Goal: Information Seeking & Learning: Find specific page/section

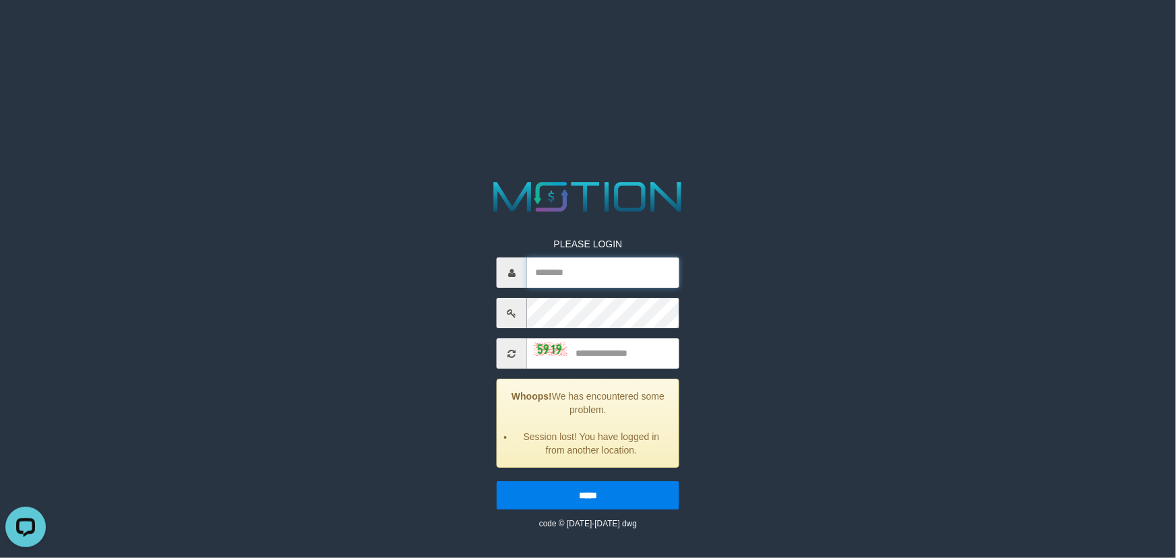
type input "******"
click at [619, 357] on input "text" at bounding box center [603, 353] width 152 height 30
type input "****"
click at [497, 481] on input "*****" at bounding box center [588, 495] width 183 height 28
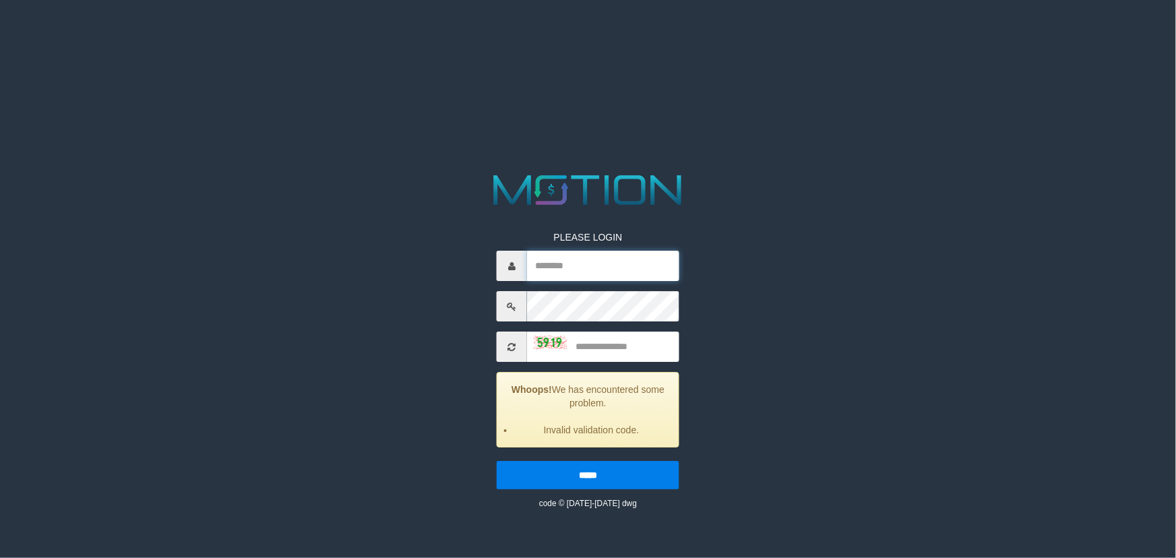
type input "******"
click at [616, 354] on input "text" at bounding box center [603, 346] width 152 height 30
click at [497, 461] on input "*****" at bounding box center [588, 475] width 183 height 28
type input "****"
type input "******"
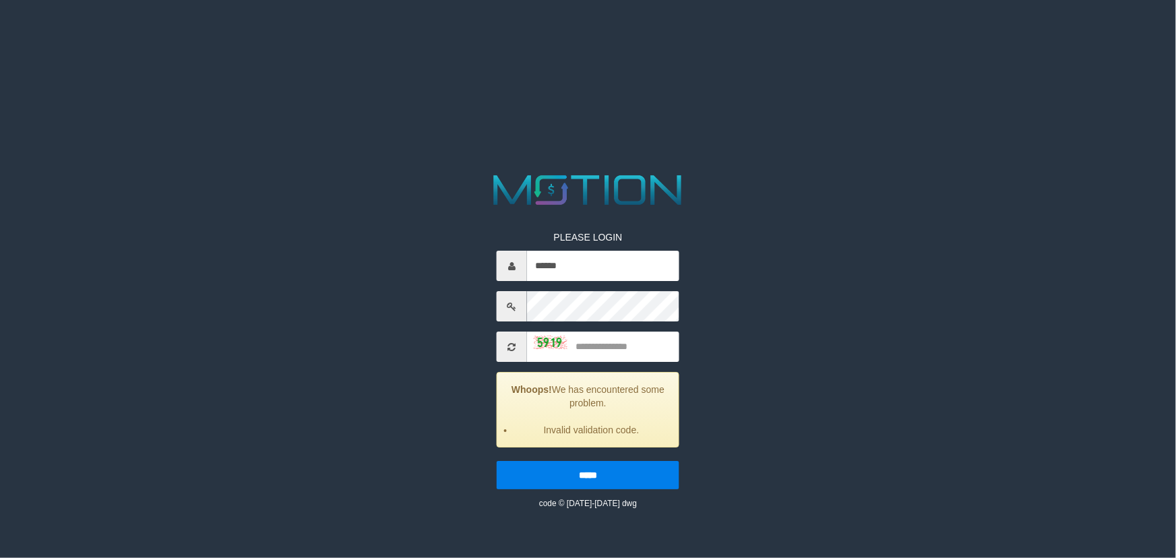
click at [290, 302] on div "PLEASE LOGIN ****** Whoops! We has encountered some problem. Invalid validation…" at bounding box center [588, 340] width 608 height 340
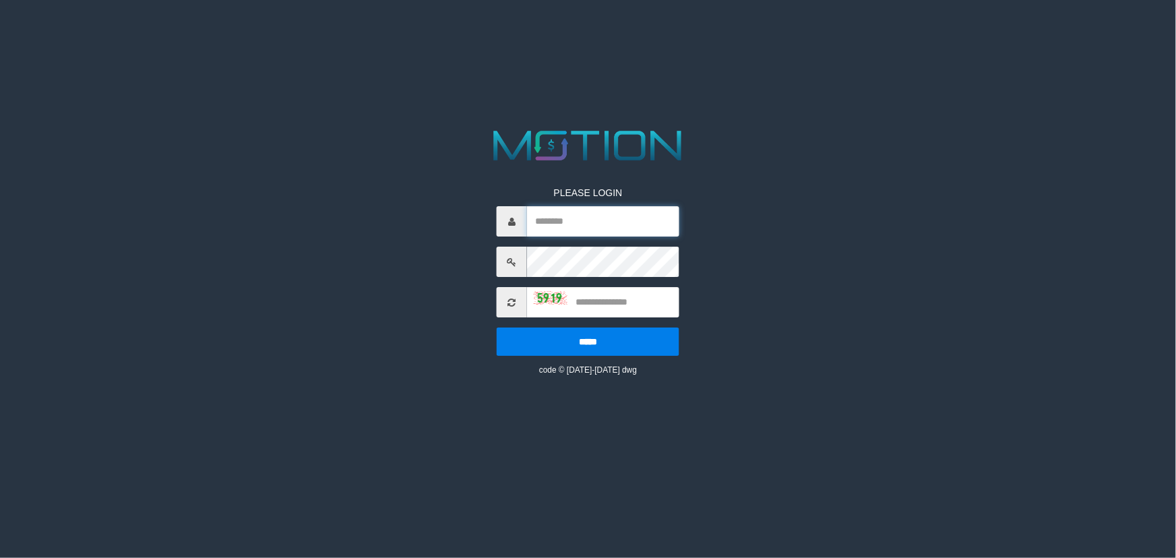
type input "******"
click at [596, 303] on input "text" at bounding box center [603, 302] width 152 height 30
type input "*"
type input "****"
click at [497, 327] on input "*****" at bounding box center [588, 341] width 183 height 28
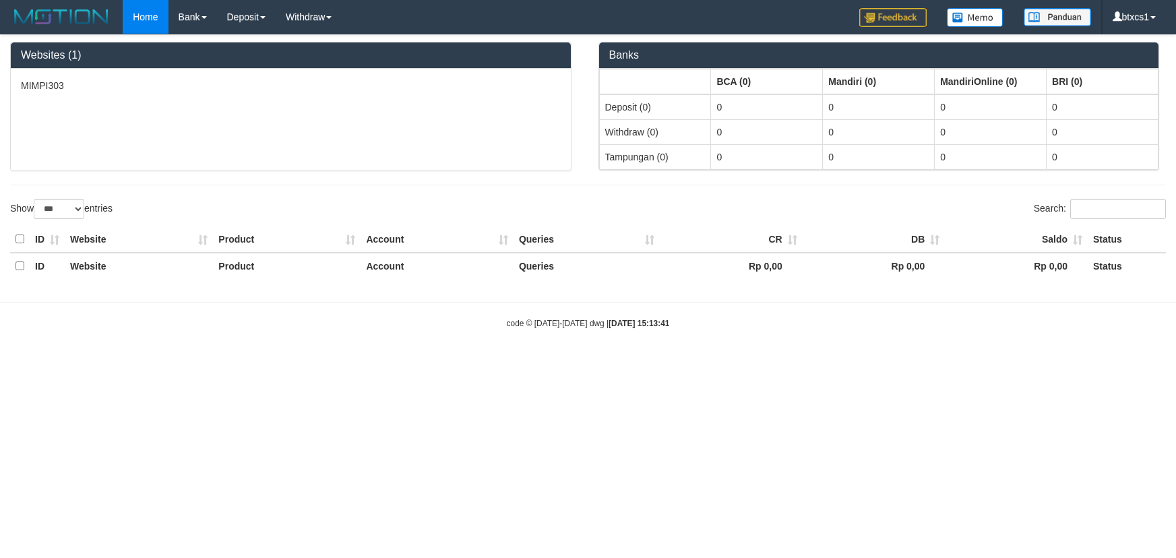
select select "***"
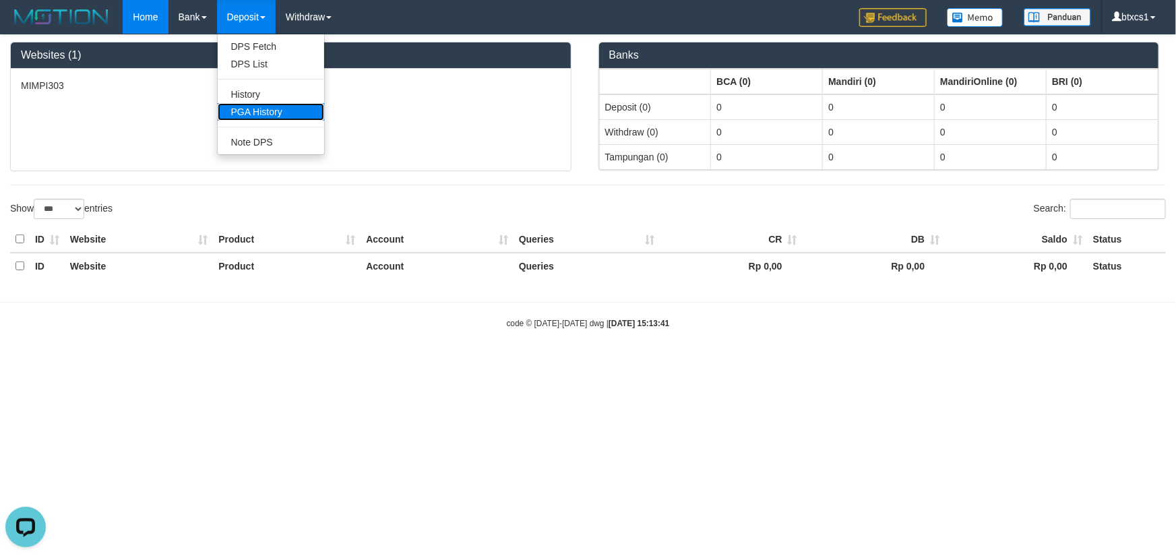
click at [272, 108] on link "PGA History" at bounding box center [271, 112] width 106 height 18
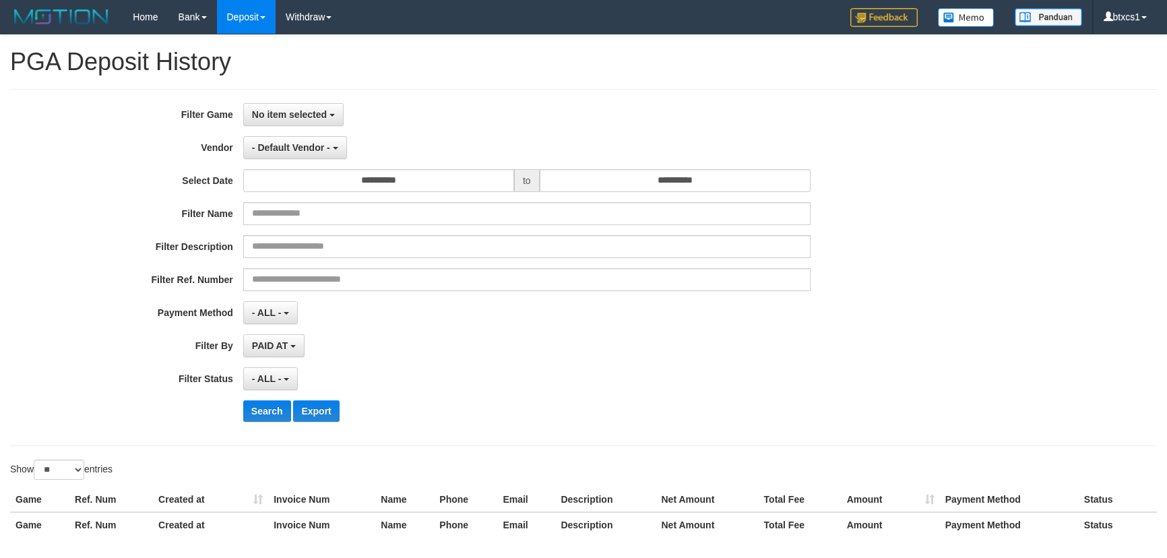
select select
select select "**"
click at [261, 121] on button "No item selected" at bounding box center [293, 114] width 100 height 23
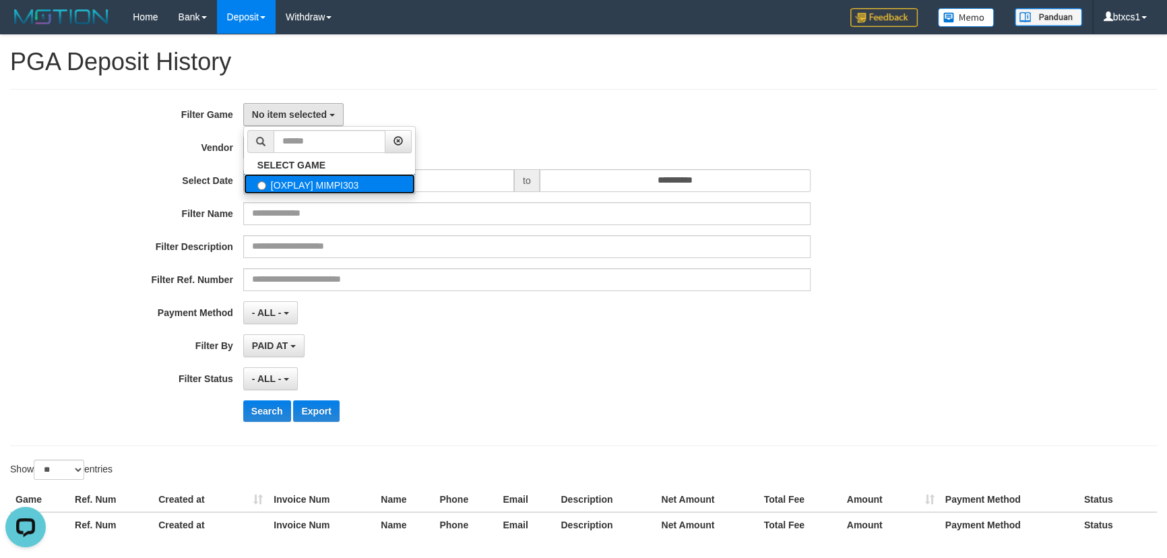
click at [317, 191] on label "[OXPLAY] MIMPI303" at bounding box center [329, 184] width 171 height 20
select select "****"
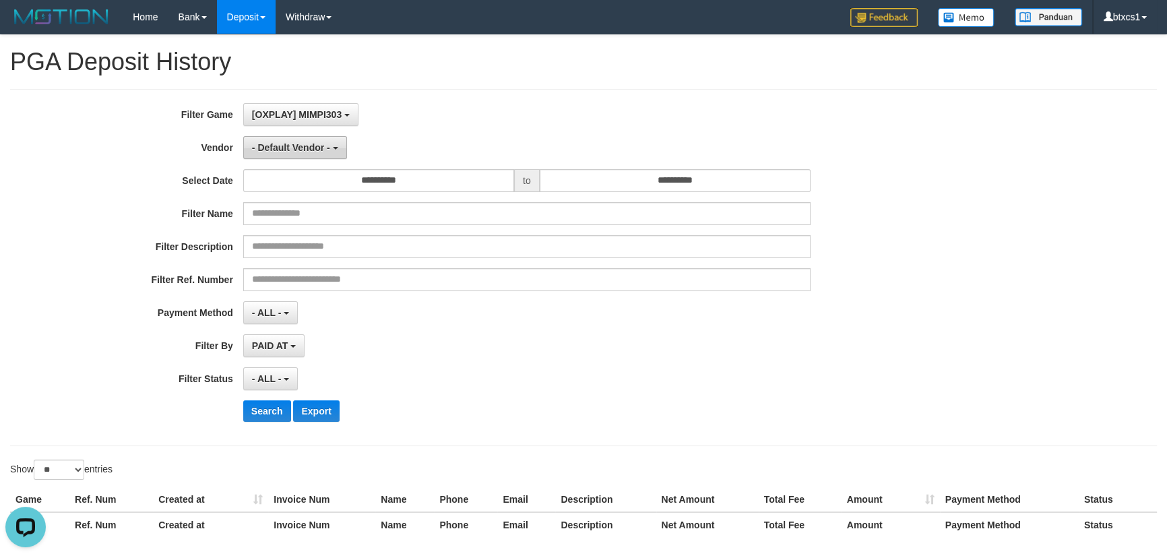
click at [307, 154] on button "- Default Vendor -" at bounding box center [295, 147] width 104 height 23
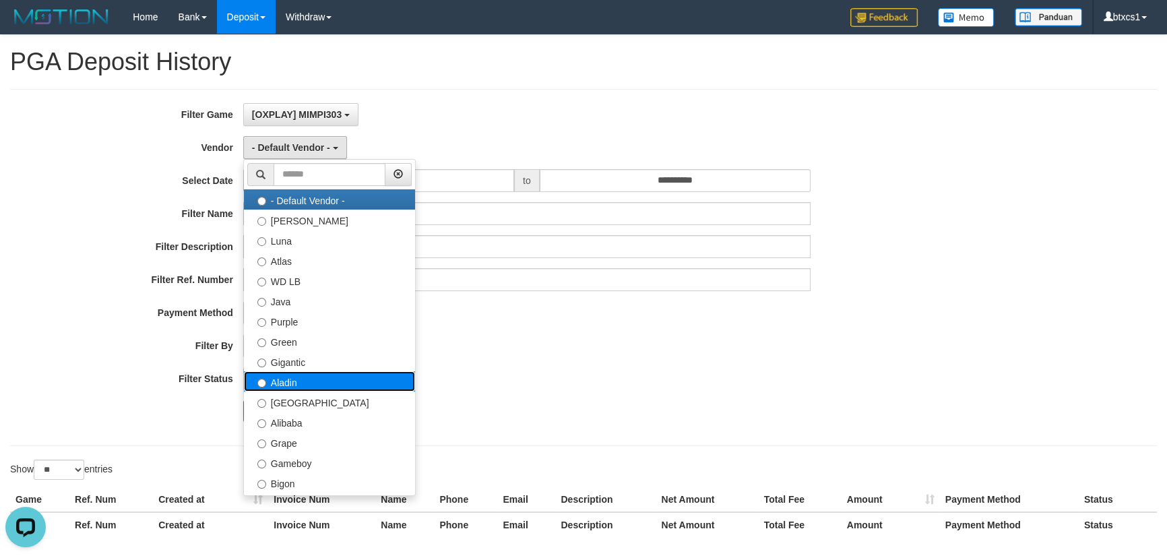
click at [338, 384] on label "Aladin" at bounding box center [329, 381] width 171 height 20
select select "**********"
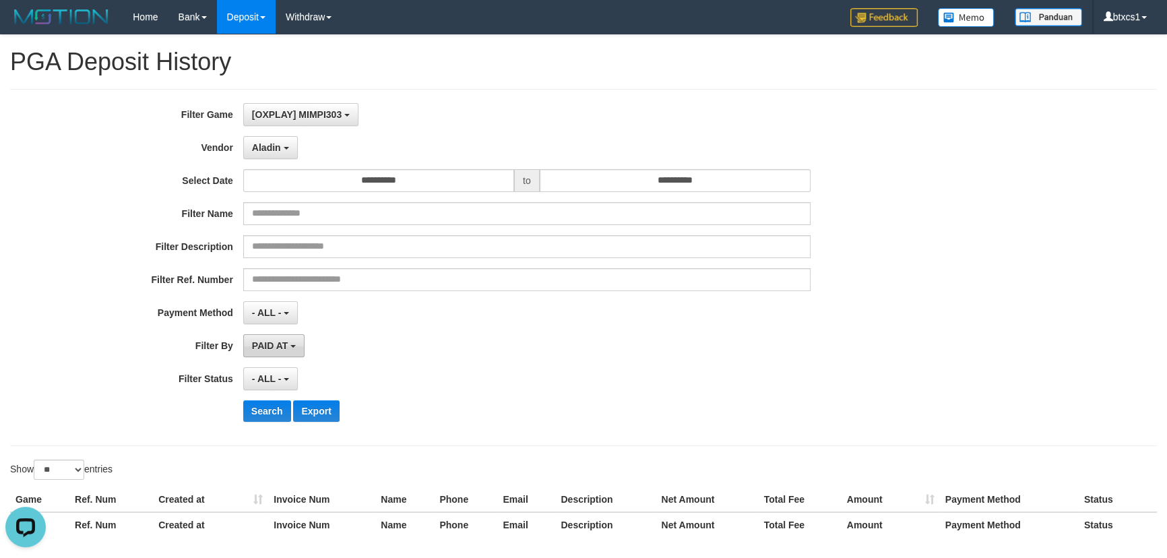
click at [284, 351] on button "PAID AT" at bounding box center [273, 345] width 61 height 23
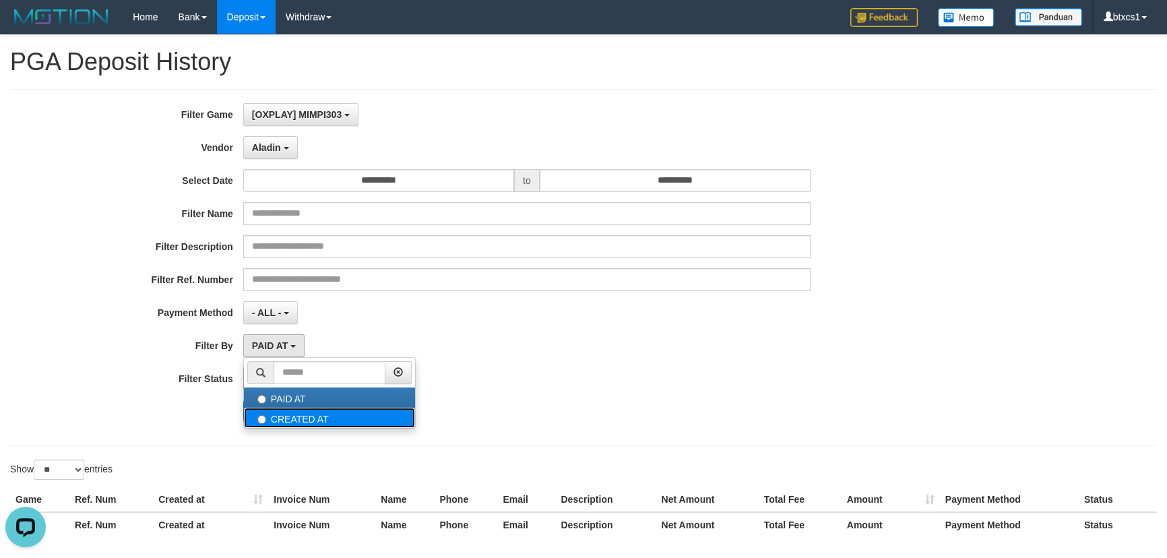
click at [290, 413] on label "CREATED AT" at bounding box center [329, 418] width 171 height 20
select select "*"
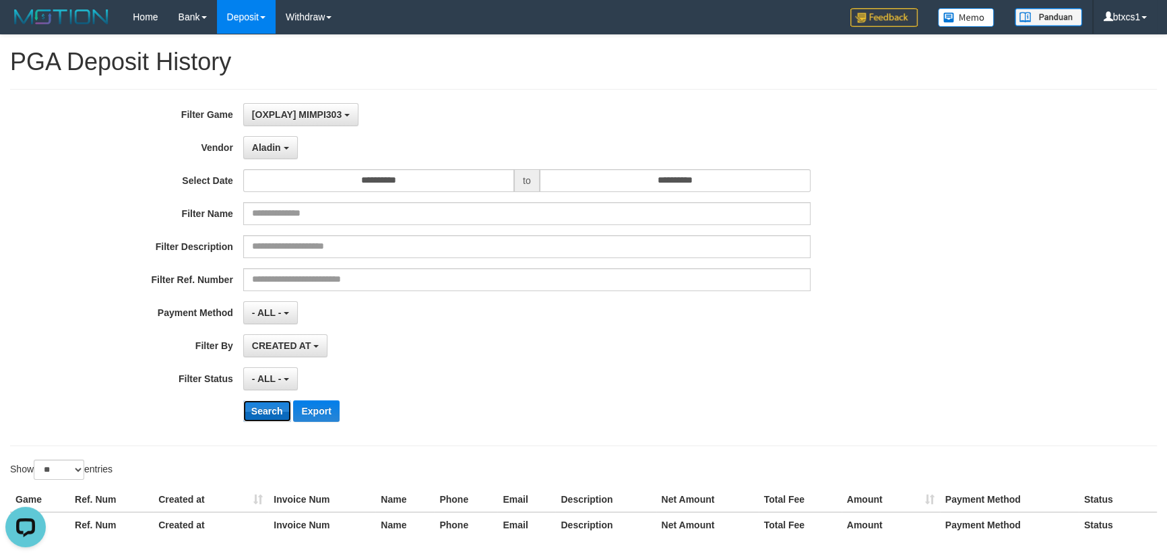
click at [269, 410] on button "Search" at bounding box center [267, 411] width 48 height 22
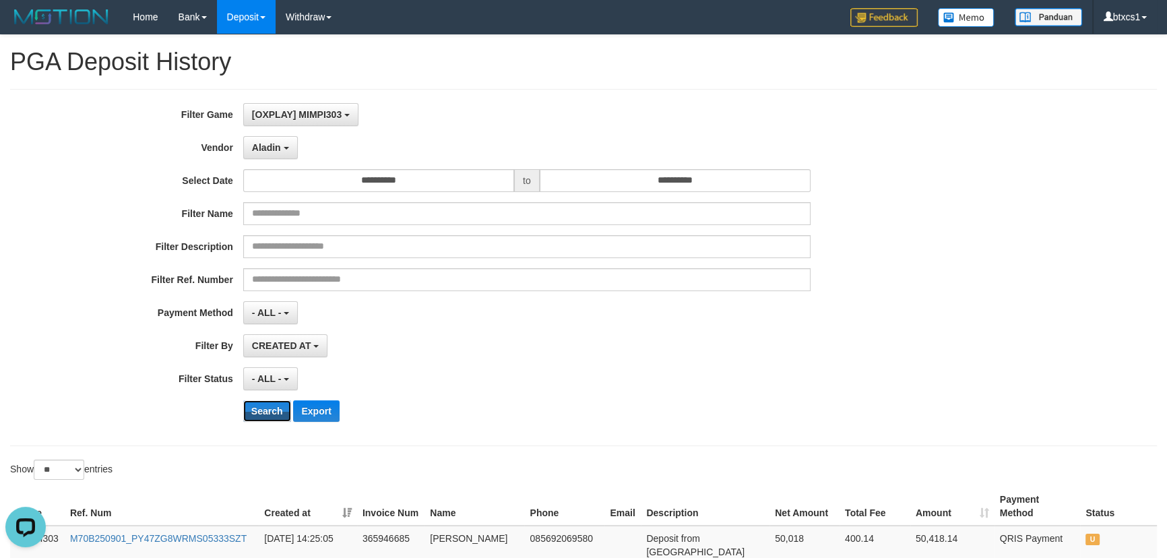
scroll to position [408, 0]
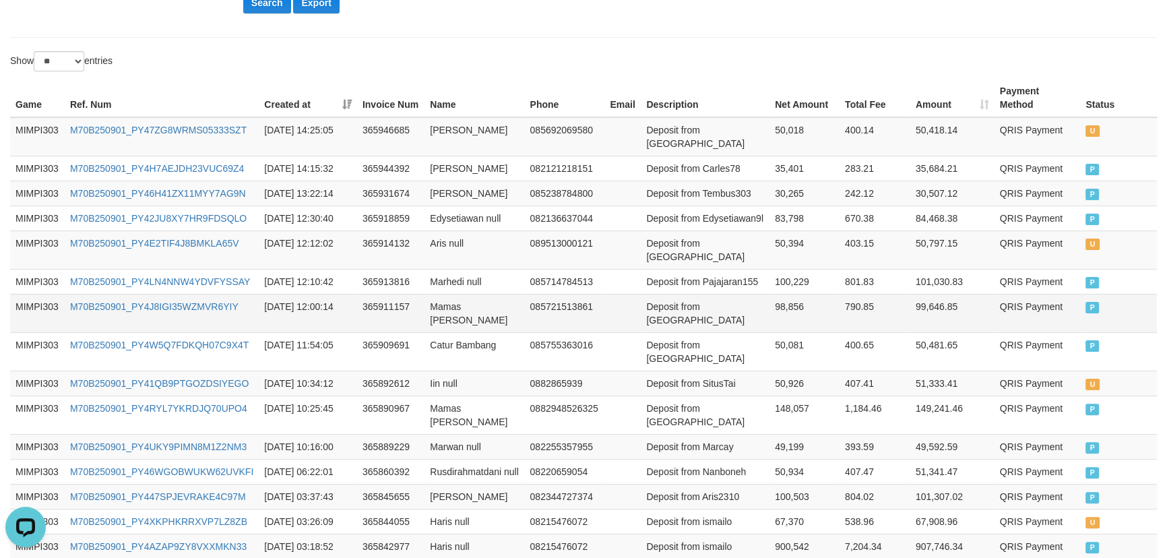
click at [542, 332] on td "085721513861" at bounding box center [564, 313] width 80 height 38
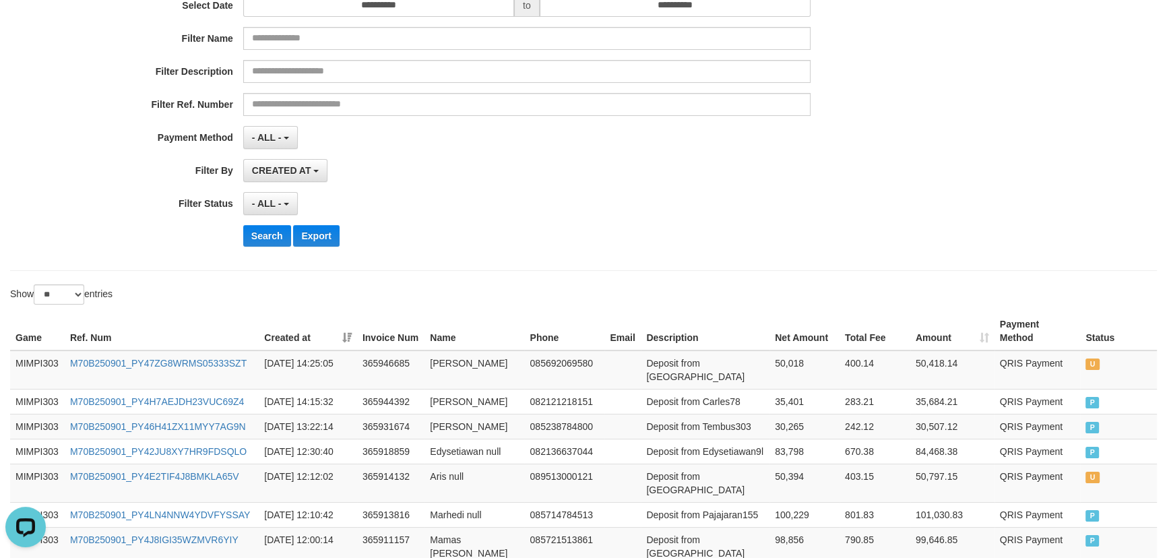
scroll to position [0, 0]
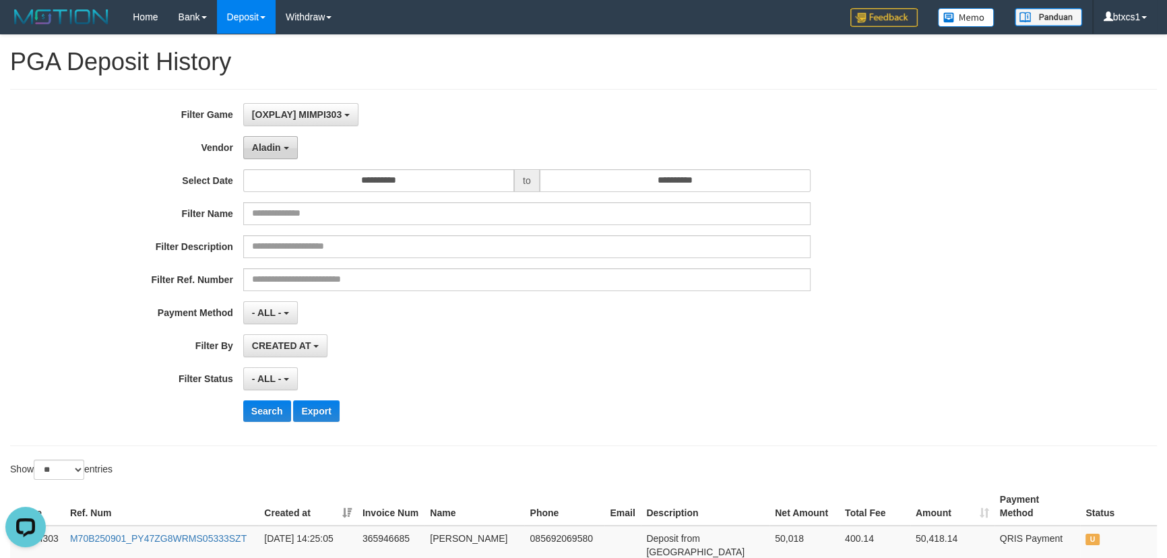
click at [278, 143] on span "Aladin" at bounding box center [266, 147] width 29 height 11
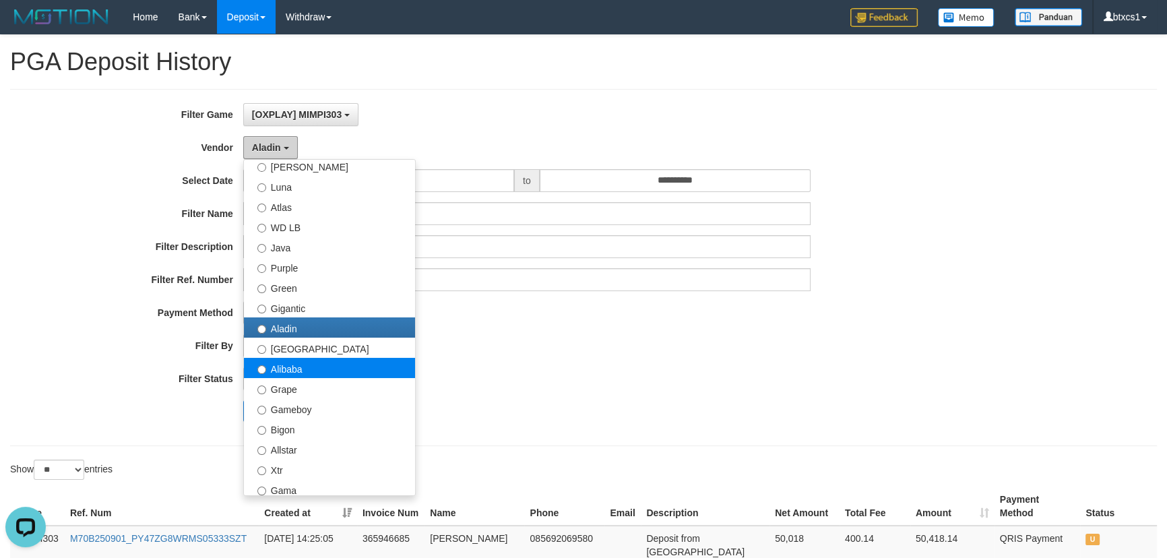
scroll to position [81, 0]
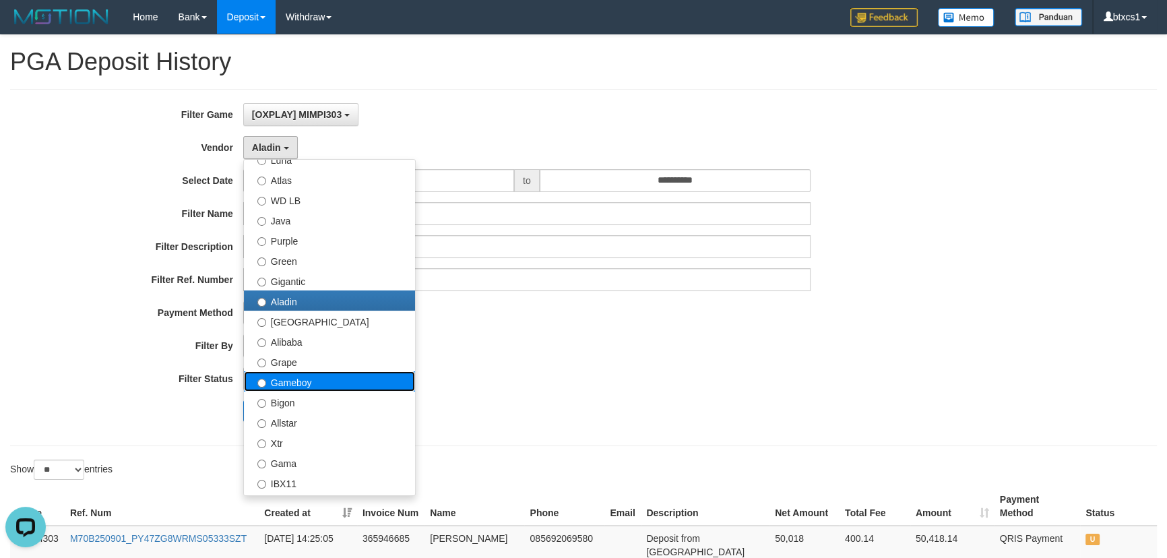
click at [314, 383] on label "Gameboy" at bounding box center [329, 381] width 171 height 20
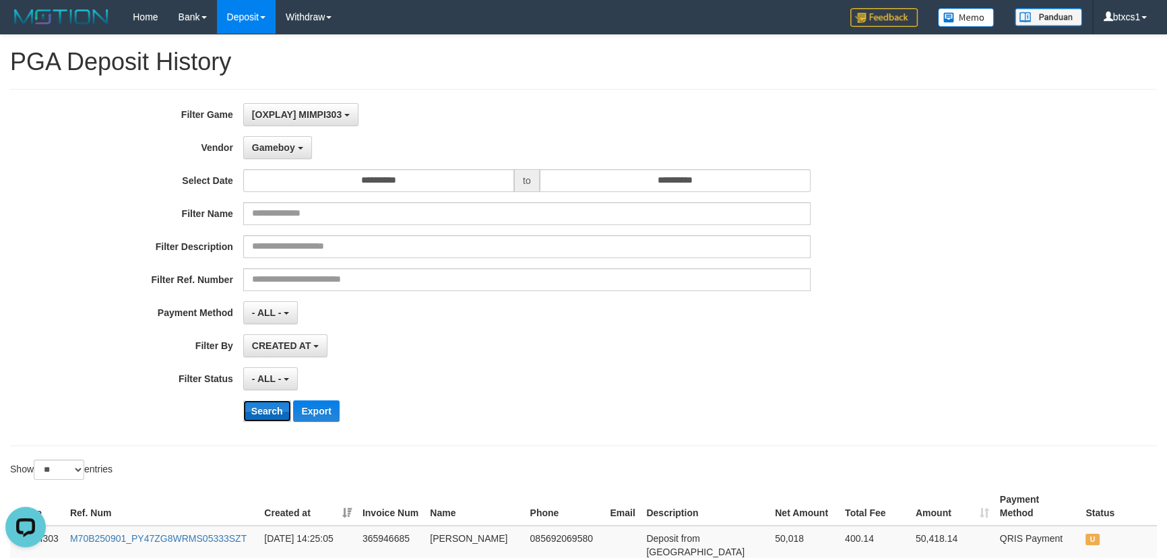
click at [263, 406] on button "Search" at bounding box center [267, 411] width 48 height 22
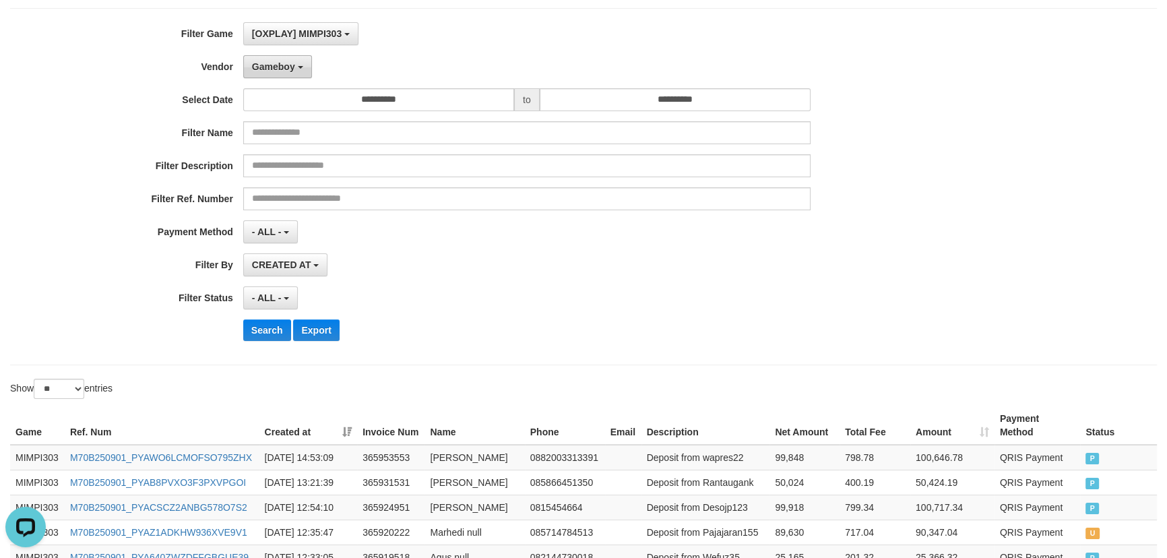
click at [265, 68] on span "Gameboy" at bounding box center [273, 66] width 43 height 11
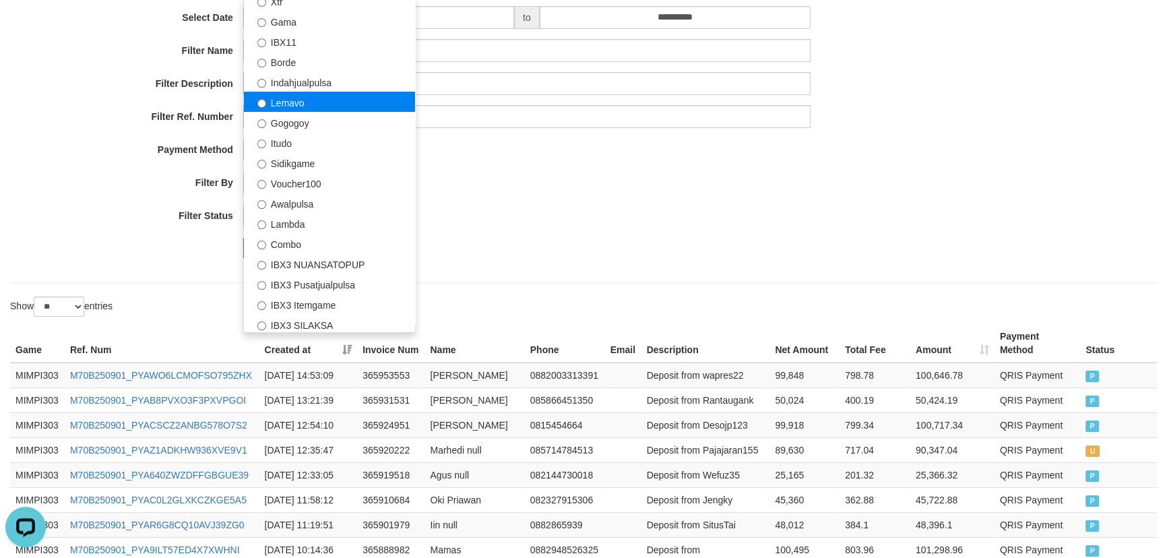
scroll to position [360, 0]
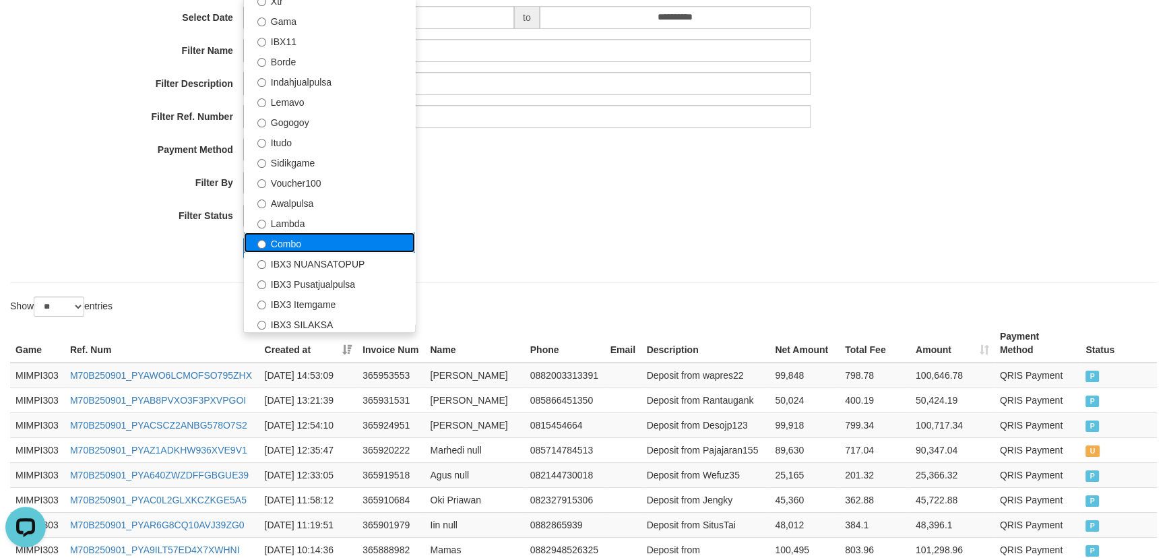
click at [315, 243] on label "Combo" at bounding box center [329, 242] width 171 height 20
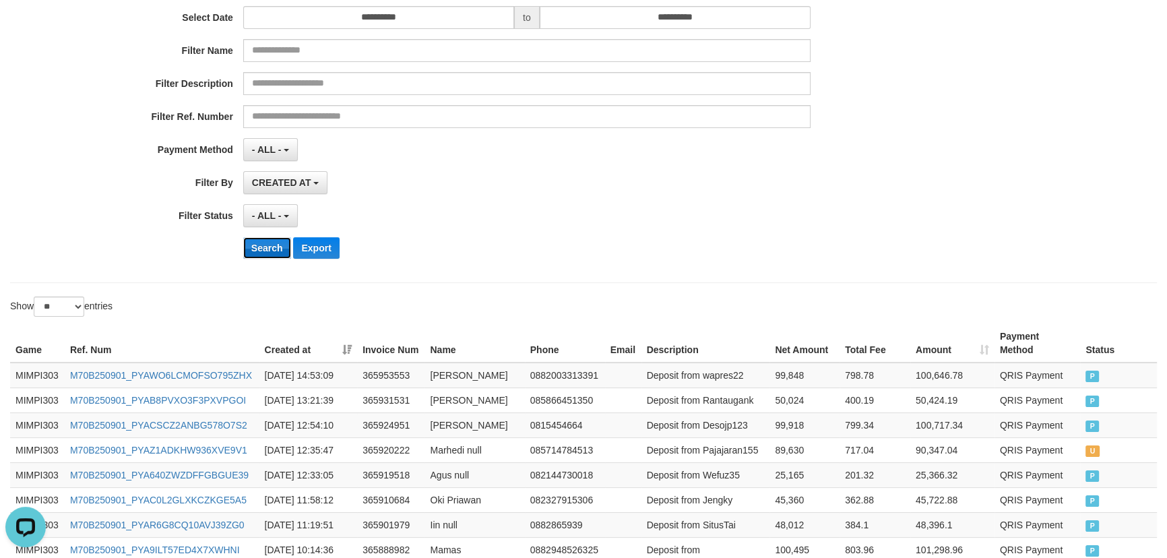
click at [274, 247] on button "Search" at bounding box center [267, 248] width 48 height 22
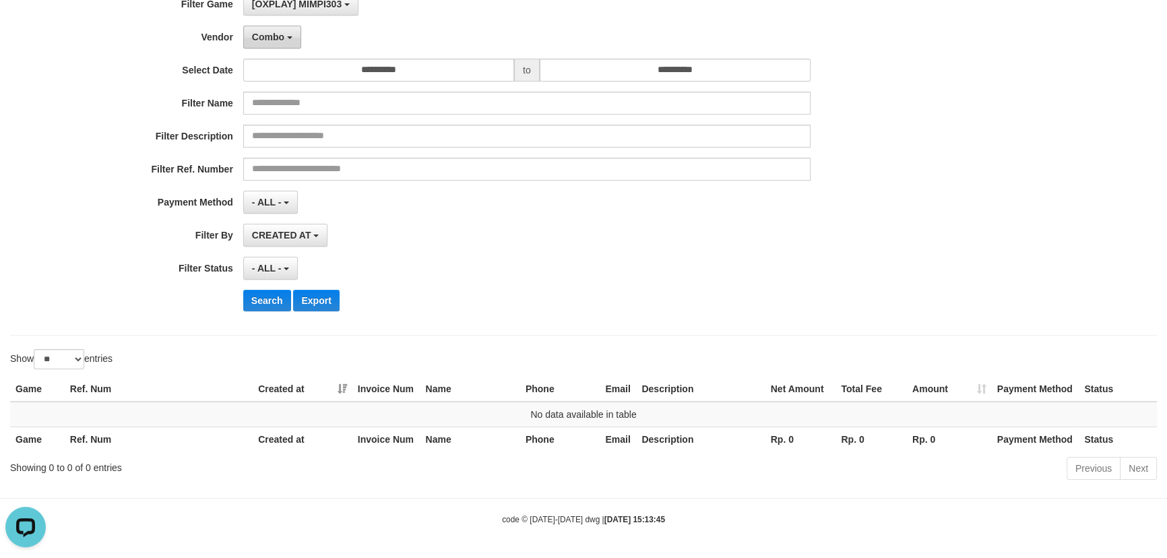
click at [279, 40] on span "Combo" at bounding box center [268, 37] width 32 height 11
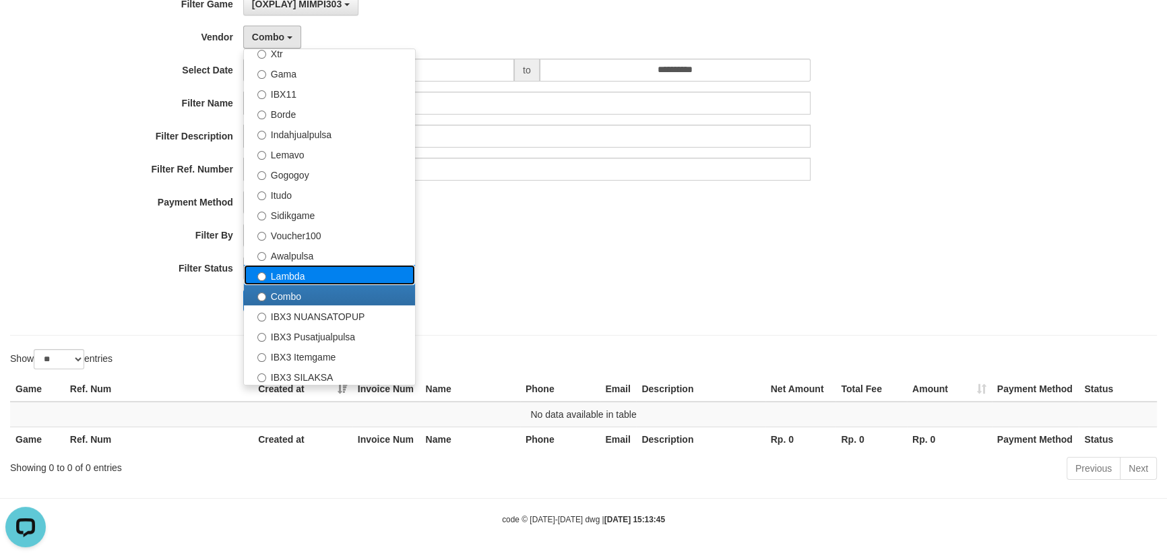
click at [284, 274] on label "Lambda" at bounding box center [329, 275] width 171 height 20
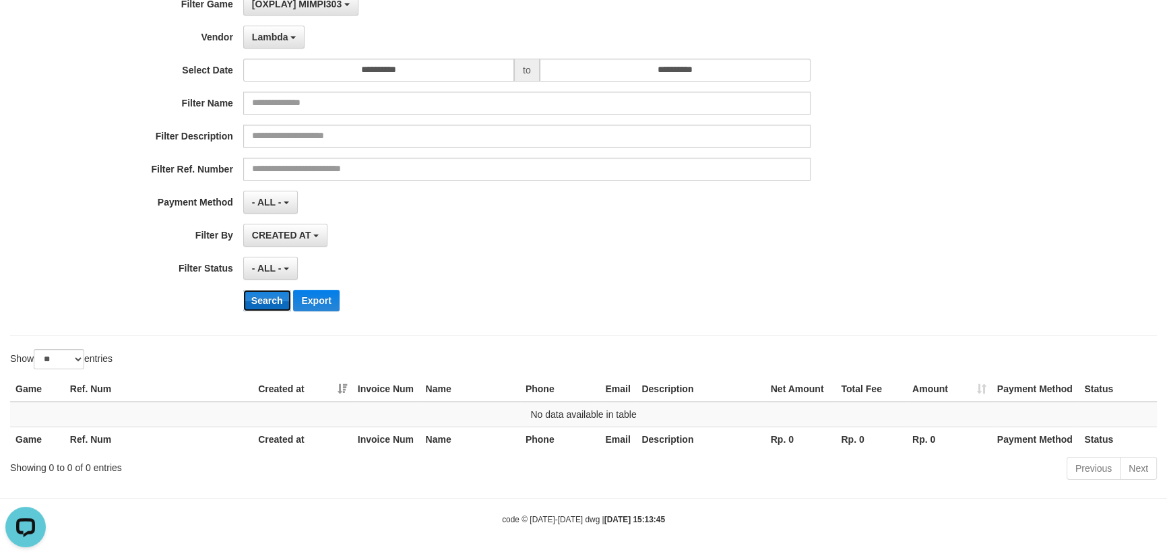
click at [264, 299] on button "Search" at bounding box center [267, 301] width 48 height 22
click at [263, 37] on span "Lambda" at bounding box center [270, 37] width 36 height 11
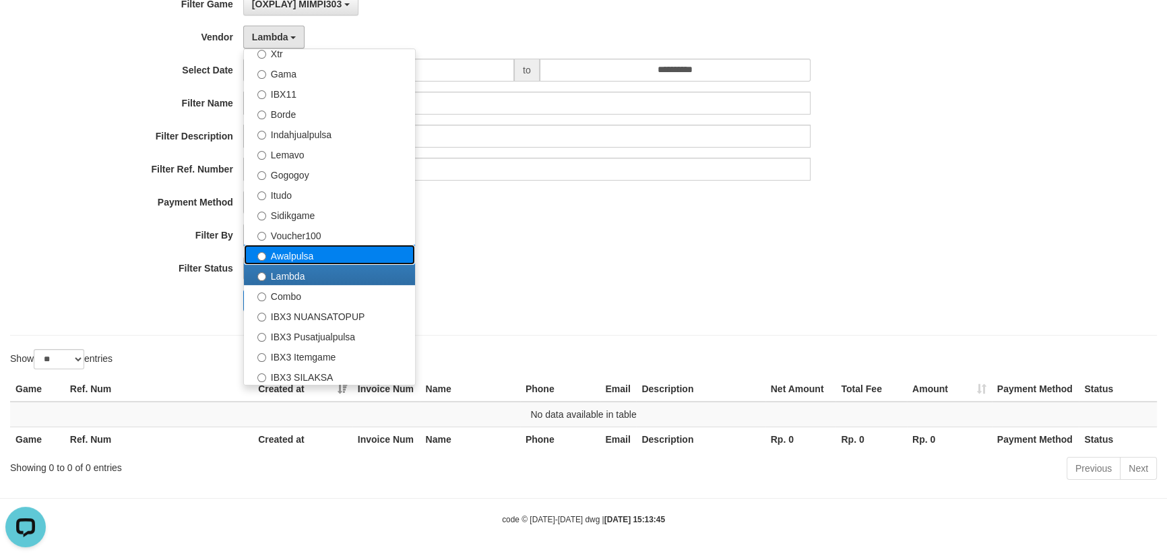
click at [291, 258] on label "Awalpulsa" at bounding box center [329, 255] width 171 height 20
select select "**********"
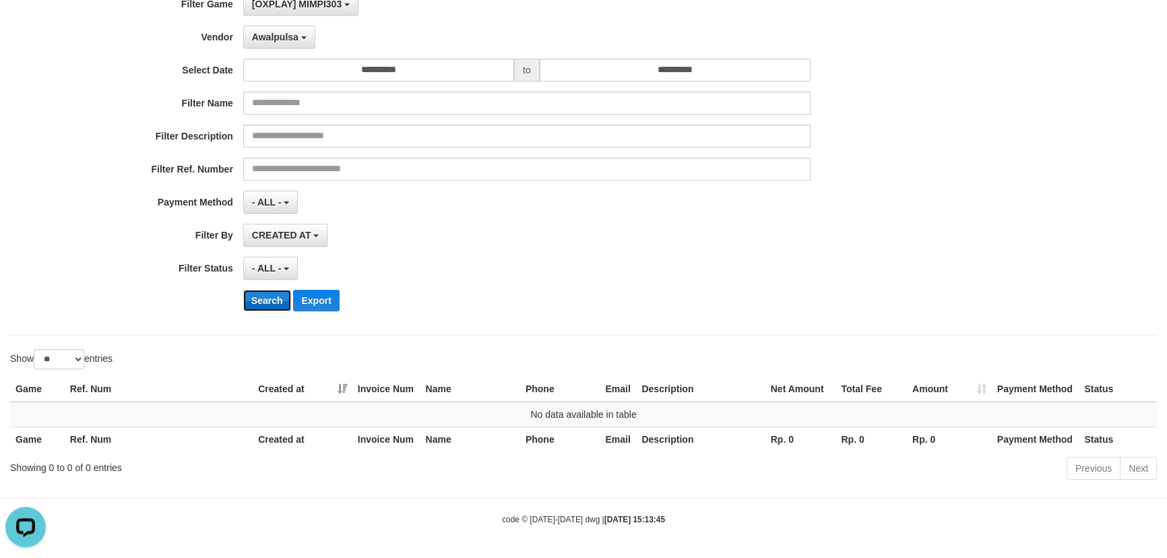
click at [274, 296] on button "Search" at bounding box center [267, 301] width 48 height 22
click at [279, 39] on span "Awalpulsa" at bounding box center [275, 37] width 46 height 11
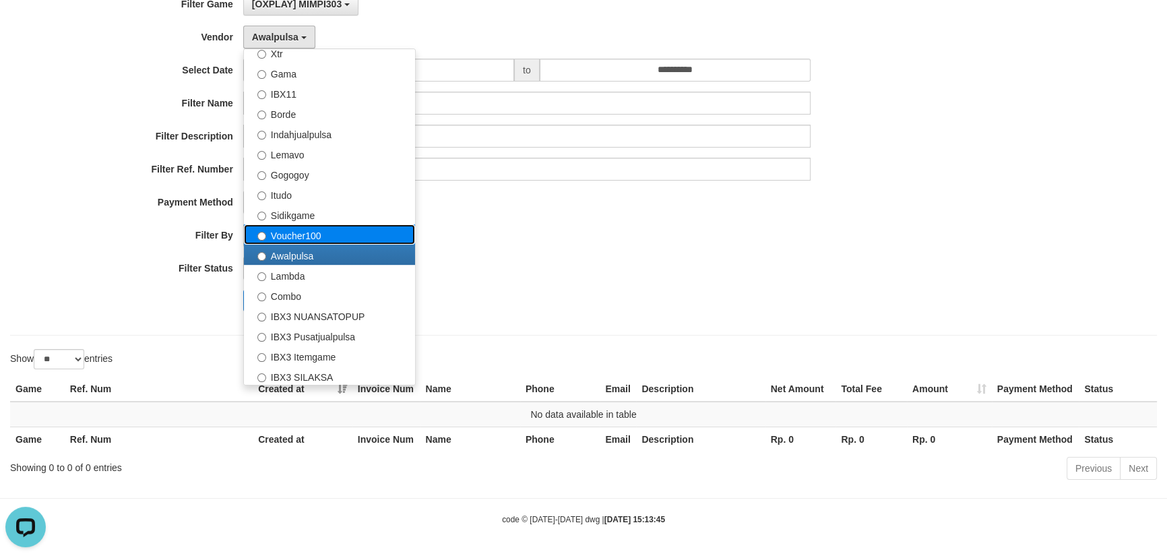
click at [285, 227] on label "Voucher100" at bounding box center [329, 234] width 171 height 20
select select "**********"
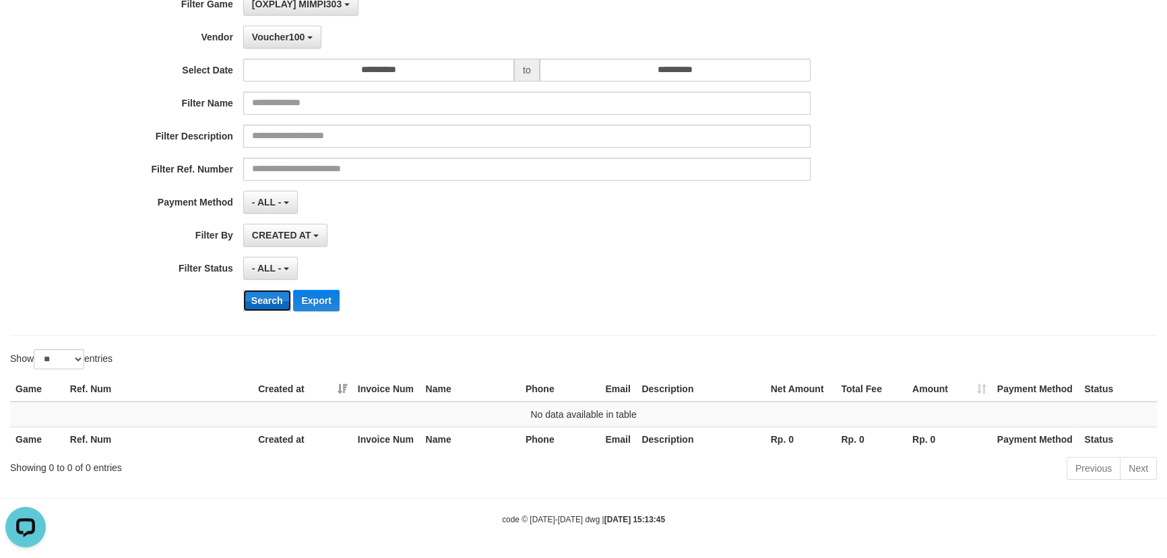
click at [267, 292] on button "Search" at bounding box center [267, 301] width 48 height 22
click at [290, 40] on span "Voucher100" at bounding box center [278, 37] width 53 height 11
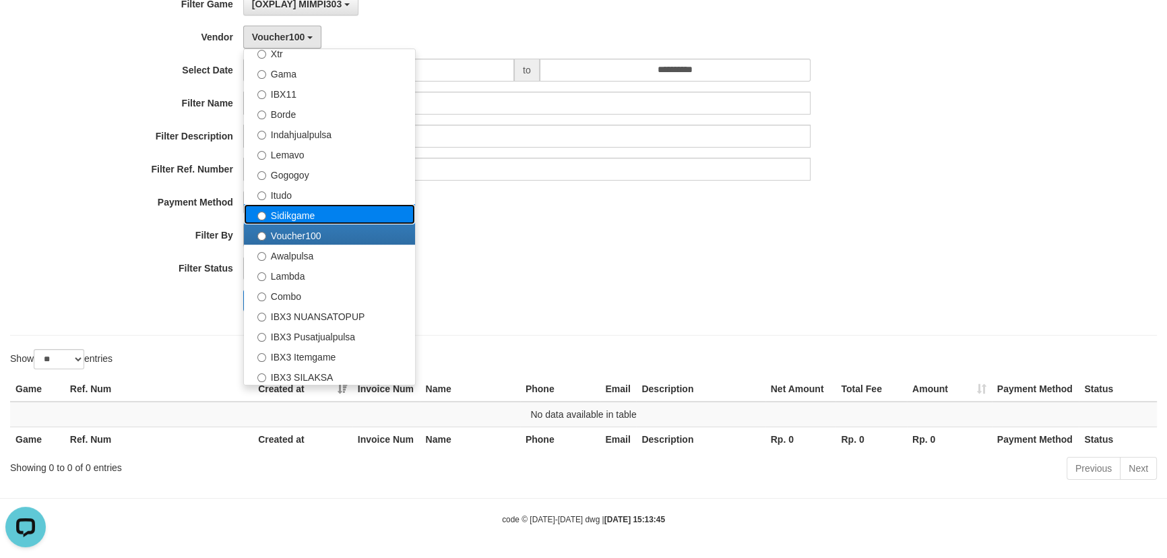
click at [298, 216] on label "Sidikgame" at bounding box center [329, 214] width 171 height 20
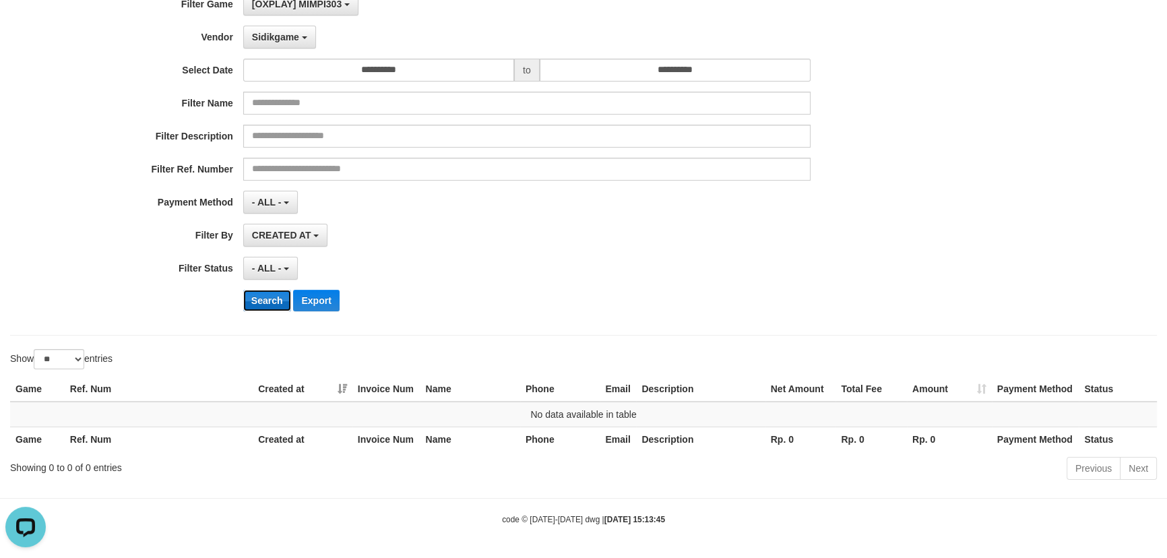
click at [274, 301] on button "Search" at bounding box center [267, 301] width 48 height 22
click at [292, 40] on span "Sidikgame" at bounding box center [275, 37] width 47 height 11
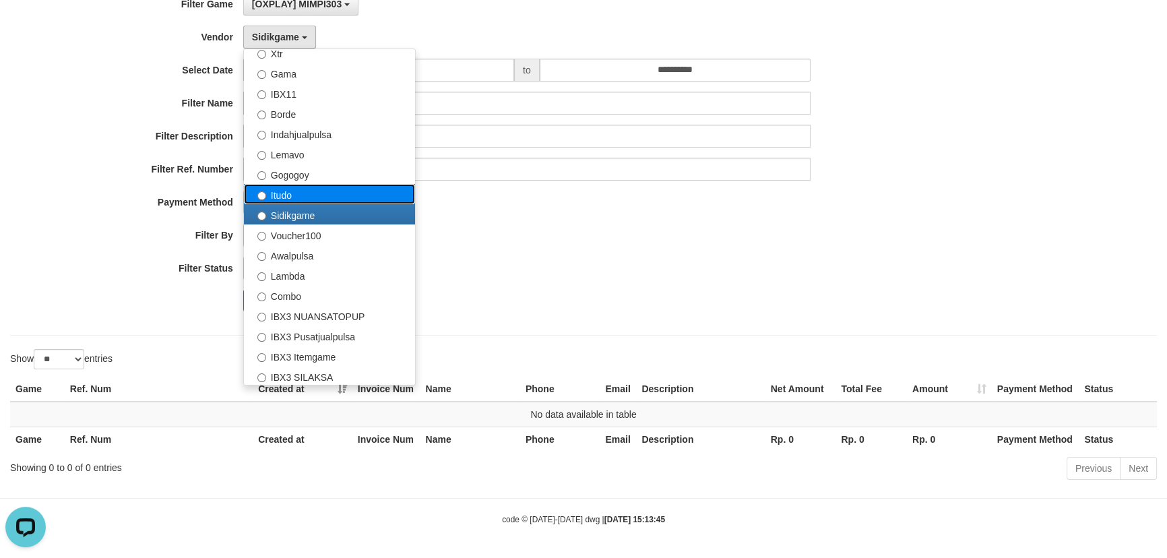
click at [300, 193] on label "Itudo" at bounding box center [329, 194] width 171 height 20
select select "**********"
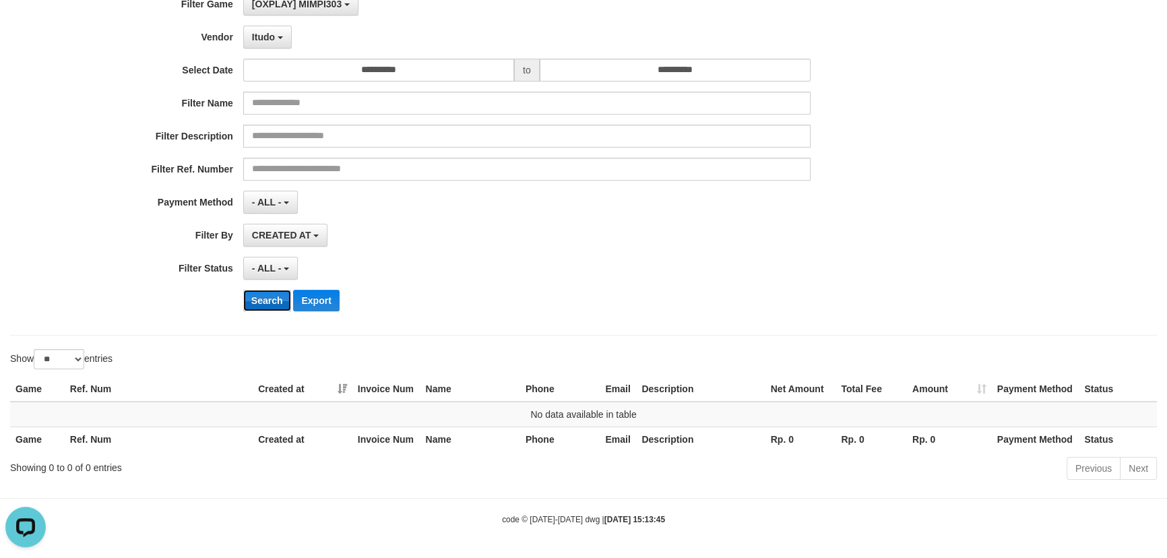
click at [265, 296] on button "Search" at bounding box center [267, 301] width 48 height 22
click at [272, 44] on button "Itudo" at bounding box center [267, 37] width 49 height 23
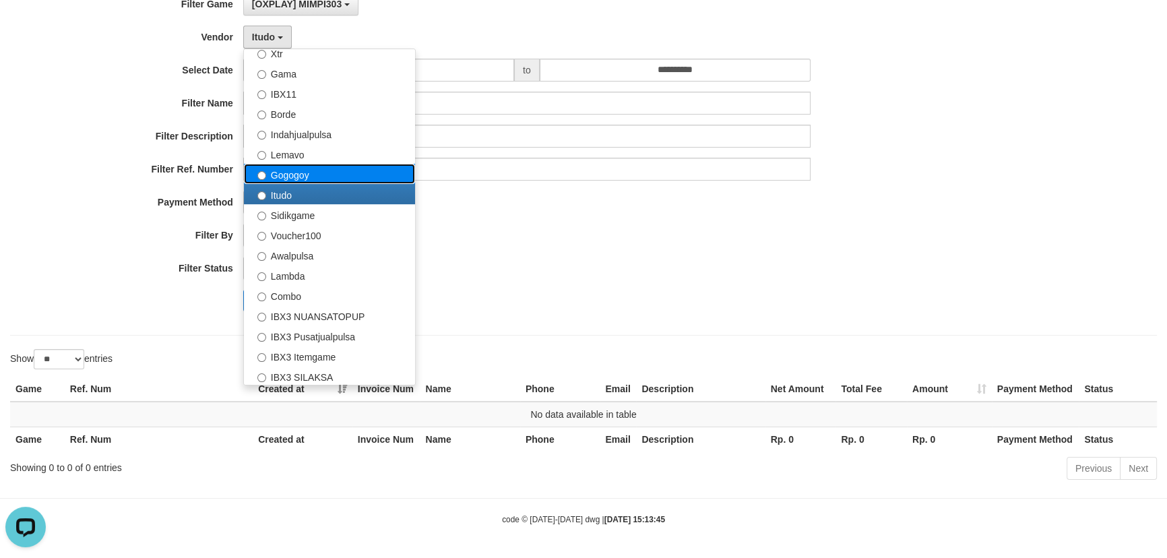
click at [292, 165] on label "Gogogoy" at bounding box center [329, 174] width 171 height 20
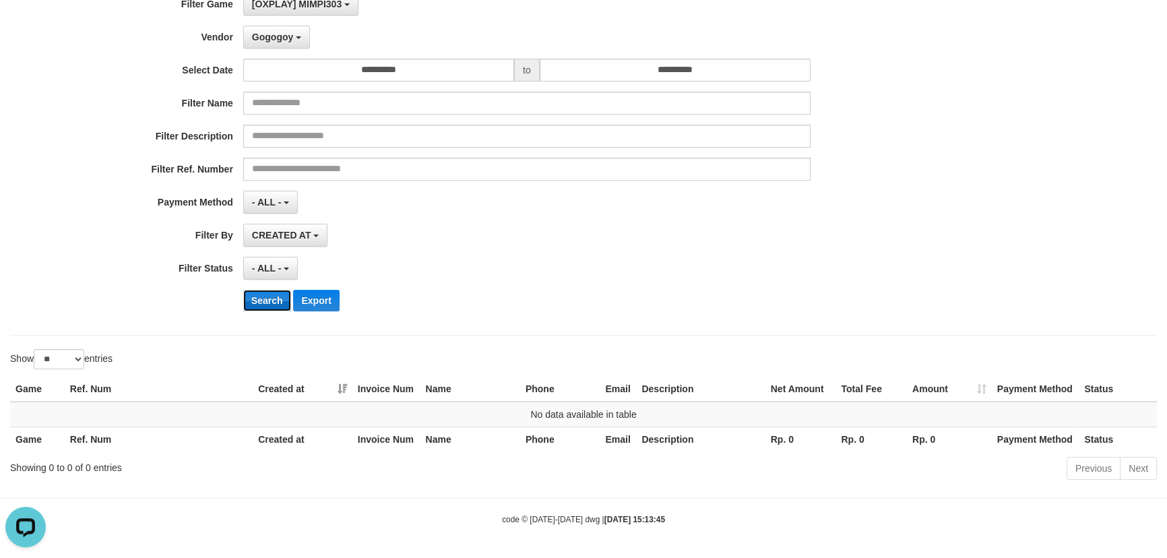
click at [270, 301] on button "Search" at bounding box center [267, 301] width 48 height 22
click at [278, 45] on button "Gogogoy" at bounding box center [276, 37] width 67 height 23
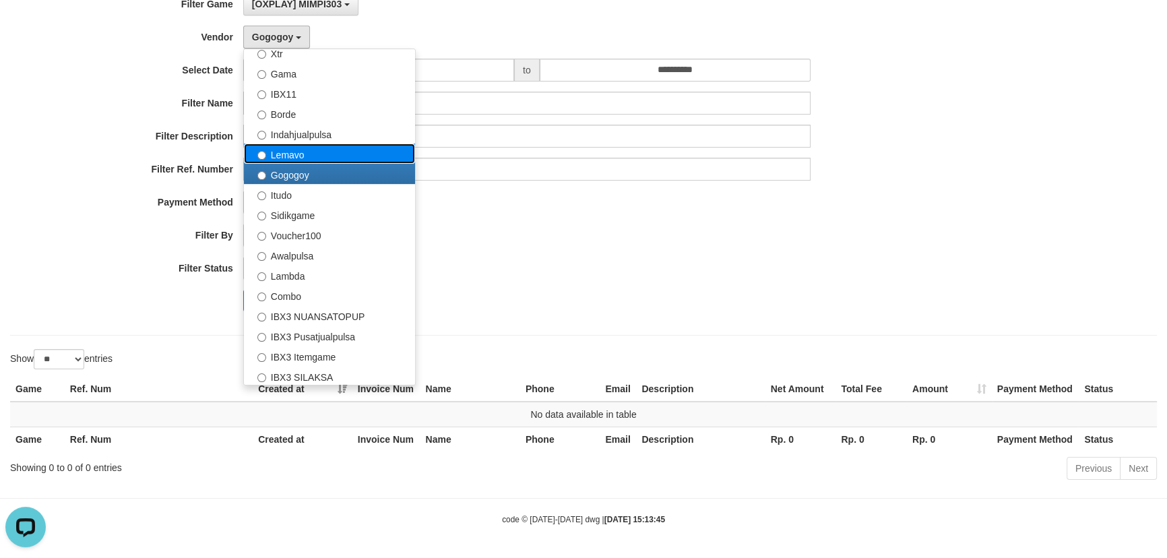
click at [292, 152] on label "Lemavo" at bounding box center [329, 154] width 171 height 20
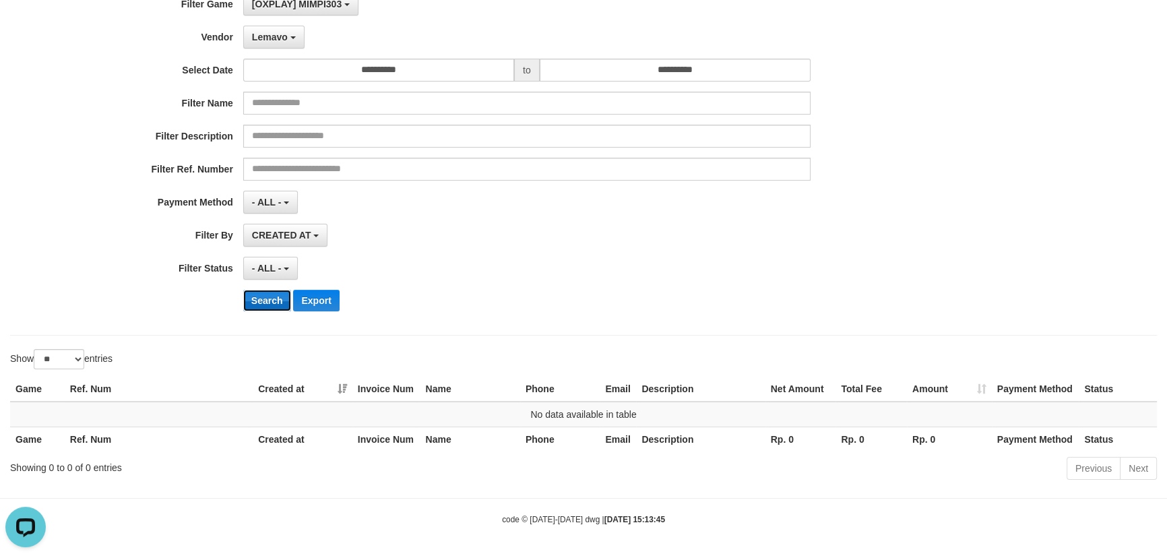
click at [276, 303] on button "Search" at bounding box center [267, 301] width 48 height 22
click at [280, 43] on button "Lemavo" at bounding box center [273, 37] width 61 height 23
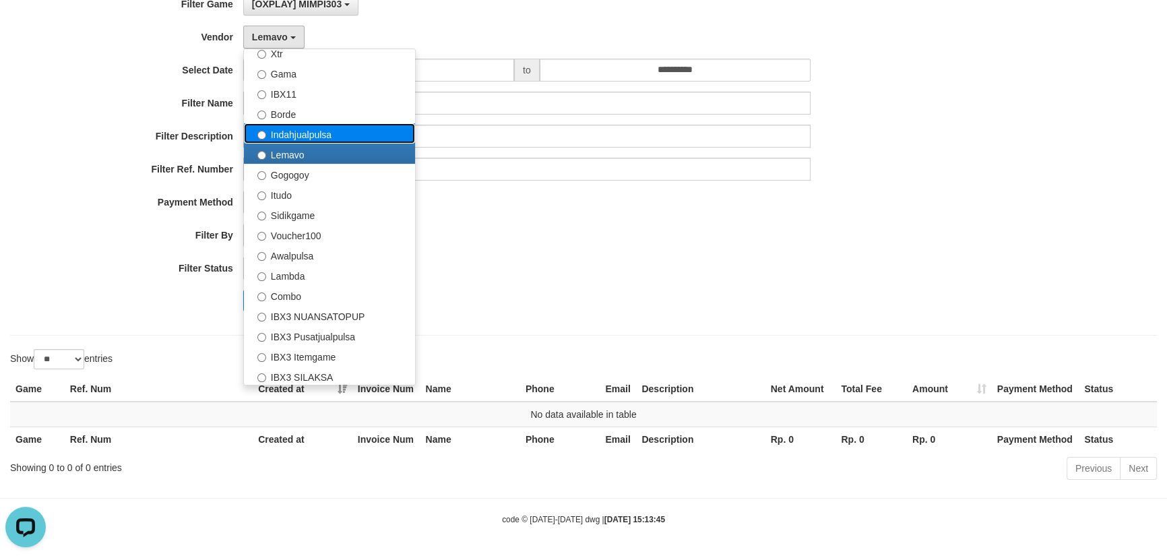
click at [289, 127] on label "Indahjualpulsa" at bounding box center [329, 133] width 171 height 20
select select "**********"
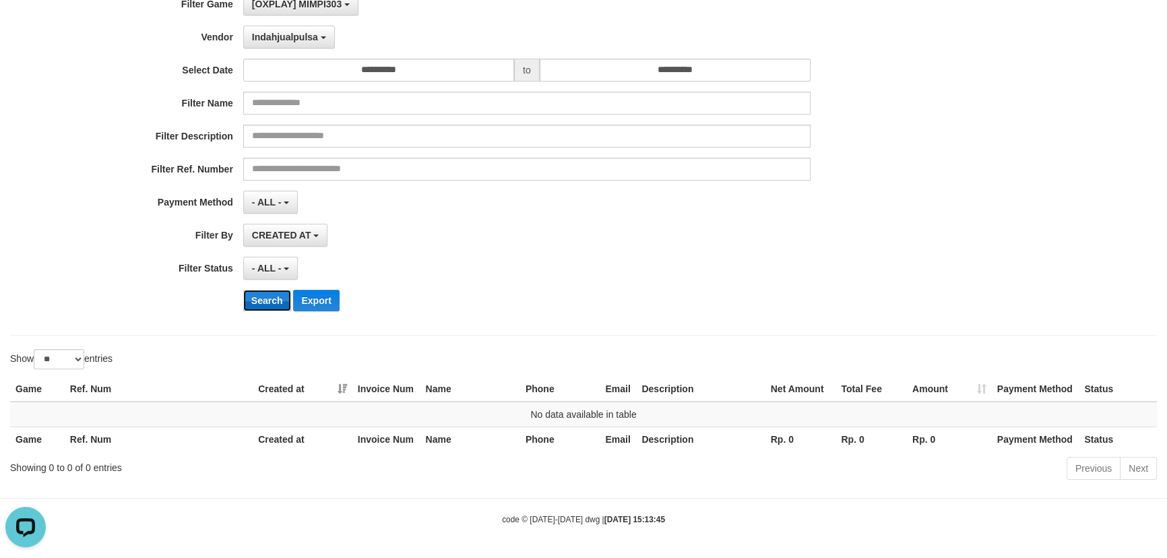
click at [263, 307] on button "Search" at bounding box center [267, 301] width 48 height 22
click at [285, 44] on button "Indahjualpulsa" at bounding box center [289, 37] width 92 height 23
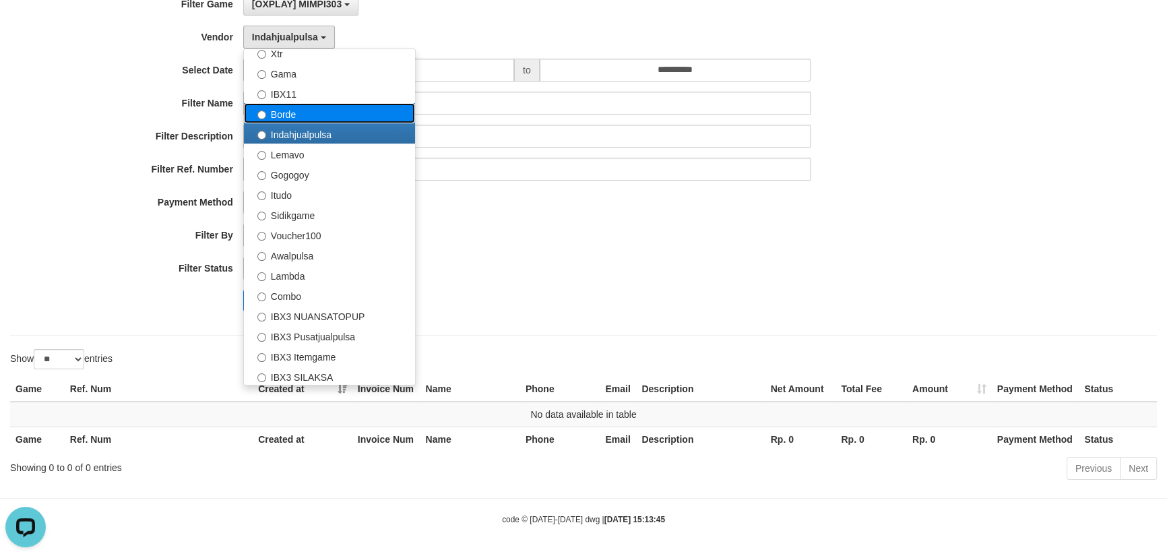
click at [303, 112] on label "Borde" at bounding box center [329, 113] width 171 height 20
select select "**********"
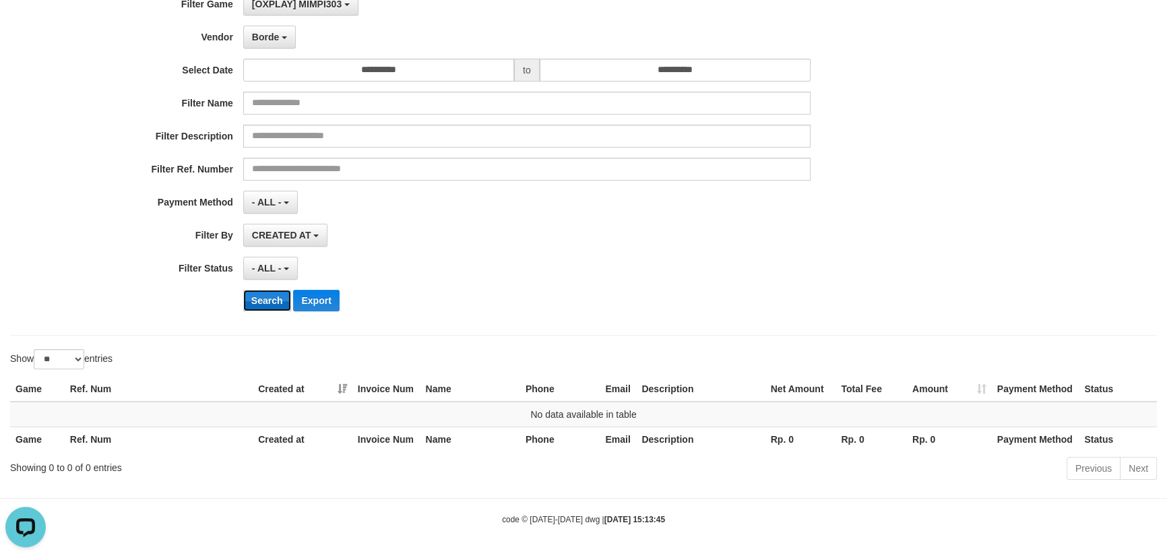
click at [263, 295] on button "Search" at bounding box center [267, 301] width 48 height 22
click at [282, 36] on b "button" at bounding box center [284, 37] width 5 height 3
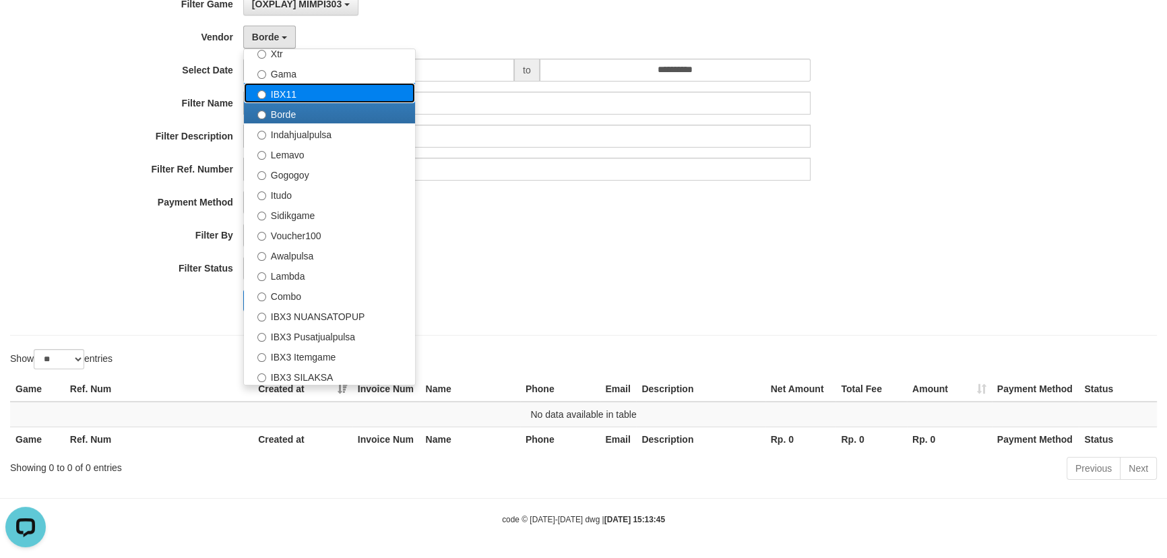
click at [290, 83] on label "IBX11" at bounding box center [329, 93] width 171 height 20
select select "**********"
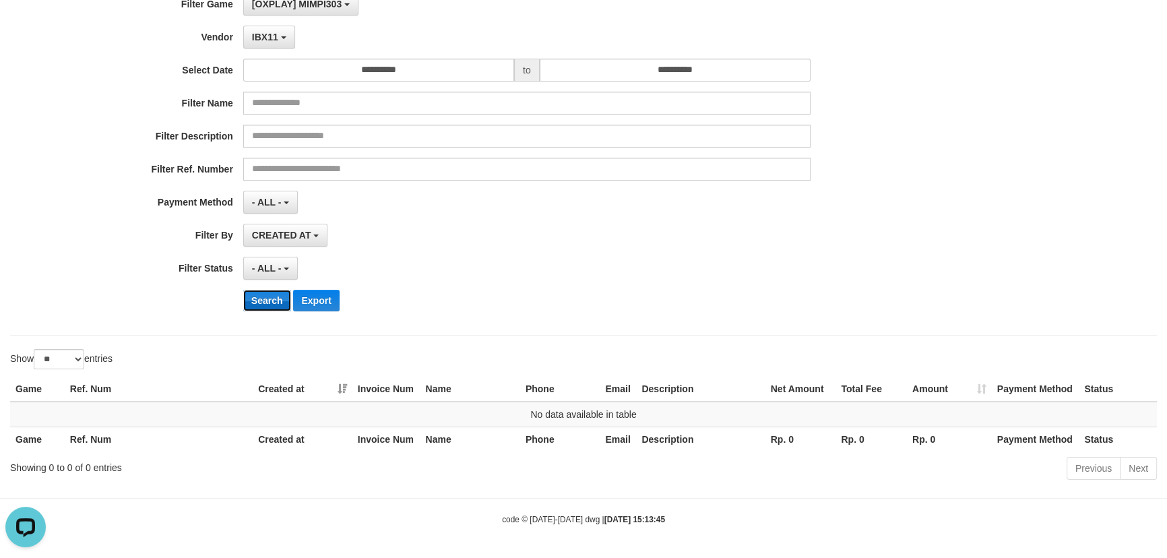
click at [263, 303] on button "Search" at bounding box center [267, 301] width 48 height 22
click at [267, 34] on span "IBX11" at bounding box center [265, 37] width 26 height 11
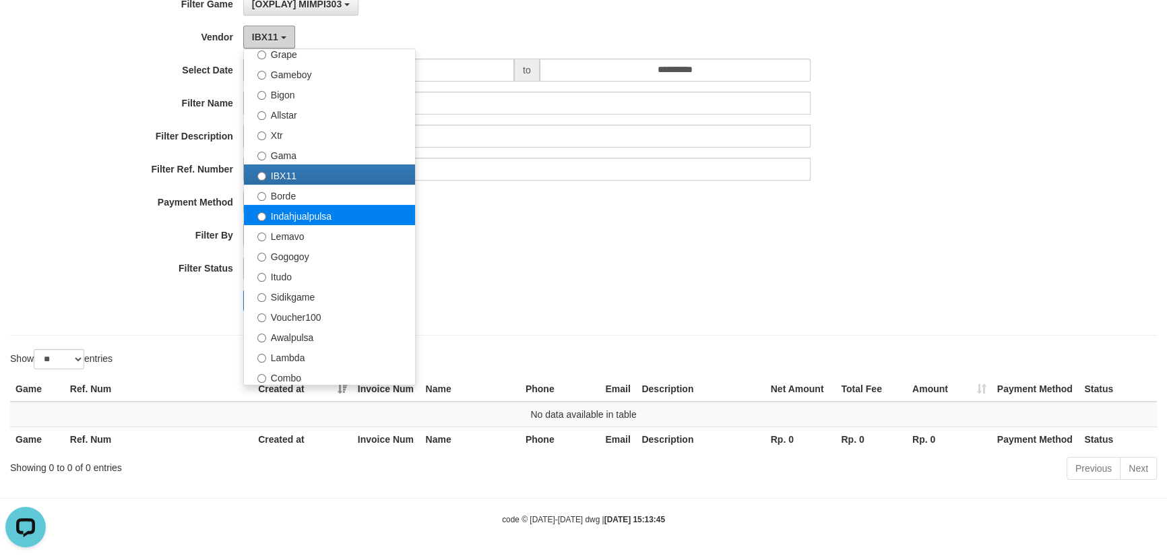
scroll to position [196, 0]
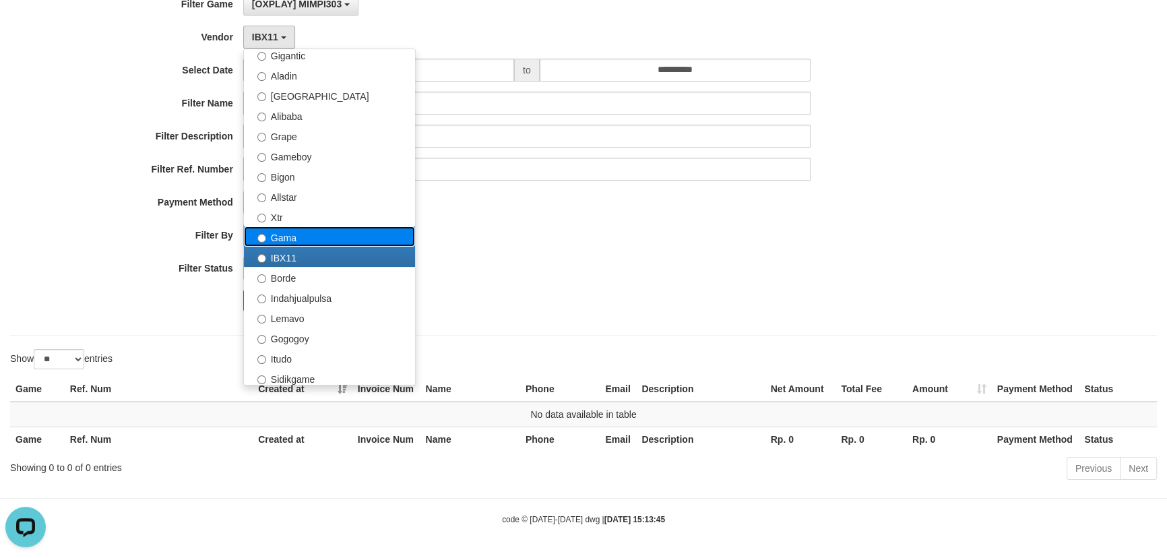
click at [283, 231] on label "Gama" at bounding box center [329, 236] width 171 height 20
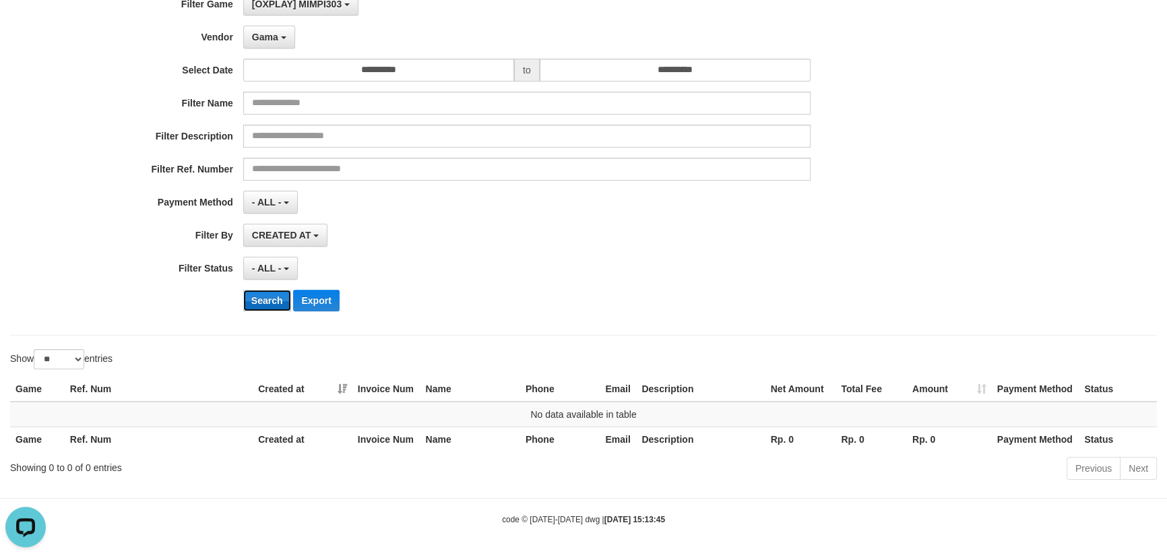
click at [269, 298] on button "Search" at bounding box center [267, 301] width 48 height 22
click at [275, 38] on span "Gama" at bounding box center [265, 37] width 26 height 11
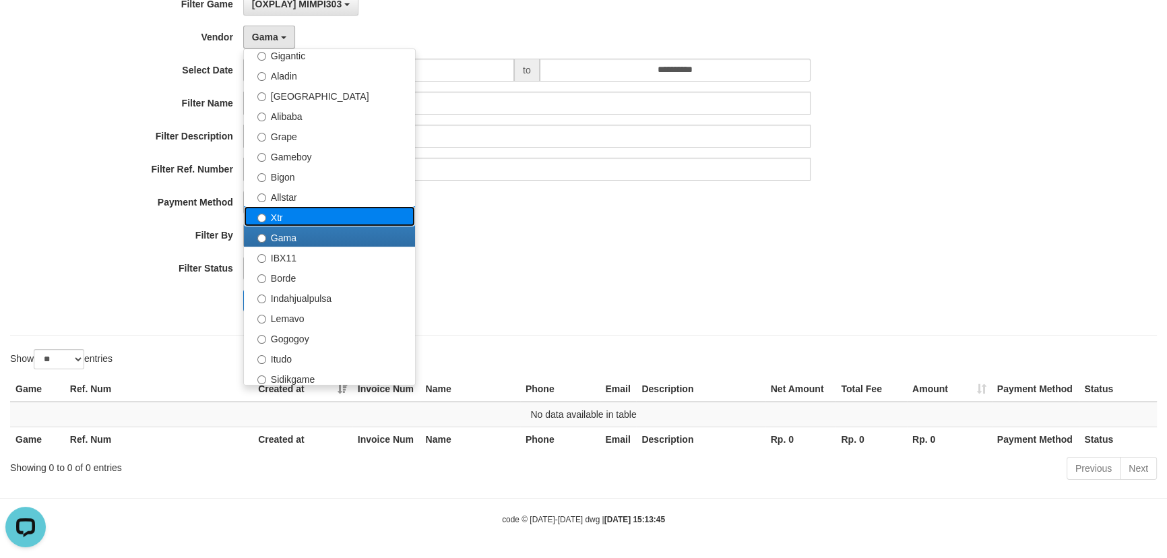
click at [300, 212] on label "Xtr" at bounding box center [329, 216] width 171 height 20
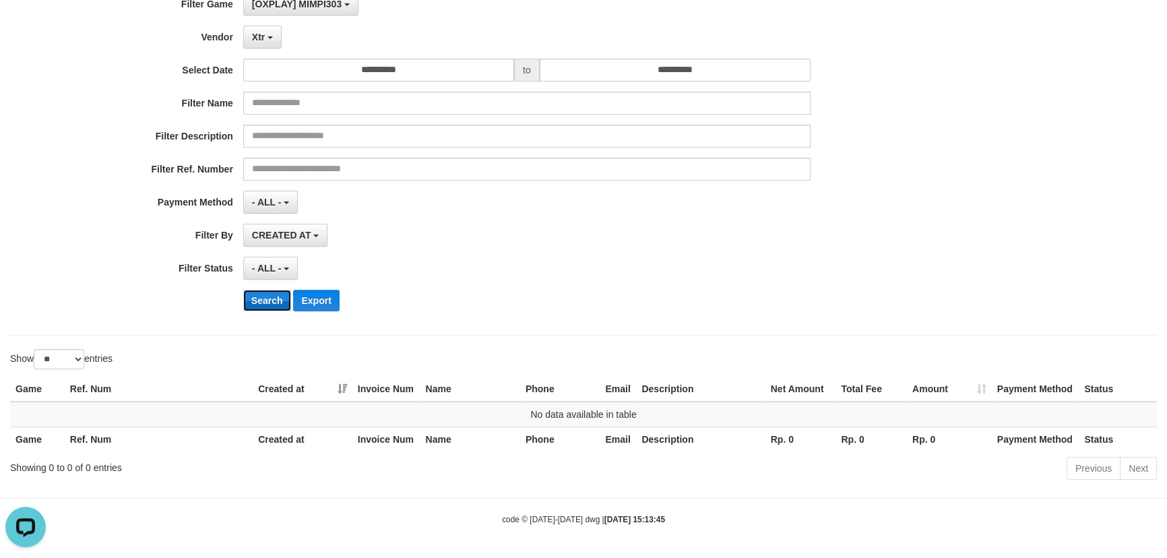
click at [272, 296] on button "Search" at bounding box center [267, 301] width 48 height 22
click at [260, 33] on span "Xtr" at bounding box center [258, 37] width 13 height 11
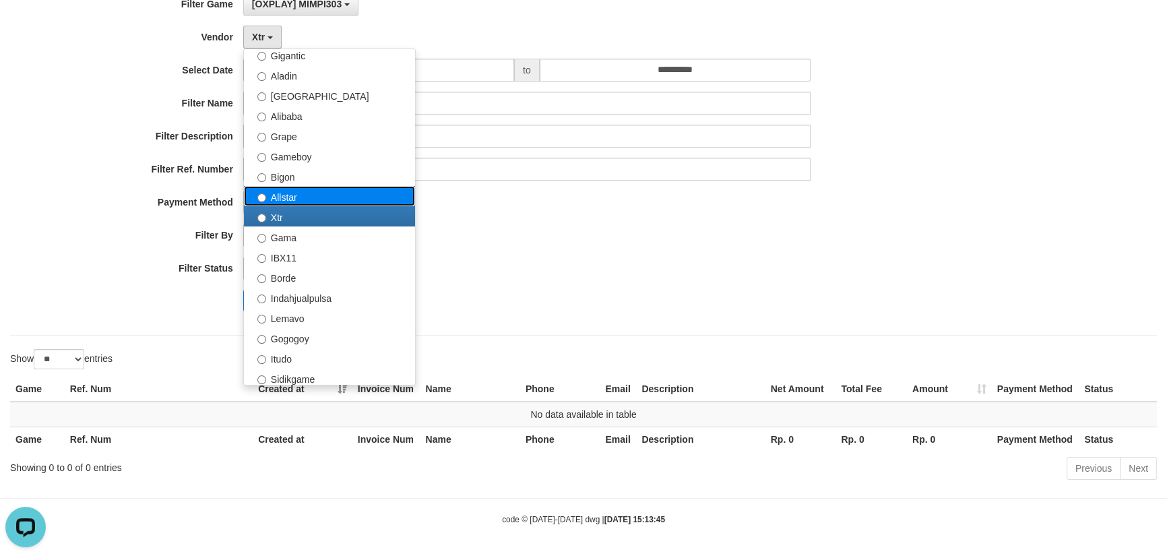
click at [275, 187] on label "Allstar" at bounding box center [329, 196] width 171 height 20
select select "**********"
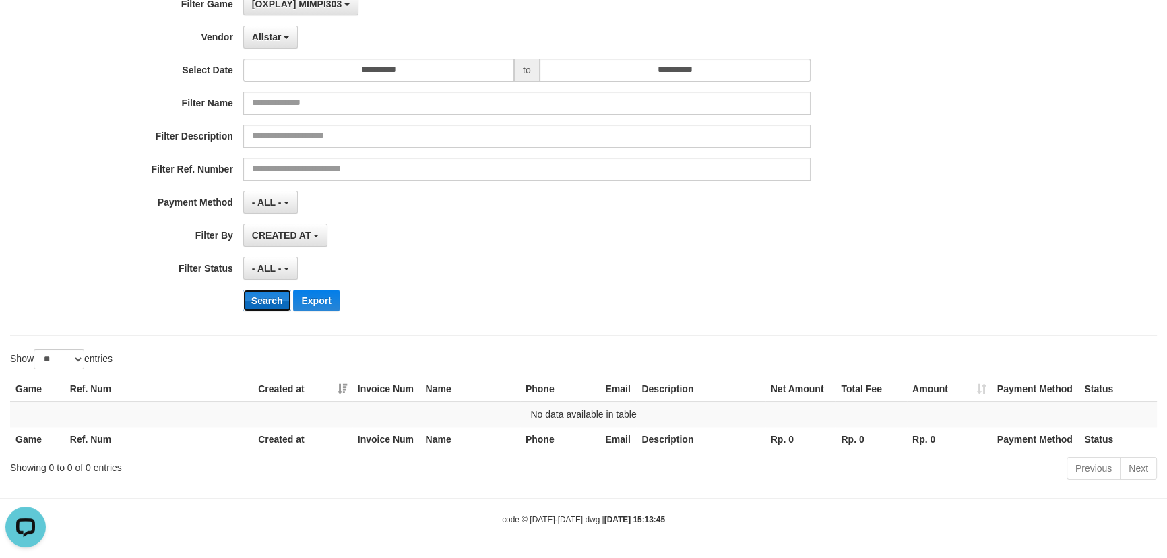
click at [275, 297] on button "Search" at bounding box center [267, 301] width 48 height 22
click at [282, 32] on button "Allstar" at bounding box center [270, 37] width 55 height 23
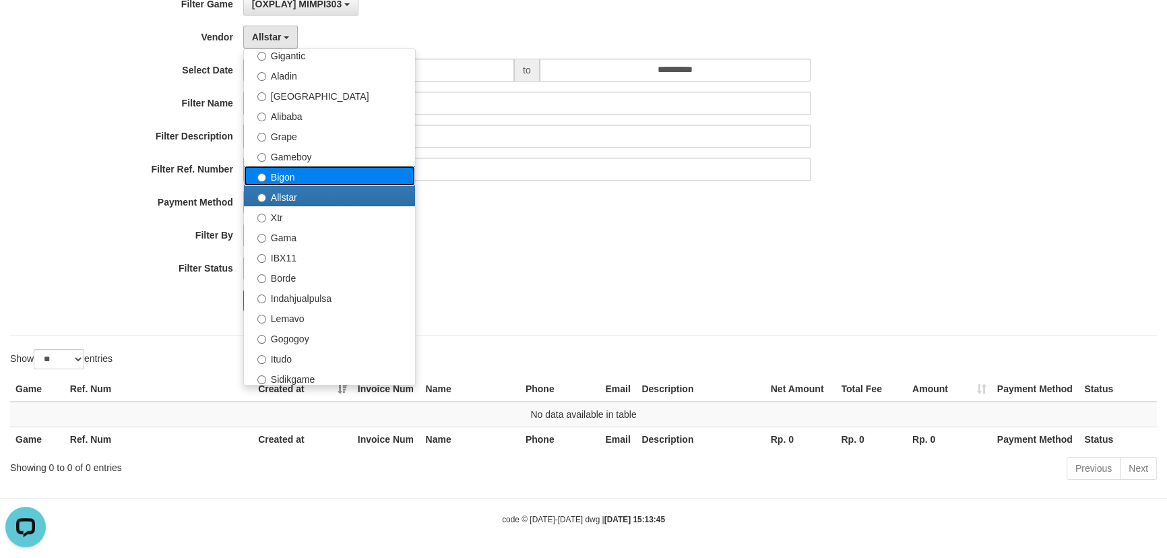
click at [292, 168] on label "Bigon" at bounding box center [329, 176] width 171 height 20
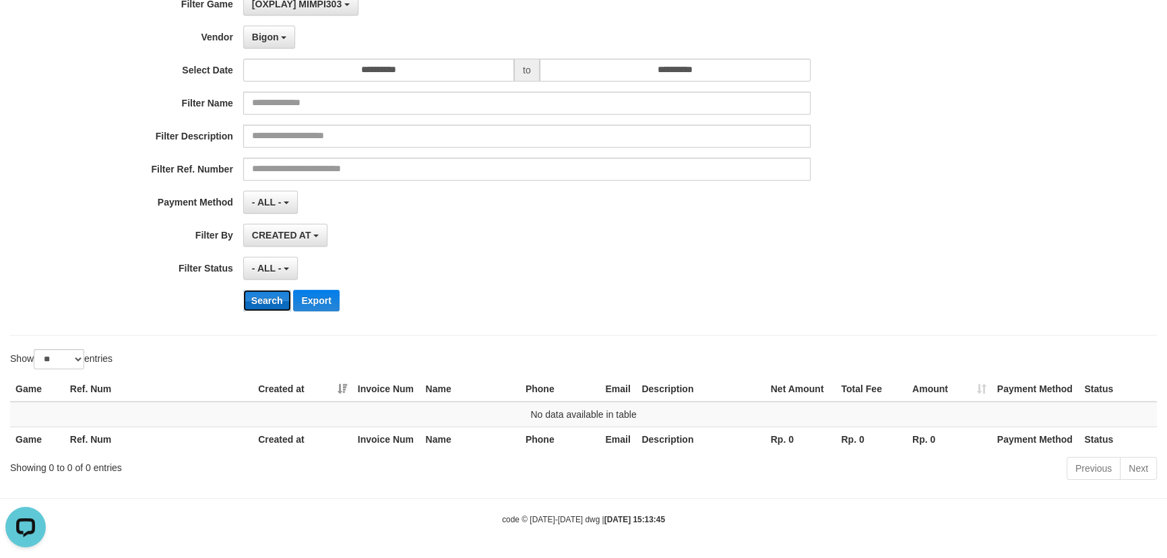
click at [251, 303] on button "Search" at bounding box center [267, 301] width 48 height 22
click at [274, 38] on span "Bigon" at bounding box center [265, 37] width 27 height 11
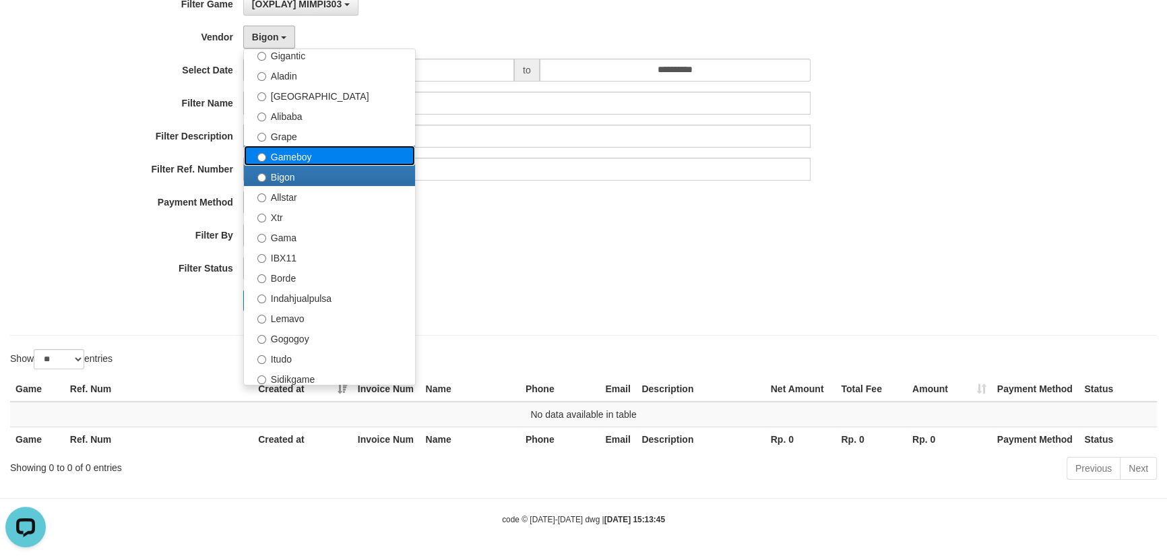
click at [316, 151] on label "Gameboy" at bounding box center [329, 156] width 171 height 20
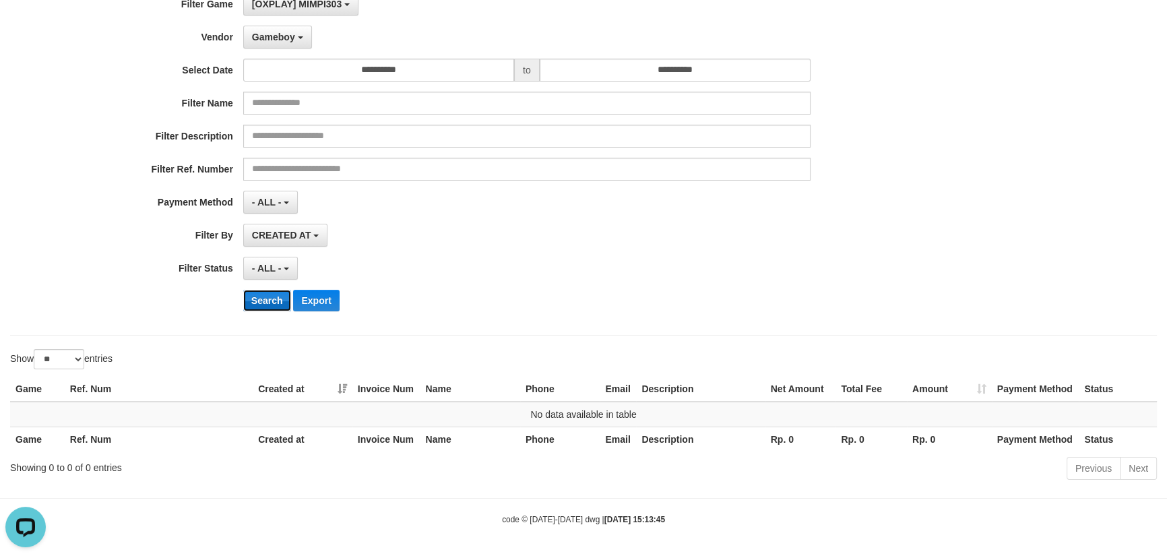
click at [263, 290] on button "Search" at bounding box center [267, 301] width 48 height 22
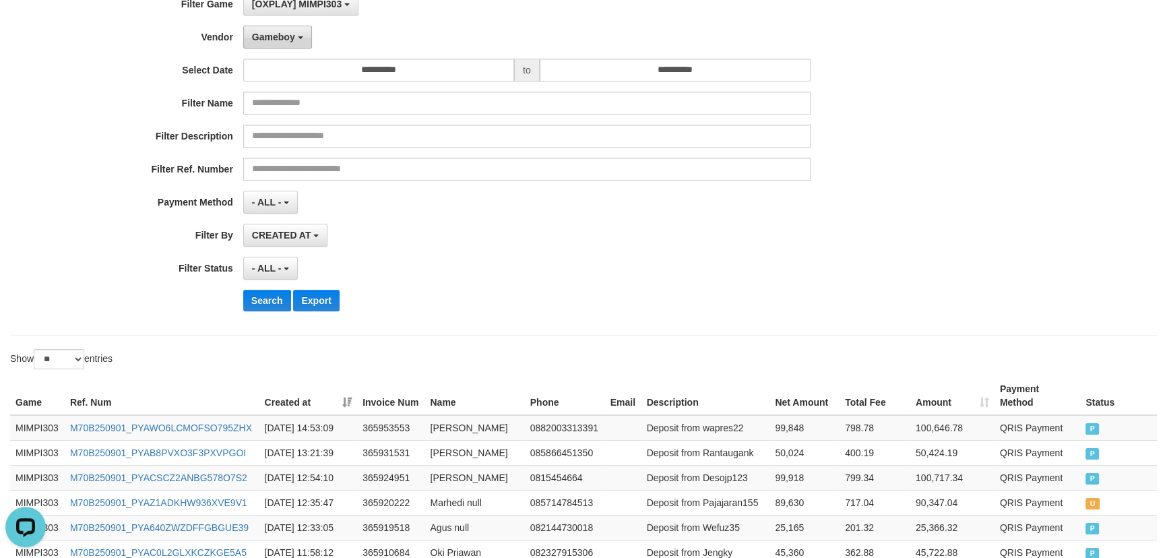
click at [267, 38] on span "Gameboy" at bounding box center [273, 37] width 43 height 11
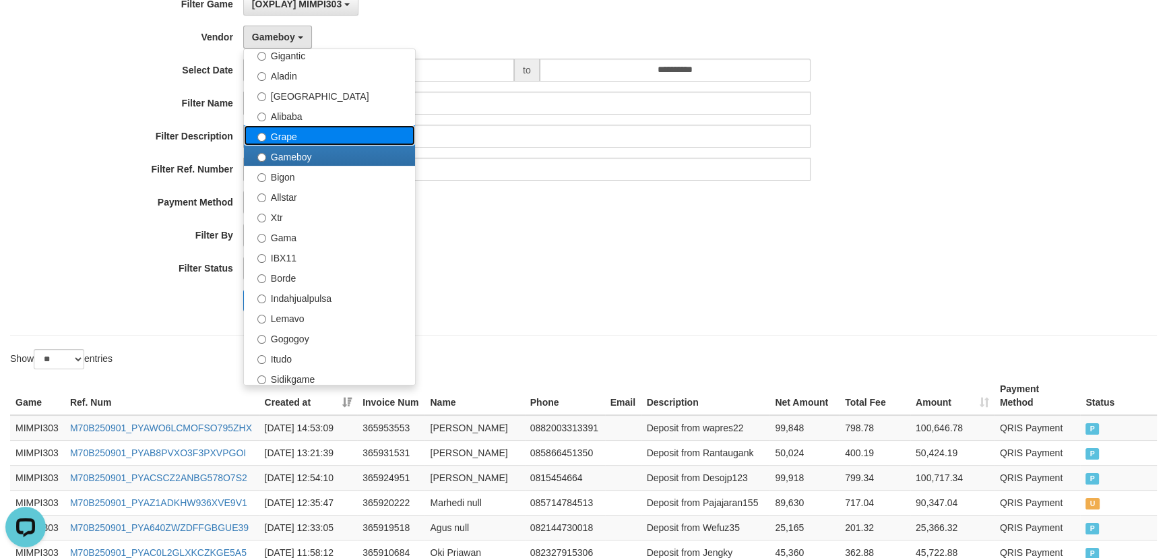
click at [283, 127] on label "Grape" at bounding box center [329, 135] width 171 height 20
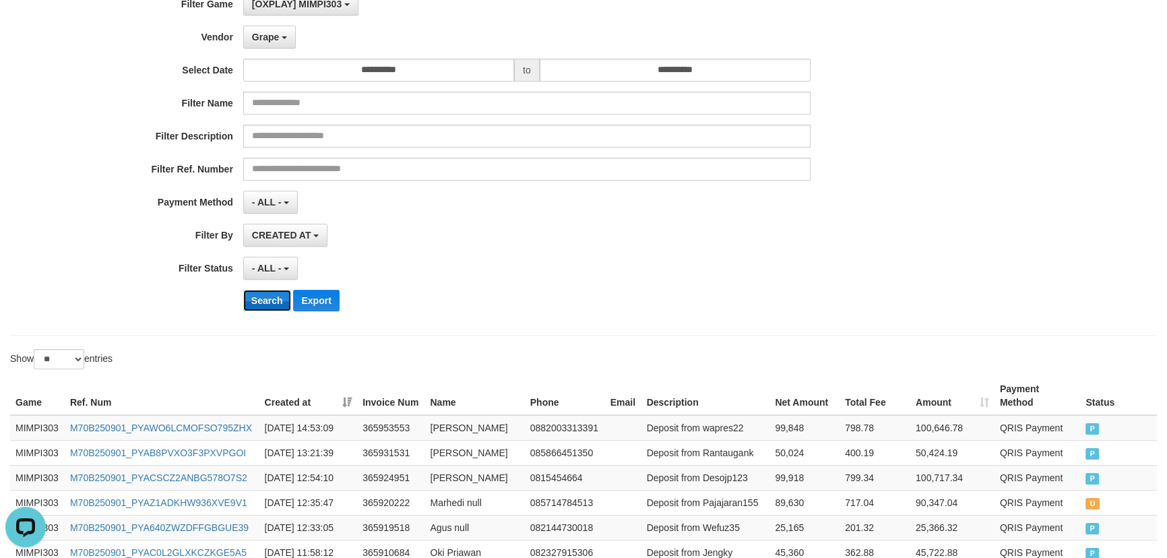
click at [272, 300] on button "Search" at bounding box center [267, 301] width 48 height 22
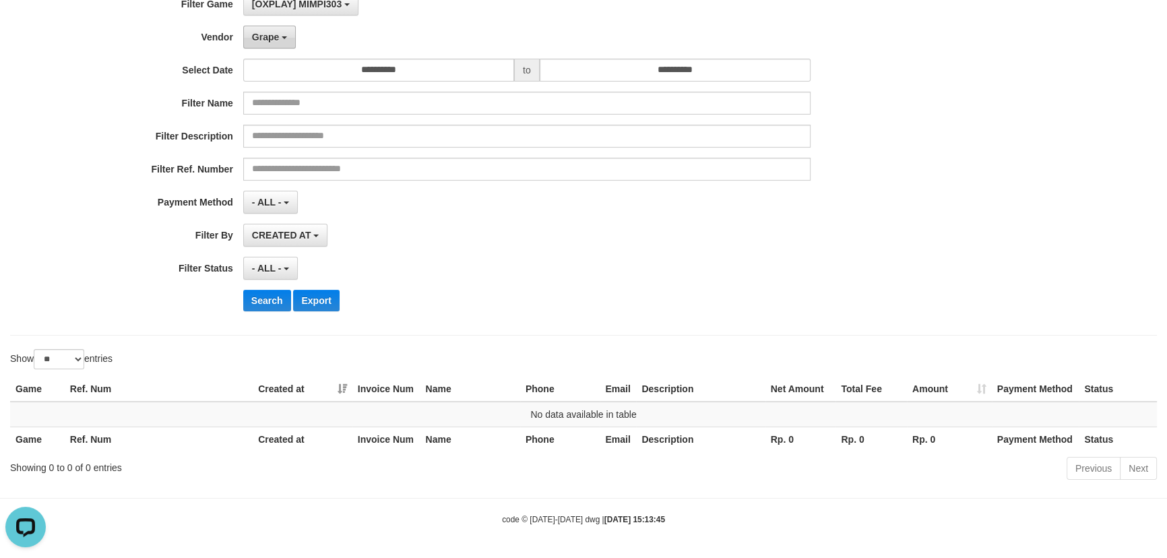
click at [268, 42] on button "Grape" at bounding box center [269, 37] width 53 height 23
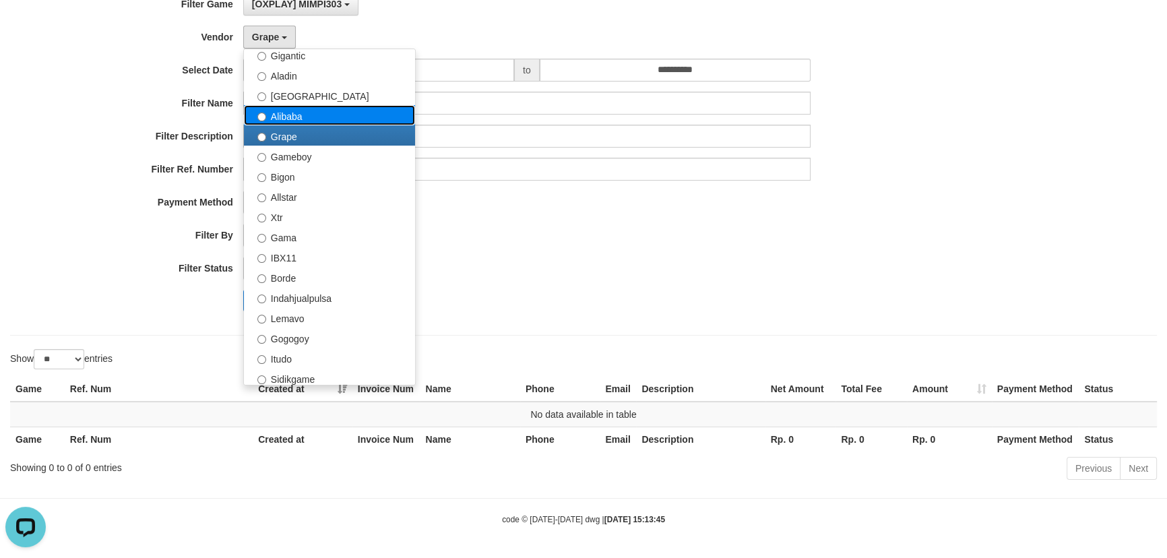
click at [292, 113] on label "Alibaba" at bounding box center [329, 115] width 171 height 20
select select "**********"
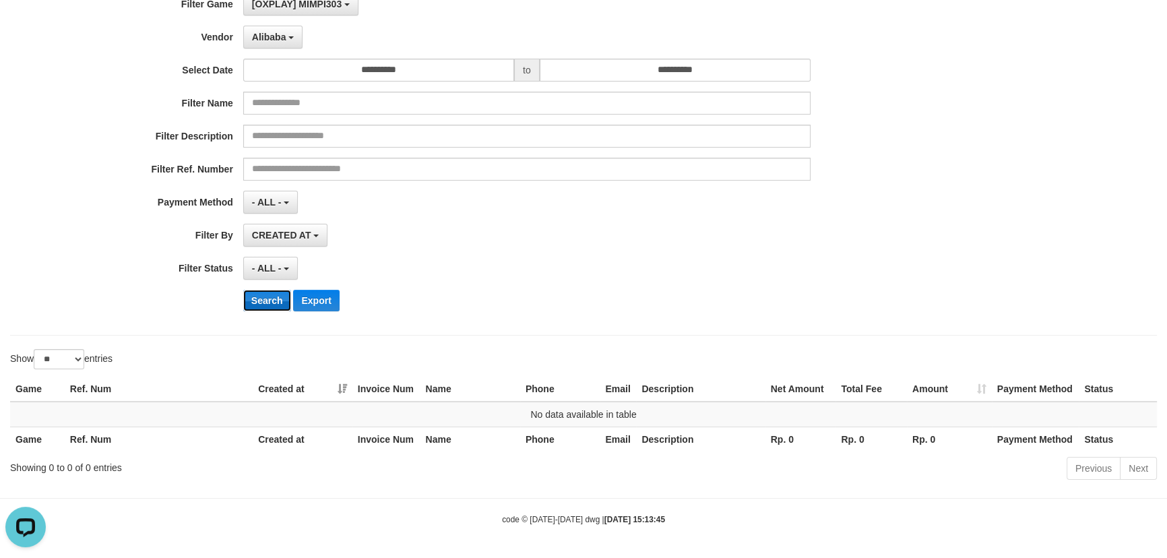
click at [278, 303] on button "Search" at bounding box center [267, 301] width 48 height 22
click at [270, 40] on span "Alibaba" at bounding box center [269, 37] width 34 height 11
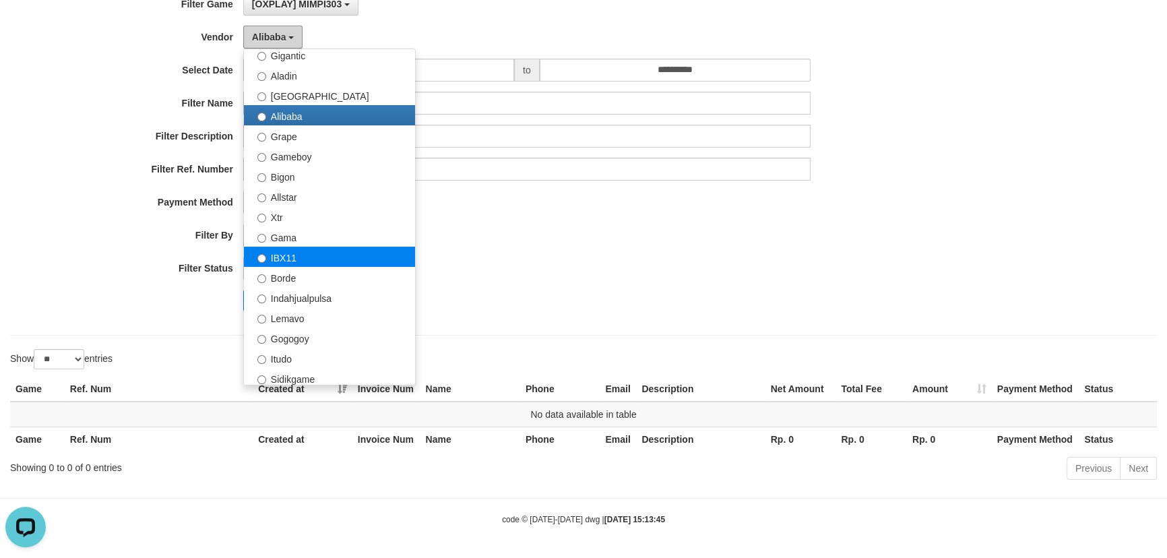
scroll to position [115, 0]
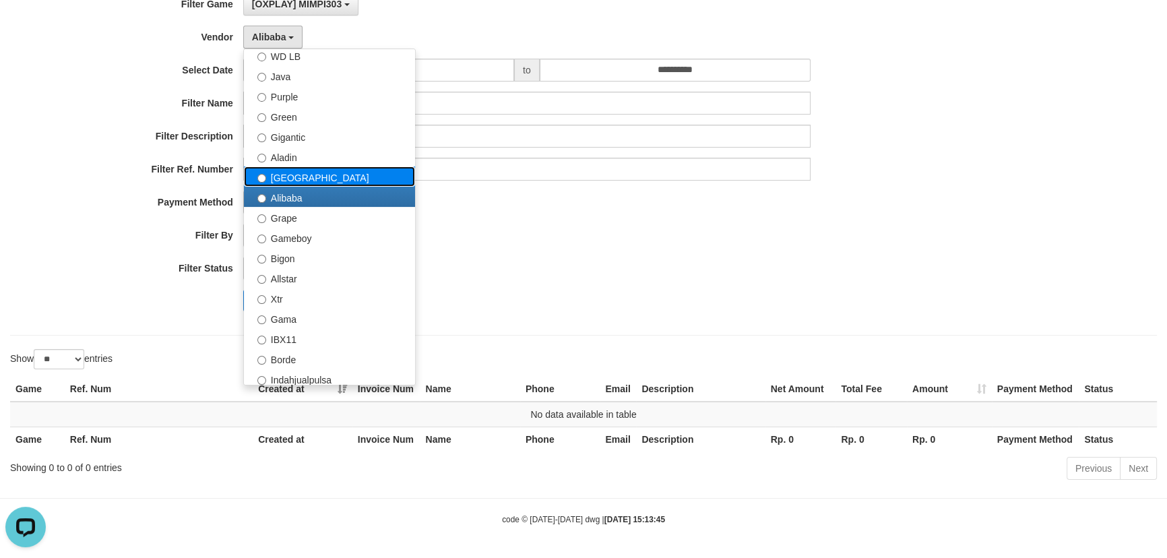
click at [298, 175] on label "Dubai" at bounding box center [329, 176] width 171 height 20
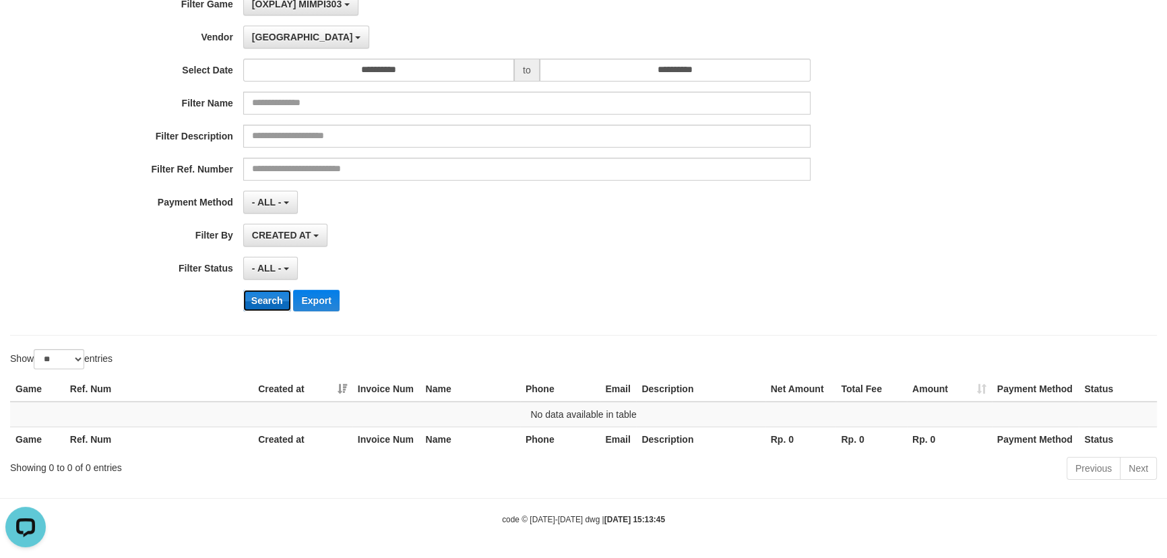
click at [267, 292] on button "Search" at bounding box center [267, 301] width 48 height 22
click at [274, 34] on span "Dubai" at bounding box center [302, 37] width 101 height 11
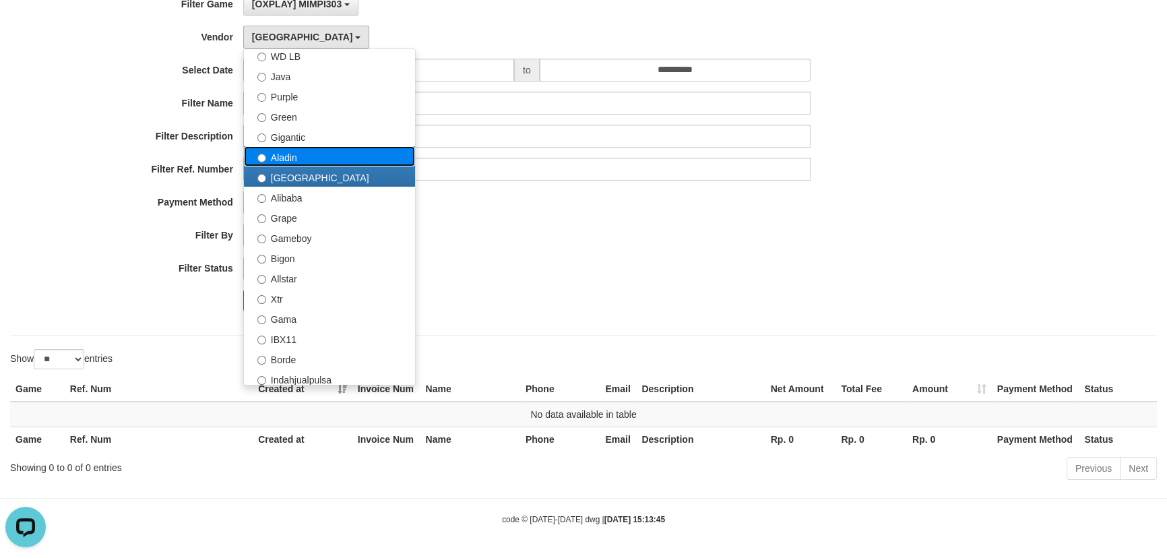
click at [281, 155] on label "Aladin" at bounding box center [329, 156] width 171 height 20
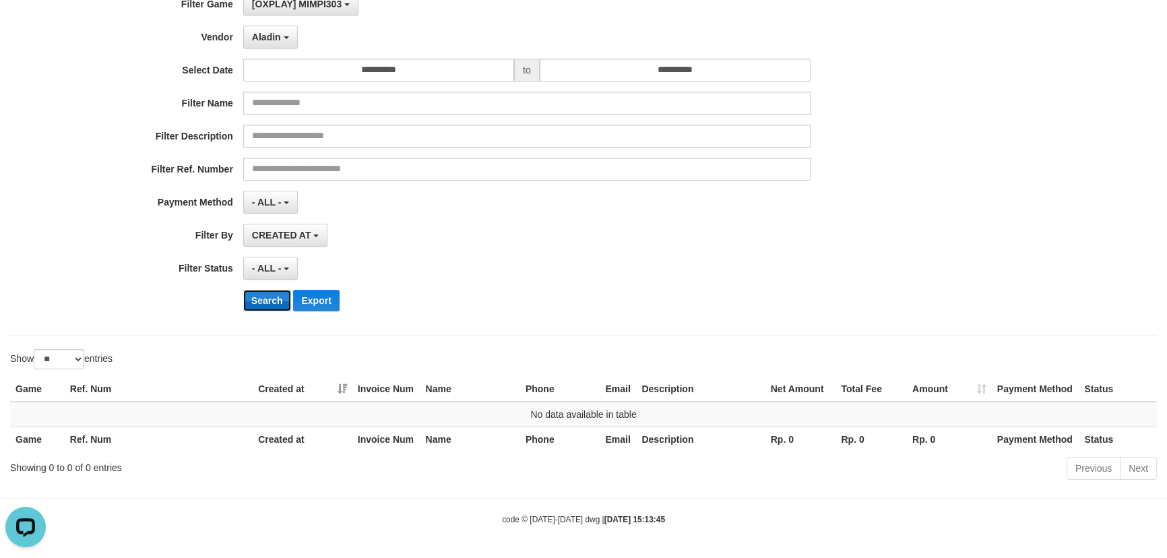
click at [270, 291] on button "Search" at bounding box center [267, 301] width 48 height 22
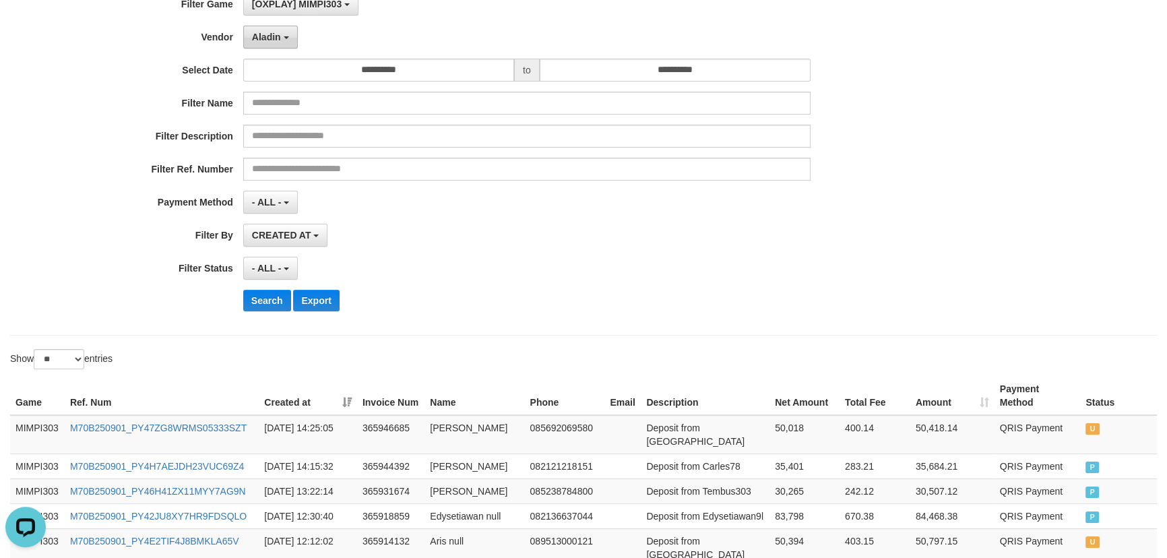
click at [270, 42] on button "Aladin" at bounding box center [270, 37] width 55 height 23
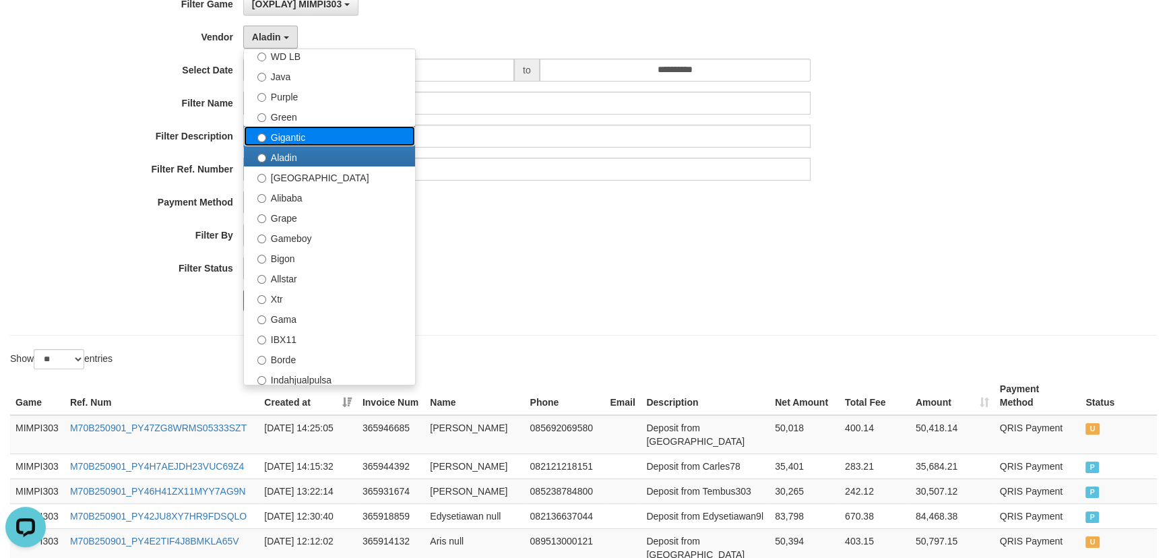
click at [282, 135] on label "Gigantic" at bounding box center [329, 136] width 171 height 20
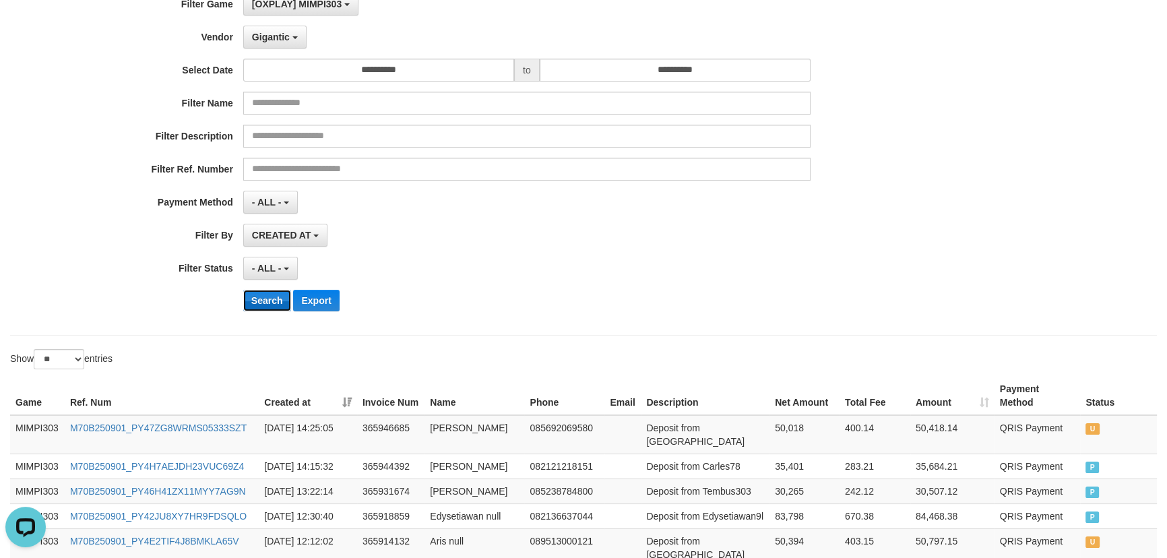
click at [267, 299] on button "Search" at bounding box center [267, 301] width 48 height 22
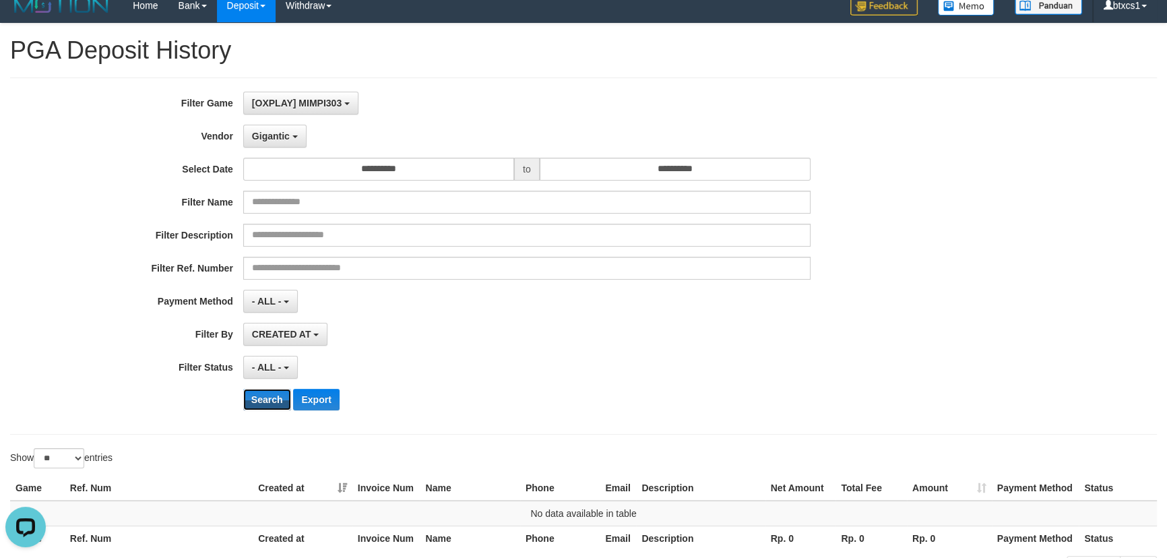
scroll to position [0, 0]
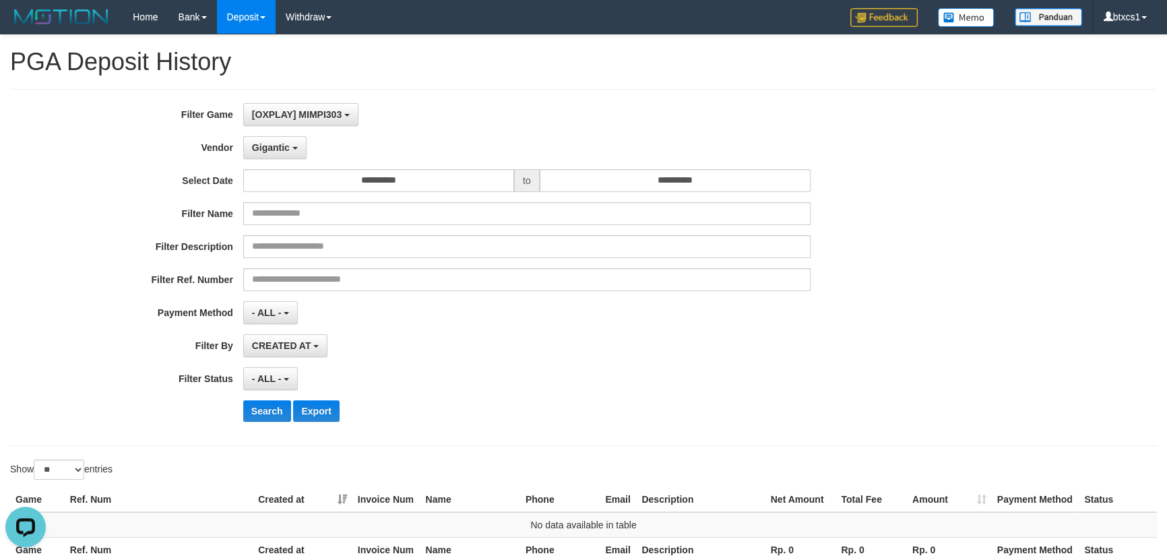
click at [261, 158] on div "**********" at bounding box center [486, 267] width 972 height 329
click at [263, 148] on span "Gigantic" at bounding box center [271, 147] width 38 height 11
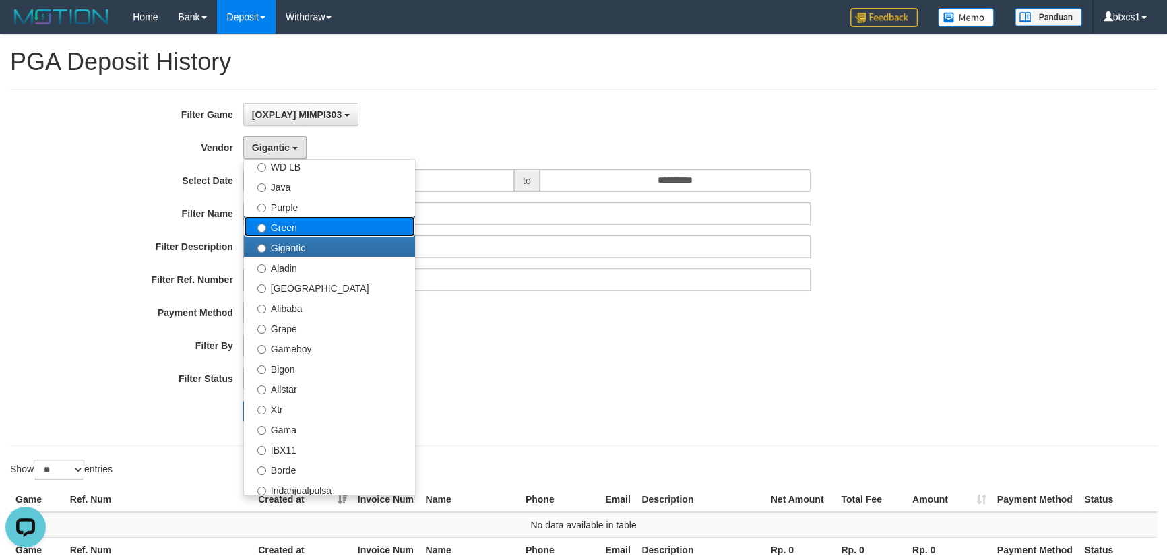
click at [282, 227] on label "Green" at bounding box center [329, 226] width 171 height 20
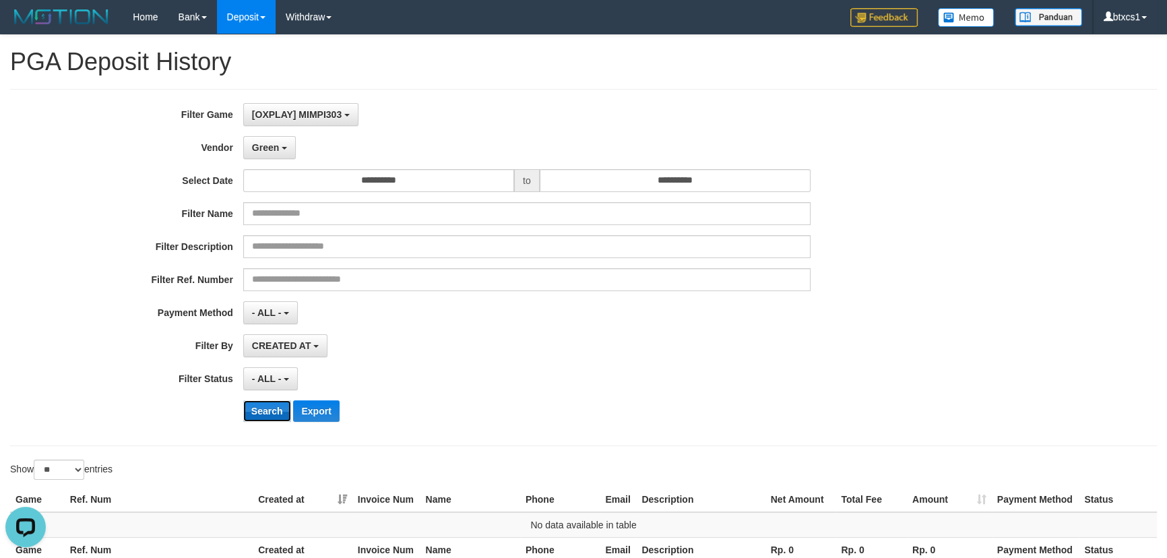
click at [257, 409] on button "Search" at bounding box center [267, 411] width 48 height 22
click at [270, 144] on span "Green" at bounding box center [265, 147] width 27 height 11
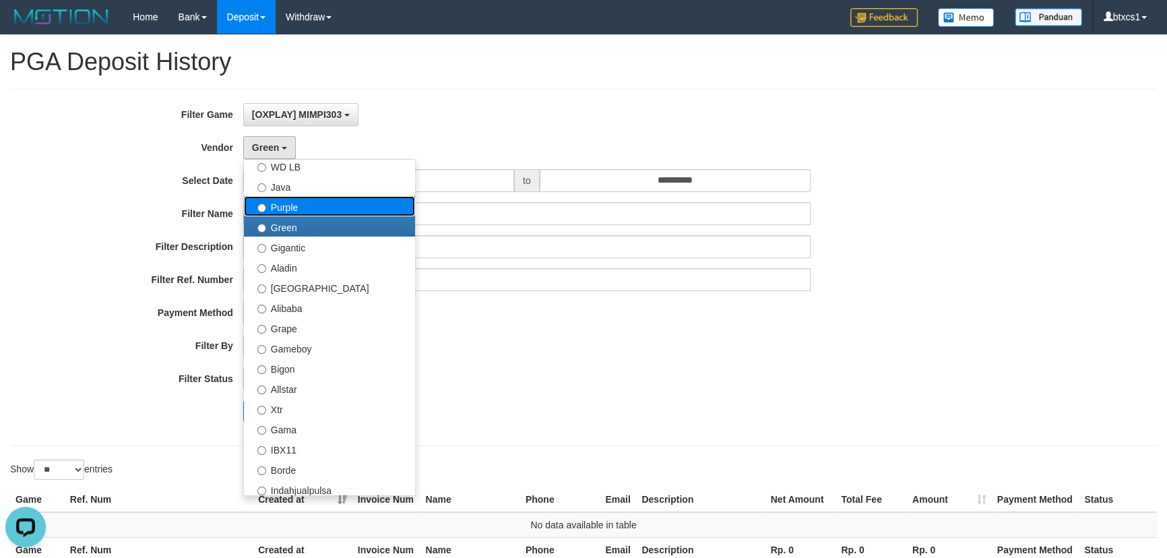
click at [288, 203] on label "Purple" at bounding box center [329, 206] width 171 height 20
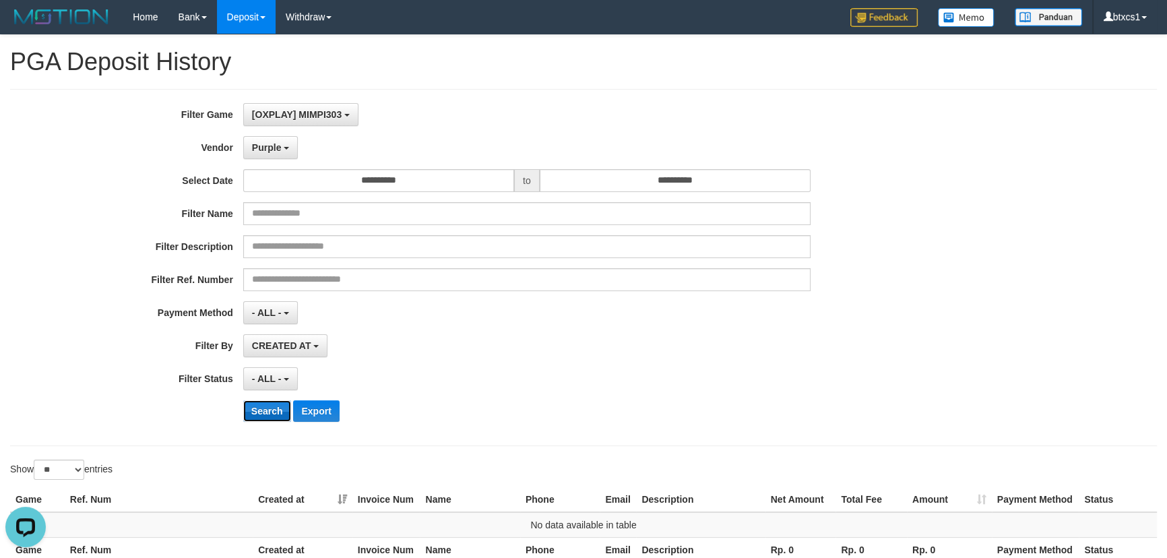
click at [259, 412] on button "Search" at bounding box center [267, 411] width 48 height 22
click at [275, 144] on span "Purple" at bounding box center [267, 147] width 30 height 11
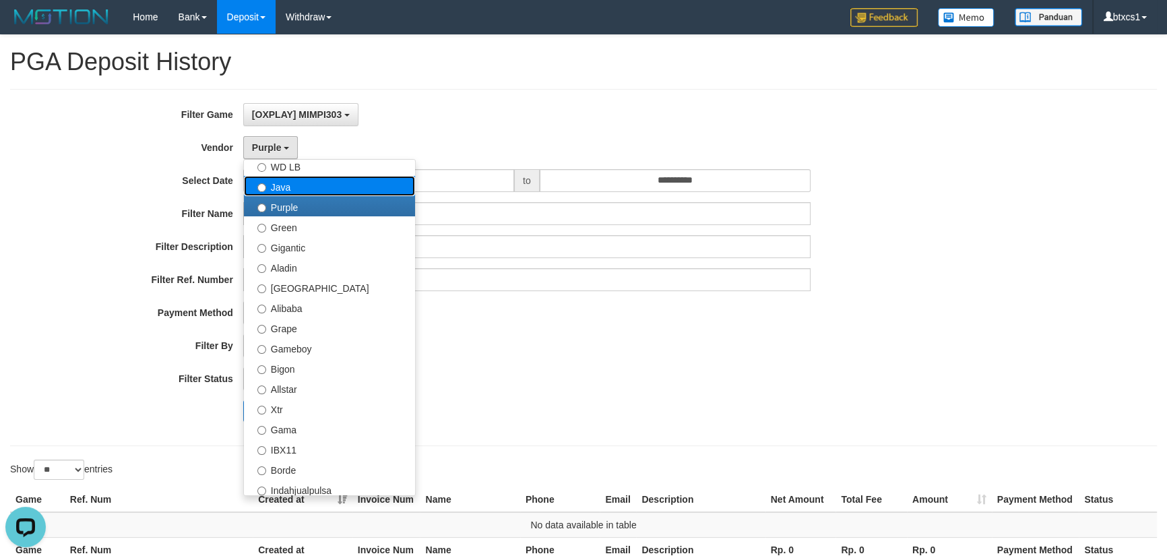
click at [290, 185] on label "Java" at bounding box center [329, 186] width 171 height 20
select select "**********"
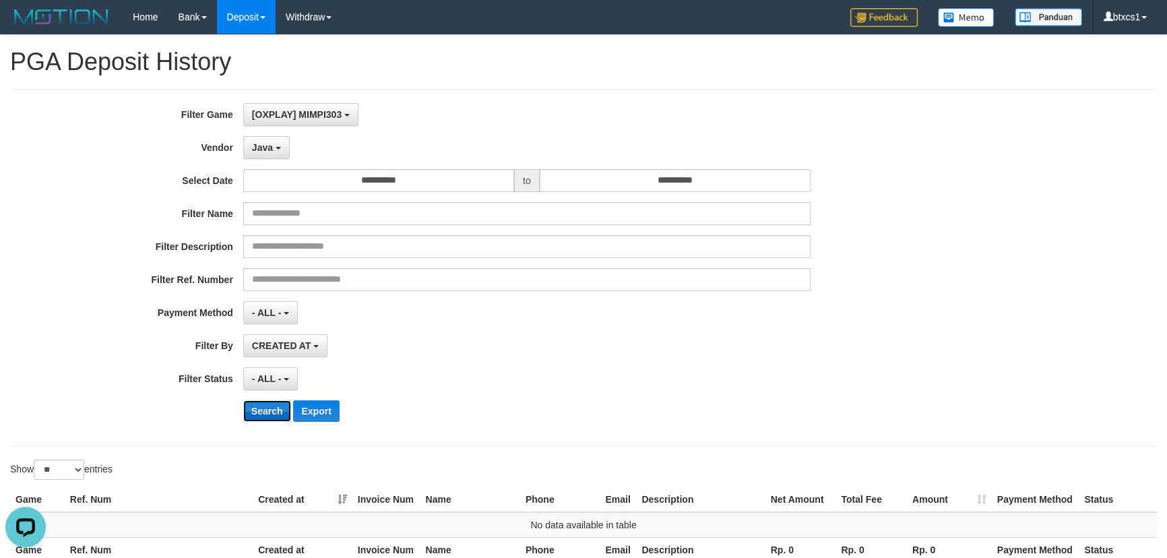
click at [278, 410] on button "Search" at bounding box center [267, 411] width 48 height 22
click at [274, 154] on button "Java" at bounding box center [266, 147] width 46 height 23
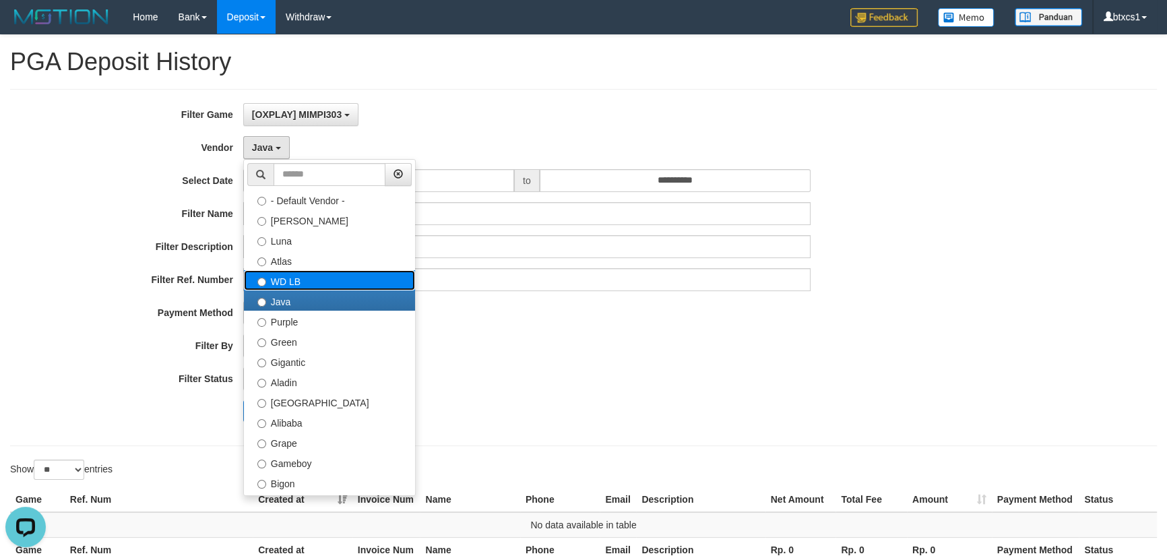
click at [293, 278] on label "WD LB" at bounding box center [329, 280] width 171 height 20
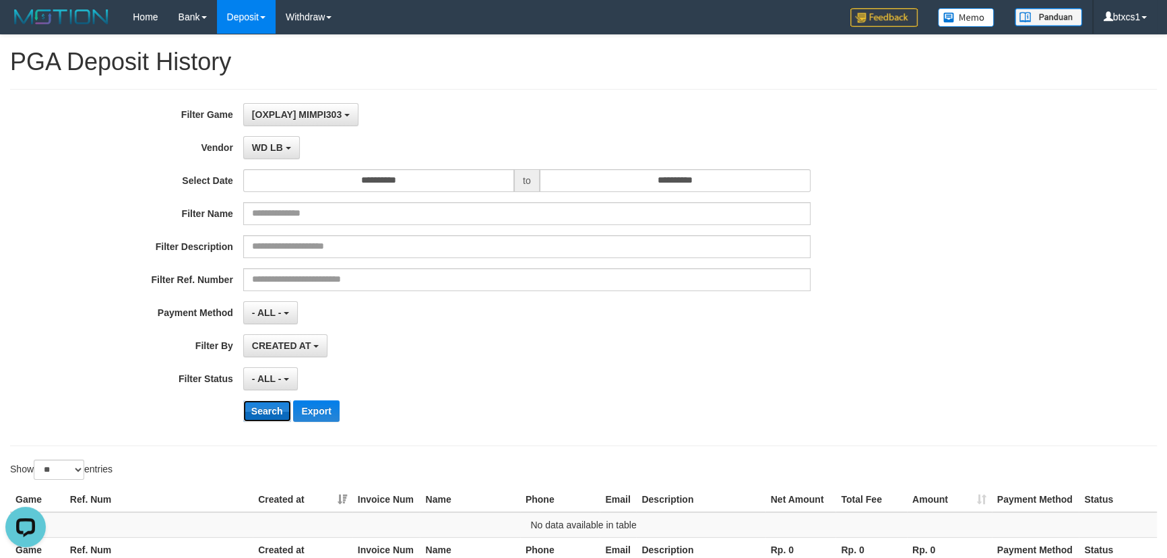
click at [266, 411] on button "Search" at bounding box center [267, 411] width 48 height 22
click at [281, 144] on span "WD LB" at bounding box center [267, 147] width 31 height 11
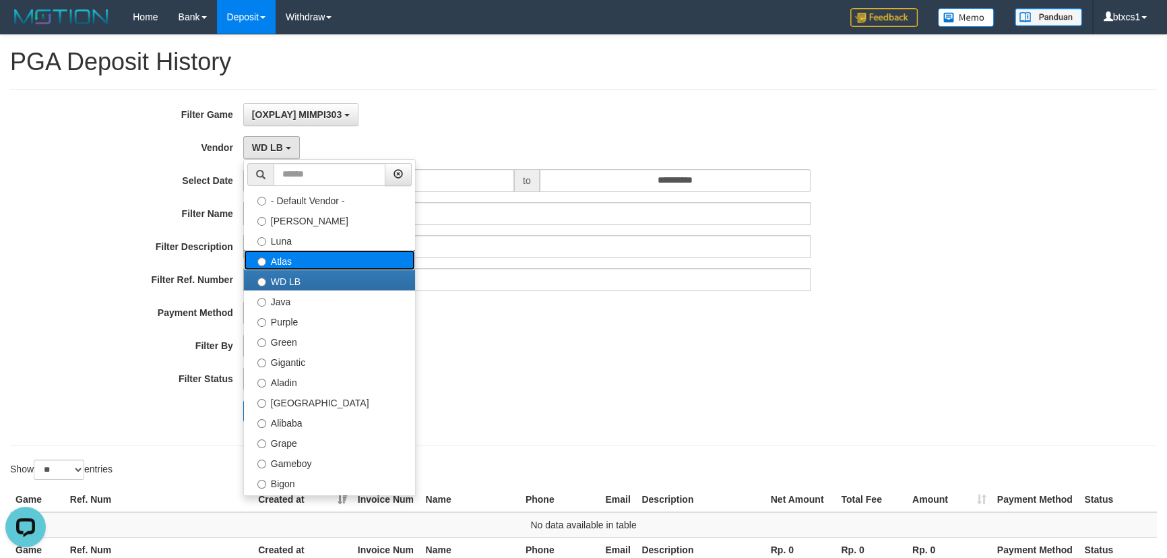
click at [298, 259] on label "Atlas" at bounding box center [329, 260] width 171 height 20
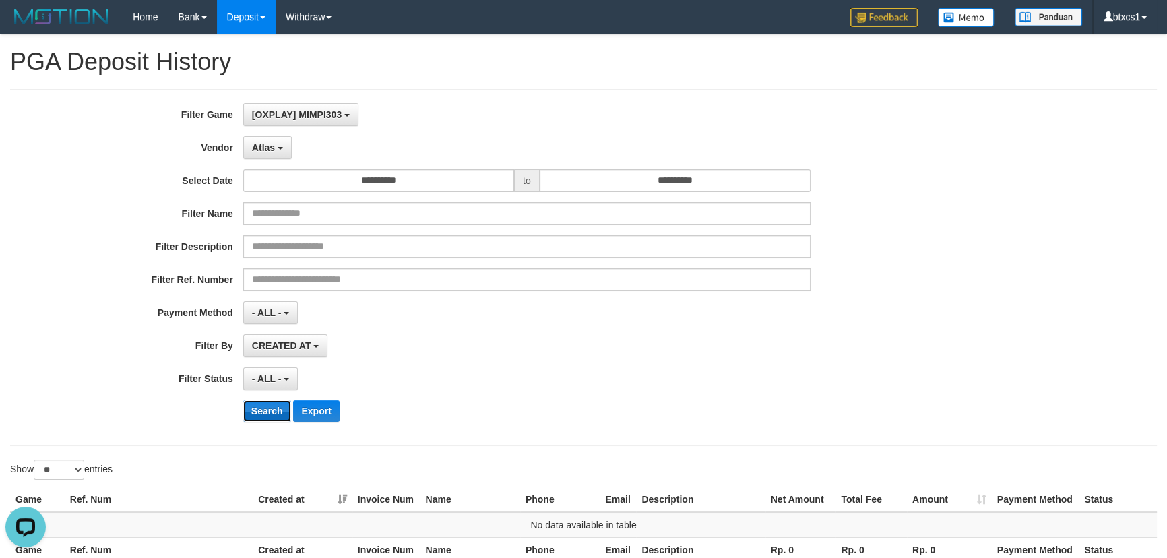
click at [265, 405] on button "Search" at bounding box center [267, 411] width 48 height 22
click at [279, 150] on button "Atlas" at bounding box center [267, 147] width 49 height 23
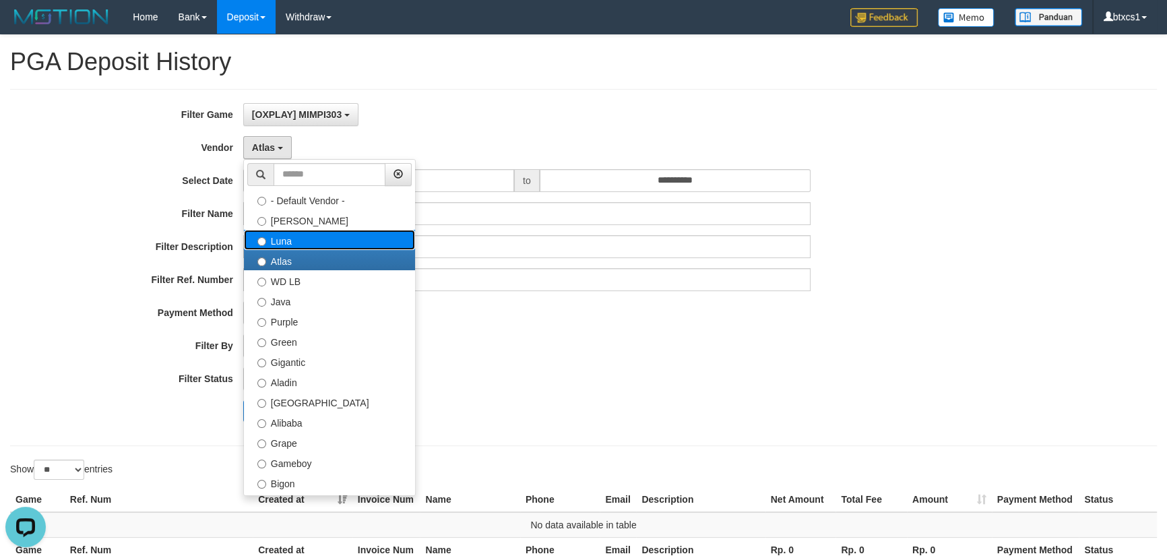
click at [296, 234] on label "Luna" at bounding box center [329, 240] width 171 height 20
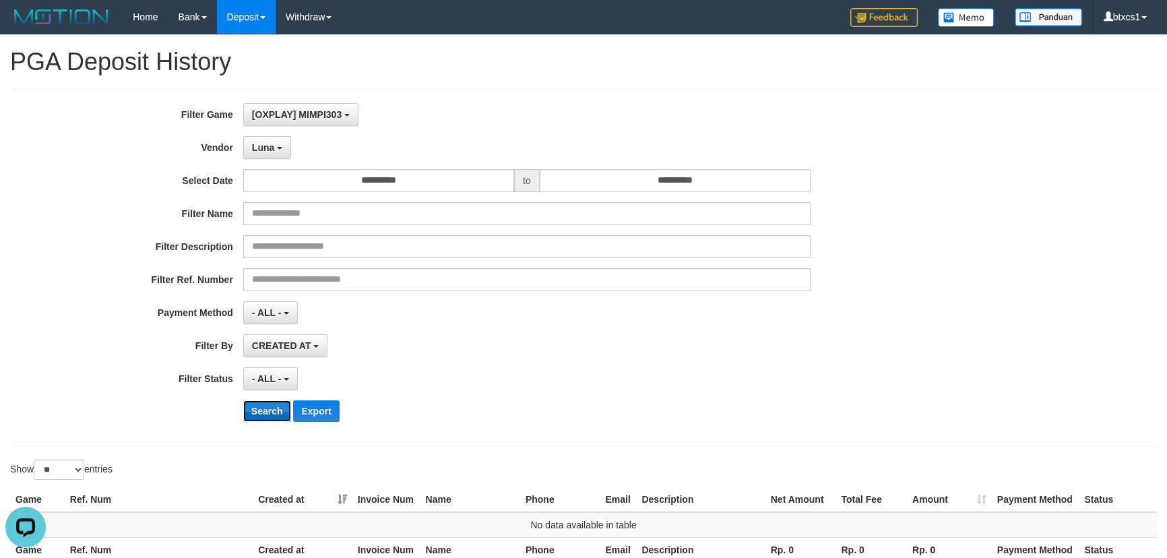
click at [263, 404] on button "Search" at bounding box center [267, 411] width 48 height 22
click at [276, 152] on button "Luna" at bounding box center [267, 147] width 48 height 23
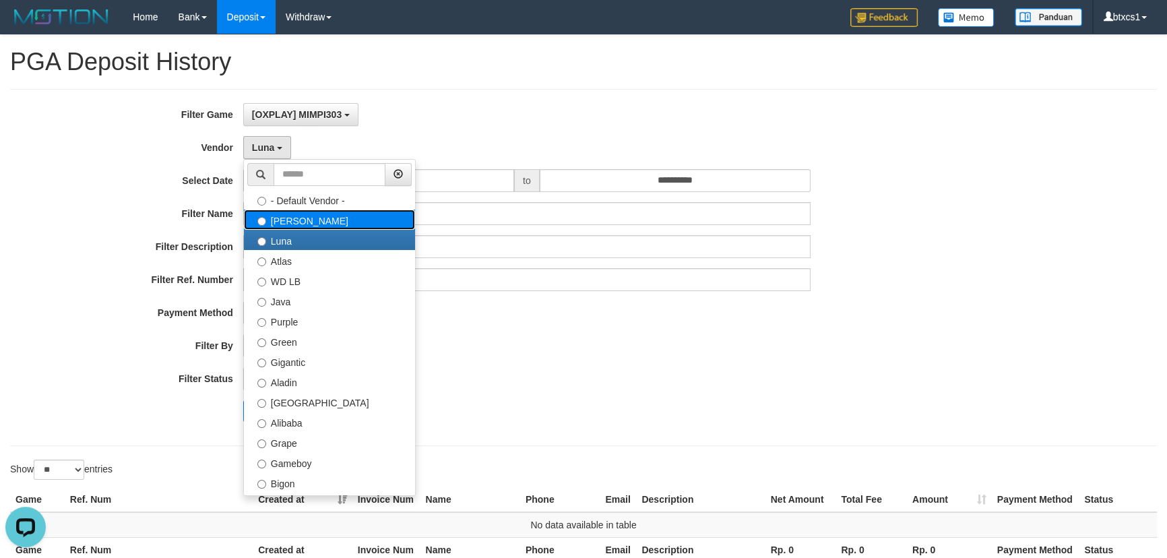
click at [289, 218] on label "Lucy" at bounding box center [329, 220] width 171 height 20
select select "**********"
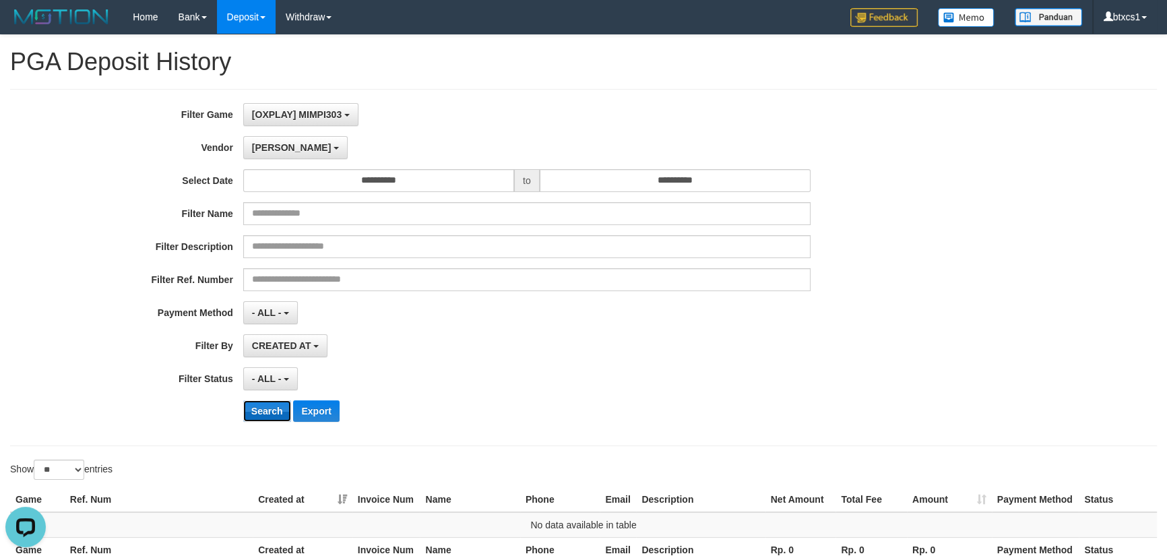
click at [262, 400] on button "Search" at bounding box center [267, 411] width 48 height 22
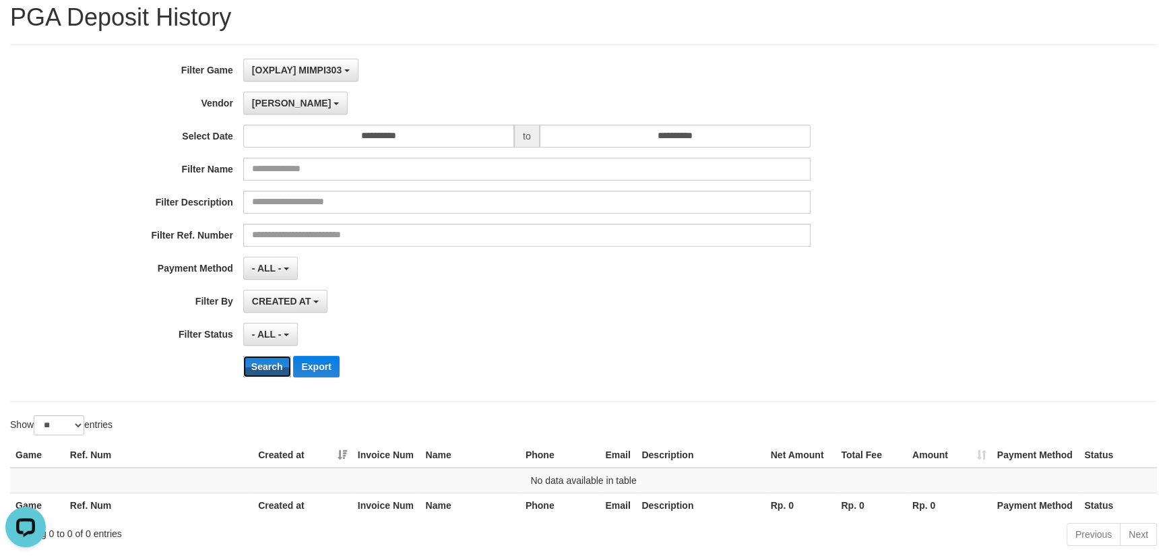
scroll to position [81, 0]
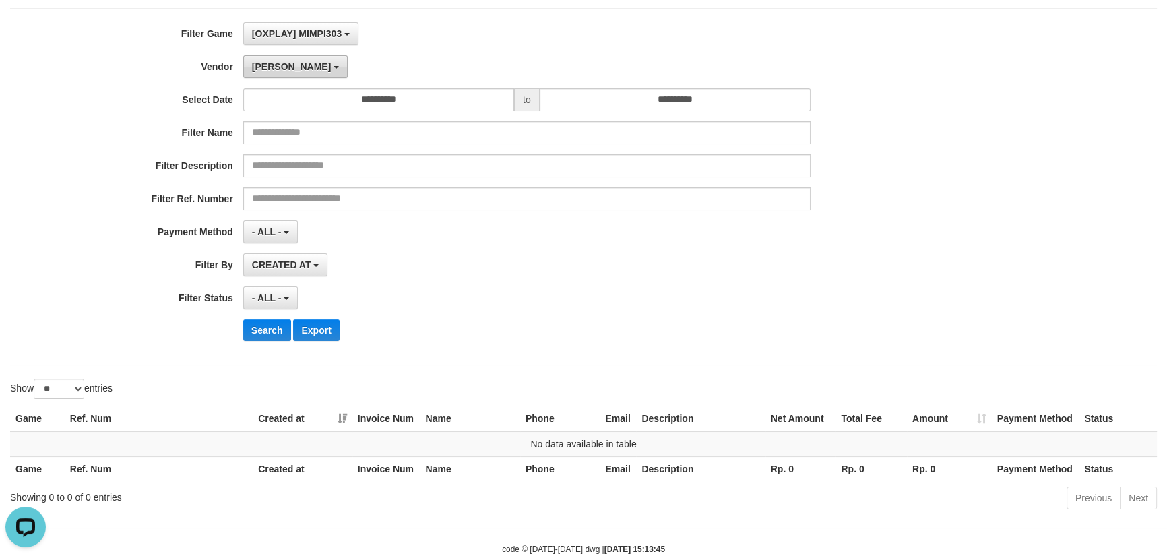
drag, startPoint x: 278, startPoint y: 62, endPoint x: 278, endPoint y: 73, distance: 11.5
click at [278, 63] on button "Lucy" at bounding box center [295, 66] width 104 height 23
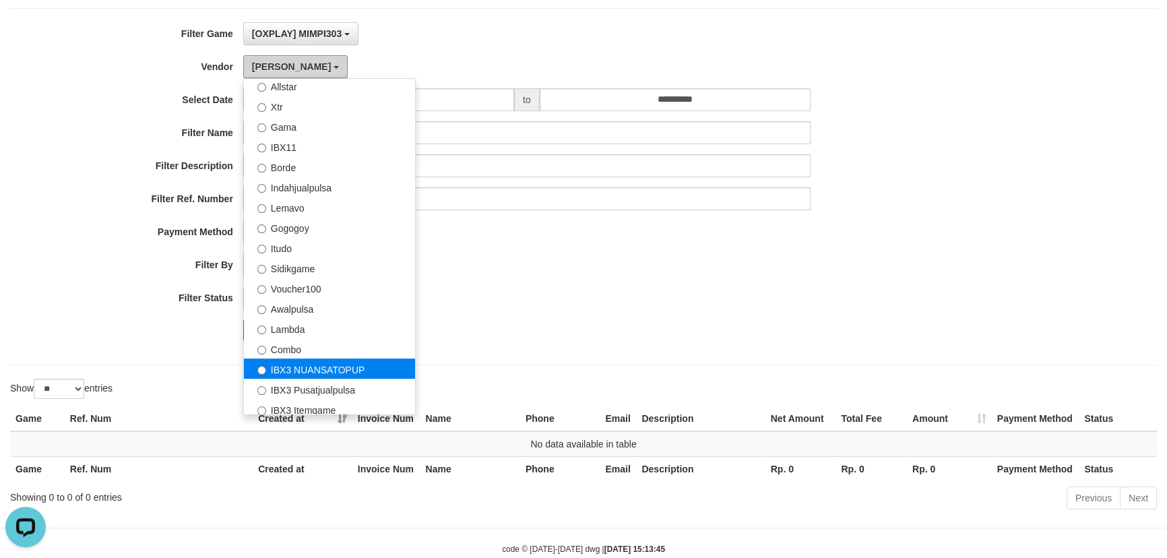
scroll to position [441, 0]
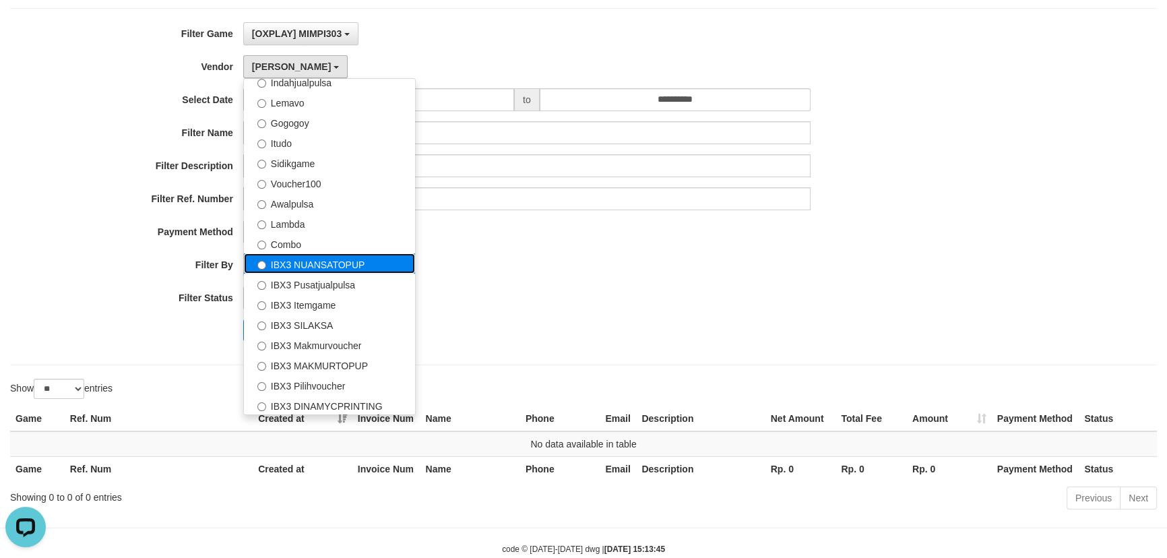
click at [316, 265] on label "IBX3 NUANSATOPUP" at bounding box center [329, 263] width 171 height 20
select select "**********"
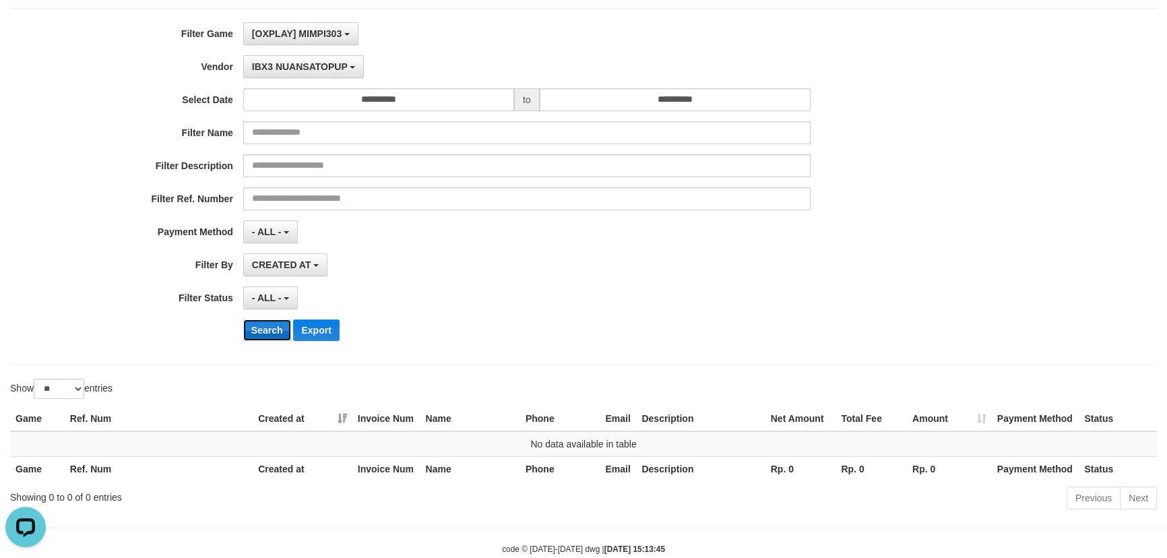
click at [269, 325] on button "Search" at bounding box center [267, 330] width 48 height 22
click at [300, 64] on span "IBX3 NUANSATOPUP" at bounding box center [300, 66] width 96 height 11
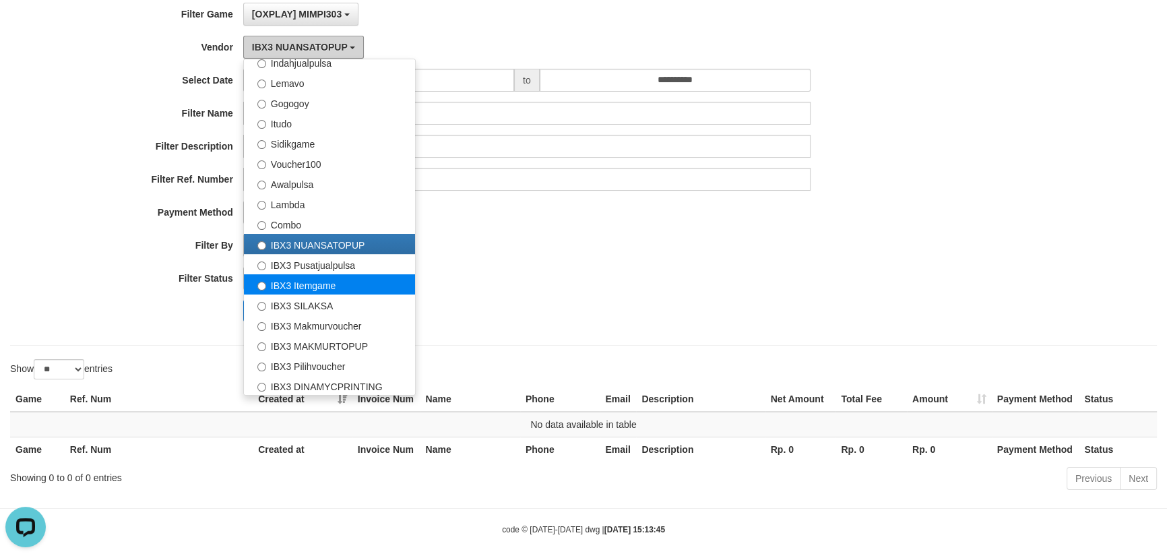
scroll to position [110, 0]
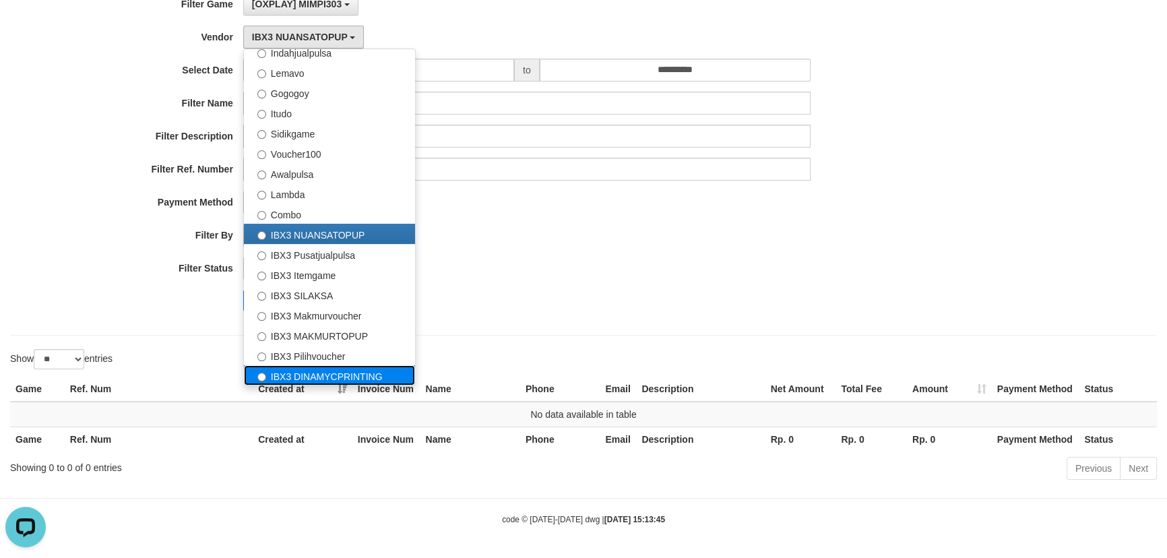
click at [321, 371] on label "IBX3 DINAMYCPRINTING" at bounding box center [329, 375] width 171 height 20
select select "**********"
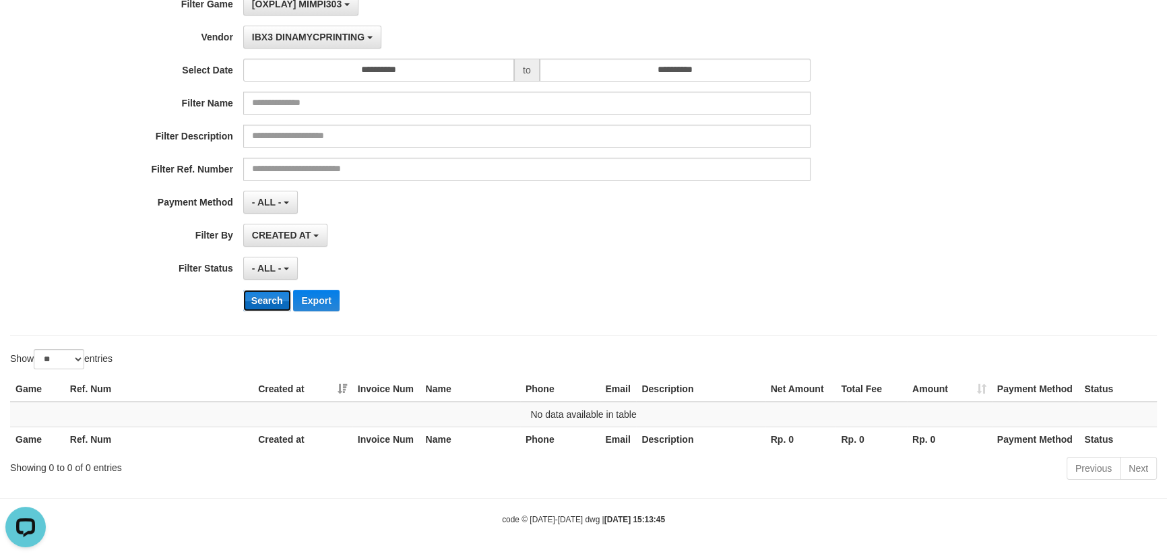
click at [275, 297] on button "Search" at bounding box center [267, 301] width 48 height 22
click at [276, 39] on span "IBX3 DINAMYCPRINTING" at bounding box center [308, 37] width 113 height 11
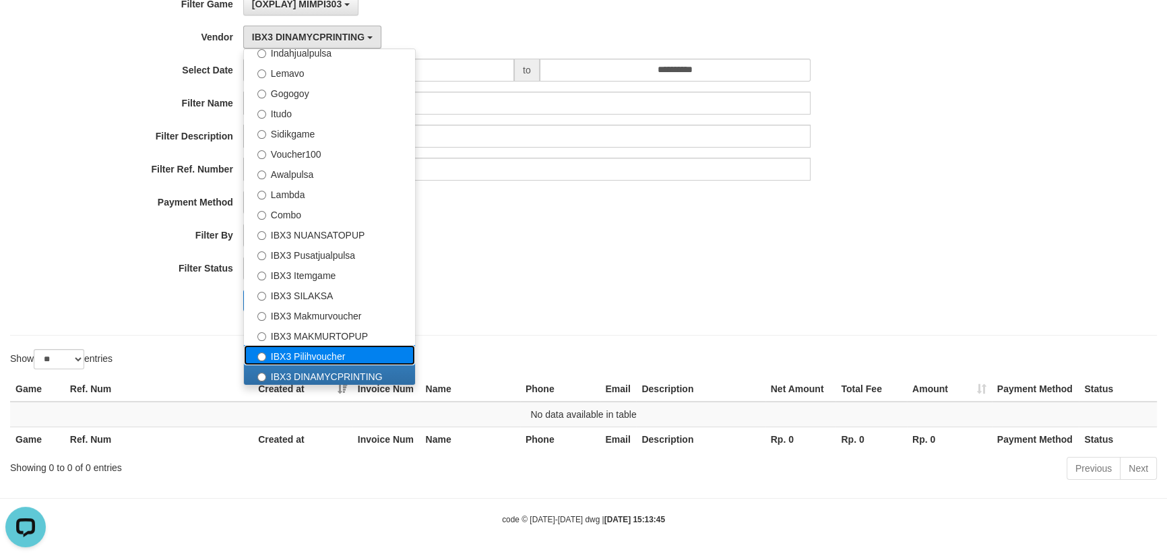
click at [280, 346] on label "IBX3 Pilihvoucher" at bounding box center [329, 355] width 171 height 20
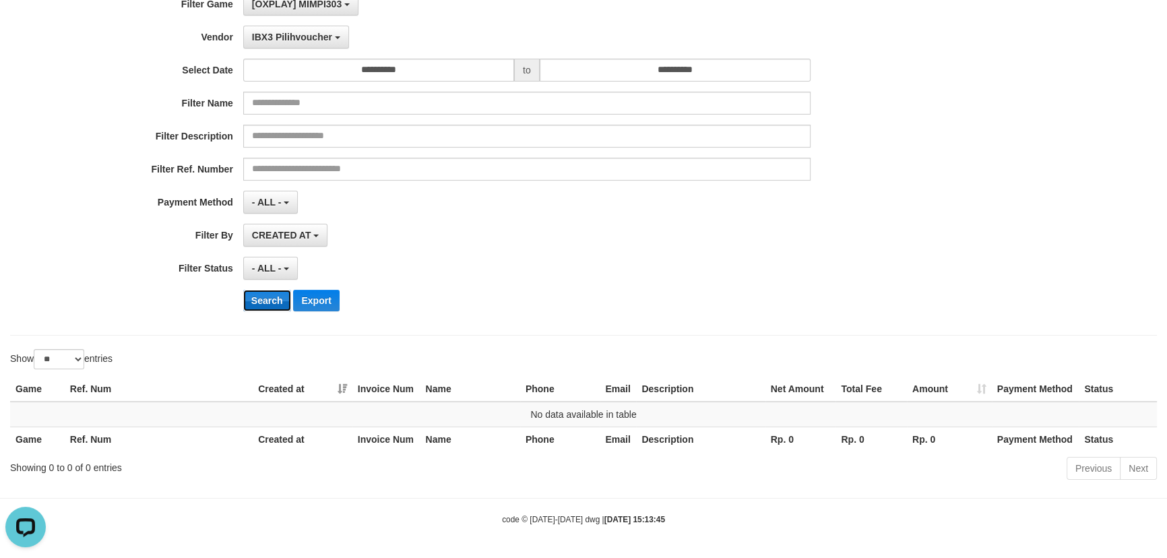
click at [265, 302] on button "Search" at bounding box center [267, 301] width 48 height 22
drag, startPoint x: 287, startPoint y: 34, endPoint x: 294, endPoint y: 165, distance: 131.6
click at [287, 38] on span "IBX3 Pilihvoucher" at bounding box center [292, 37] width 80 height 11
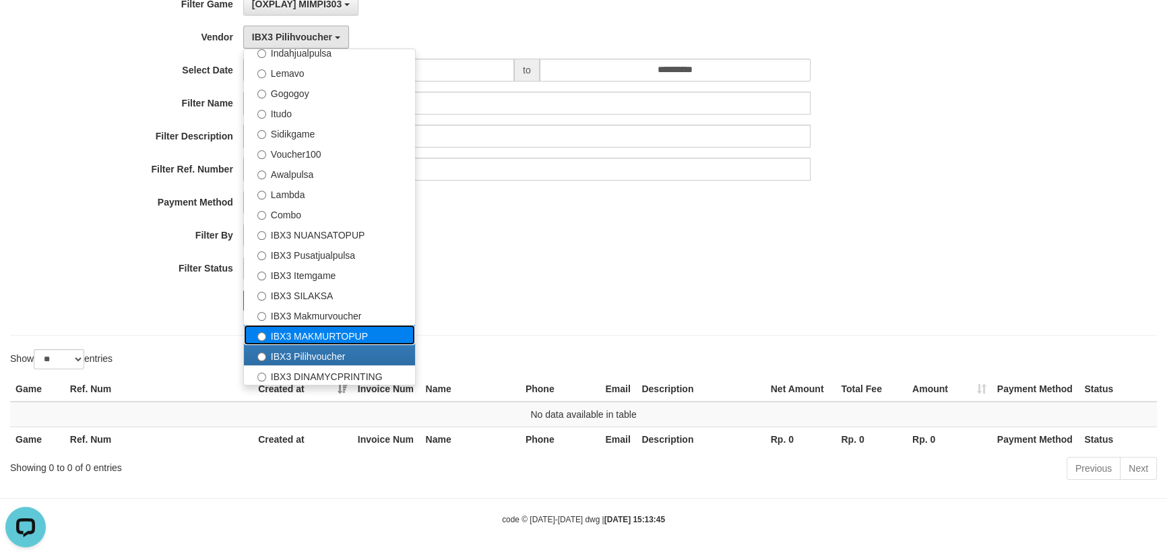
click at [296, 329] on label "IBX3 MAKMURTOPUP" at bounding box center [329, 335] width 171 height 20
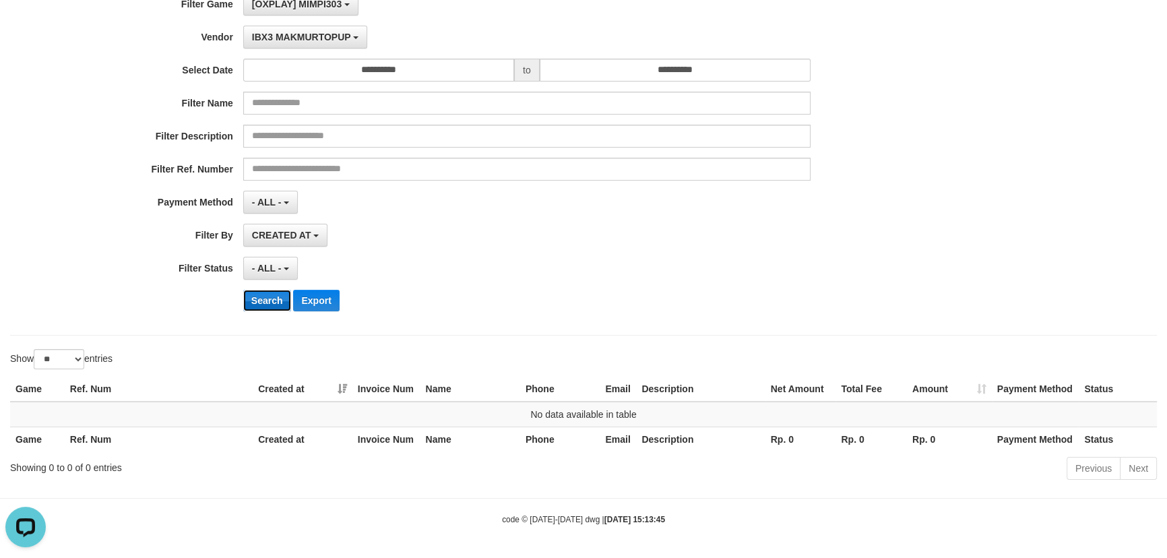
click at [263, 294] on button "Search" at bounding box center [267, 301] width 48 height 22
click at [291, 46] on button "IBX3 MAKMURTOPUP" at bounding box center [305, 37] width 124 height 23
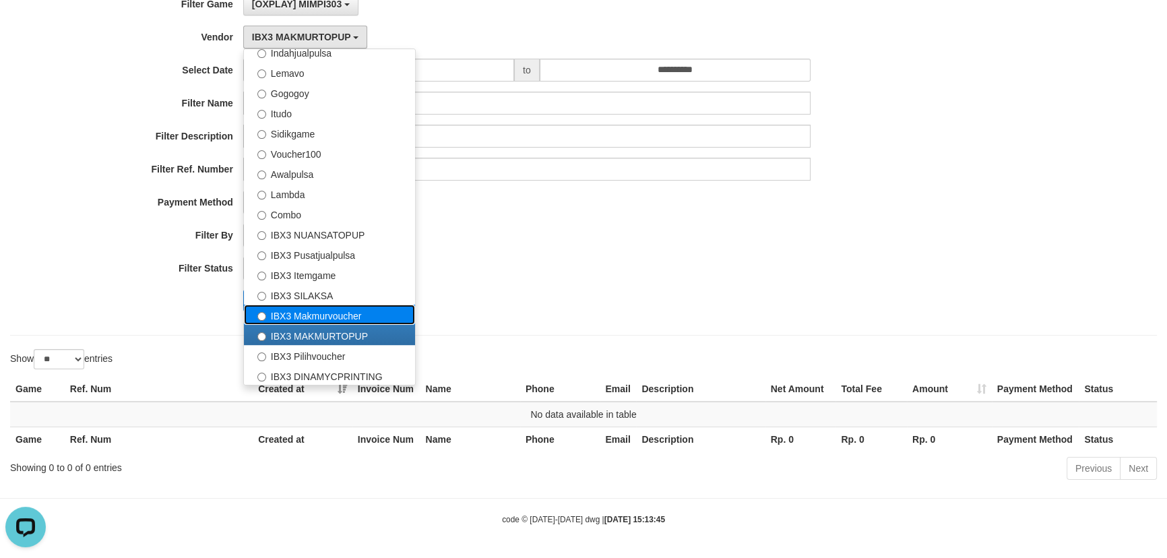
click at [323, 316] on label "IBX3 Makmurvoucher" at bounding box center [329, 315] width 171 height 20
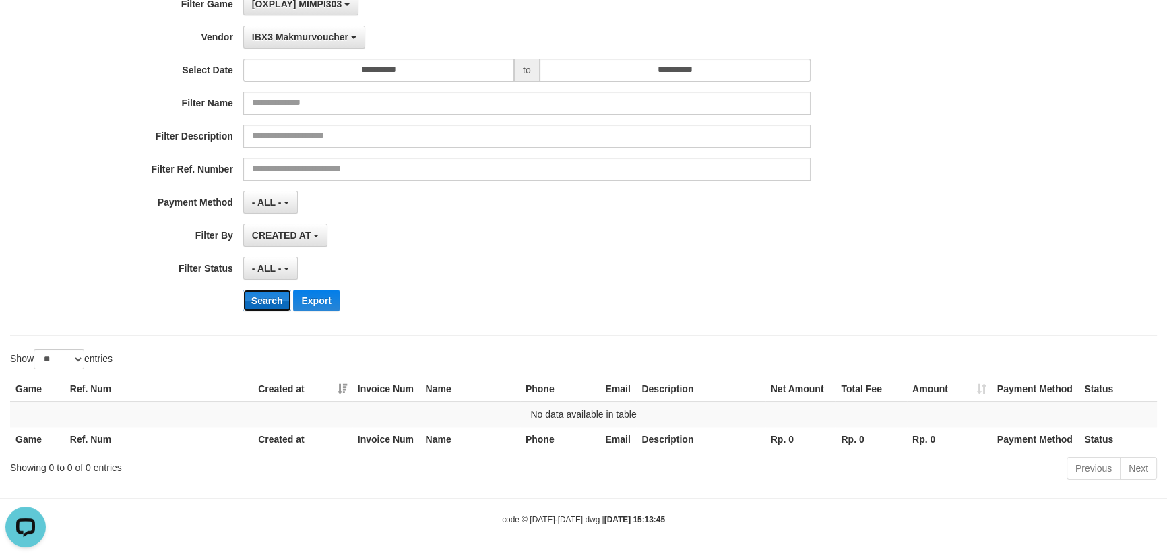
click at [257, 298] on button "Search" at bounding box center [267, 301] width 48 height 22
click at [293, 42] on button "IBX3 Makmurvoucher" at bounding box center [304, 37] width 122 height 23
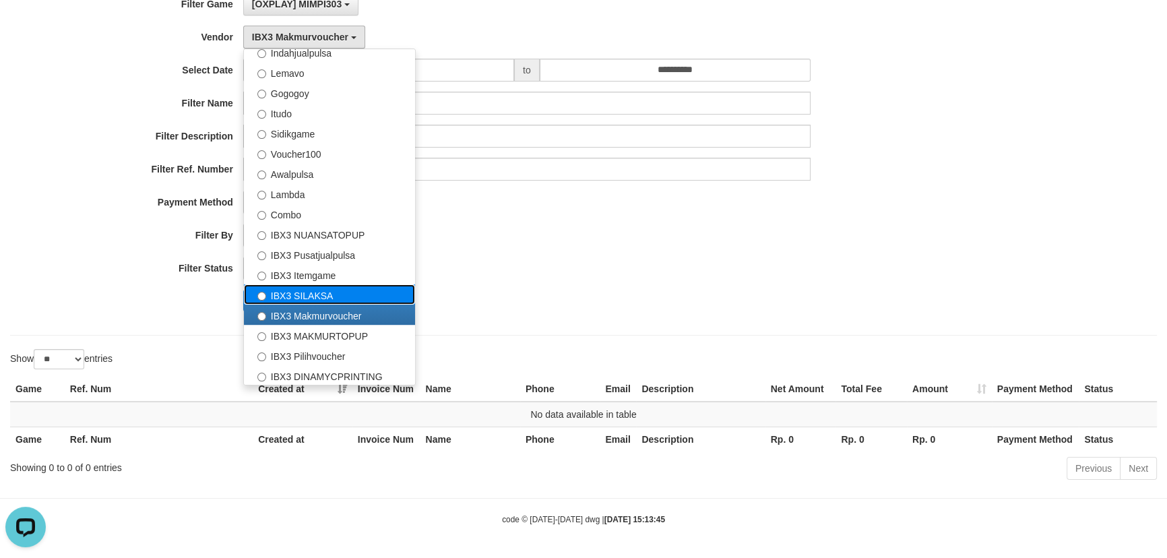
click at [316, 296] on label "IBX3 SILAKSA" at bounding box center [329, 294] width 171 height 20
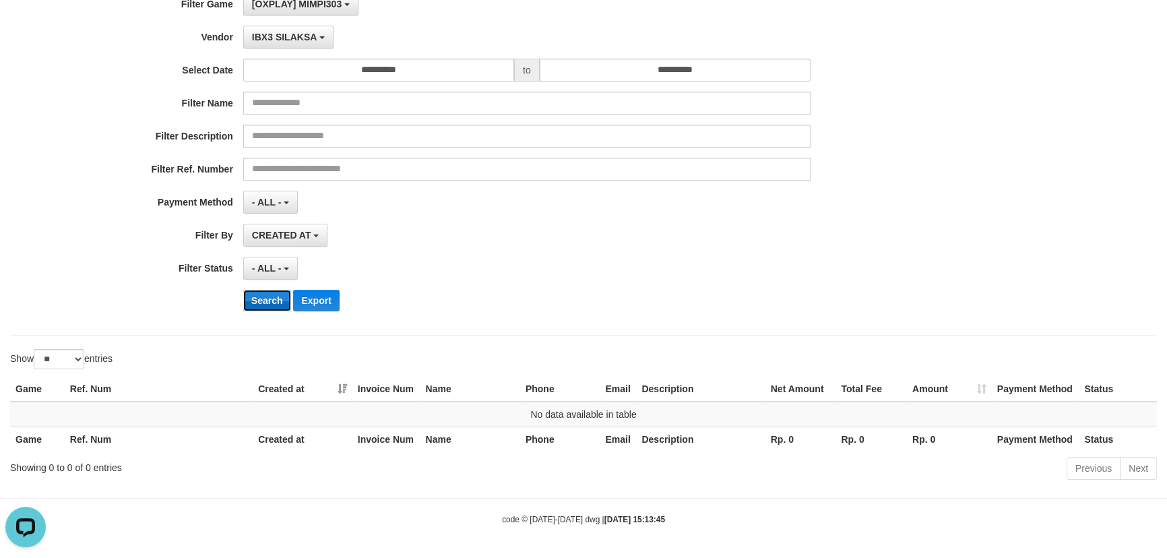
click at [267, 303] on button "Search" at bounding box center [267, 301] width 48 height 22
click at [286, 39] on span "IBX3 SILAKSA" at bounding box center [284, 37] width 65 height 11
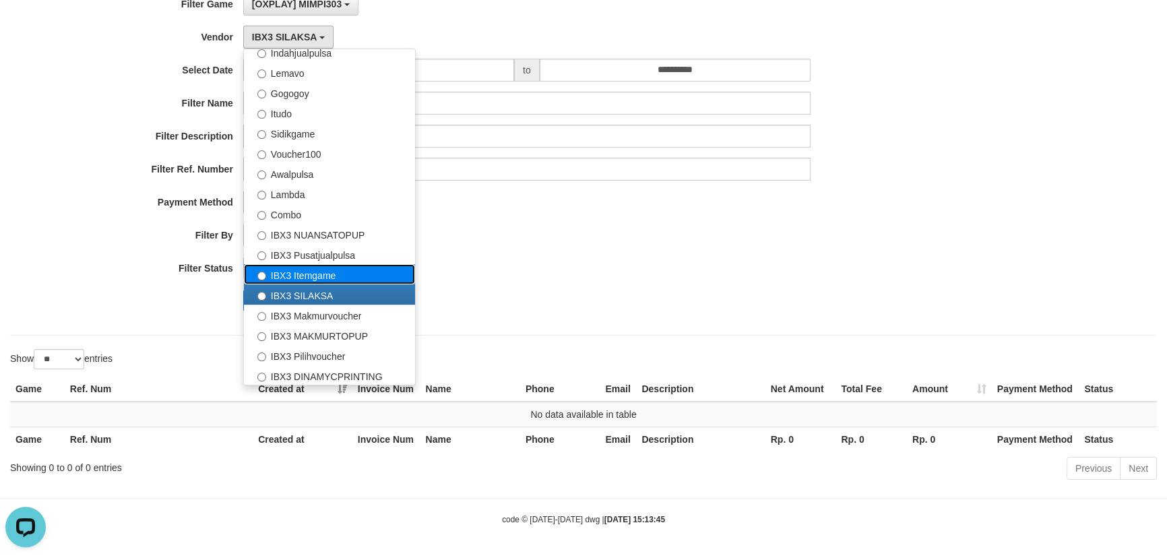
click at [296, 270] on label "IBX3 Itemgame" at bounding box center [329, 274] width 171 height 20
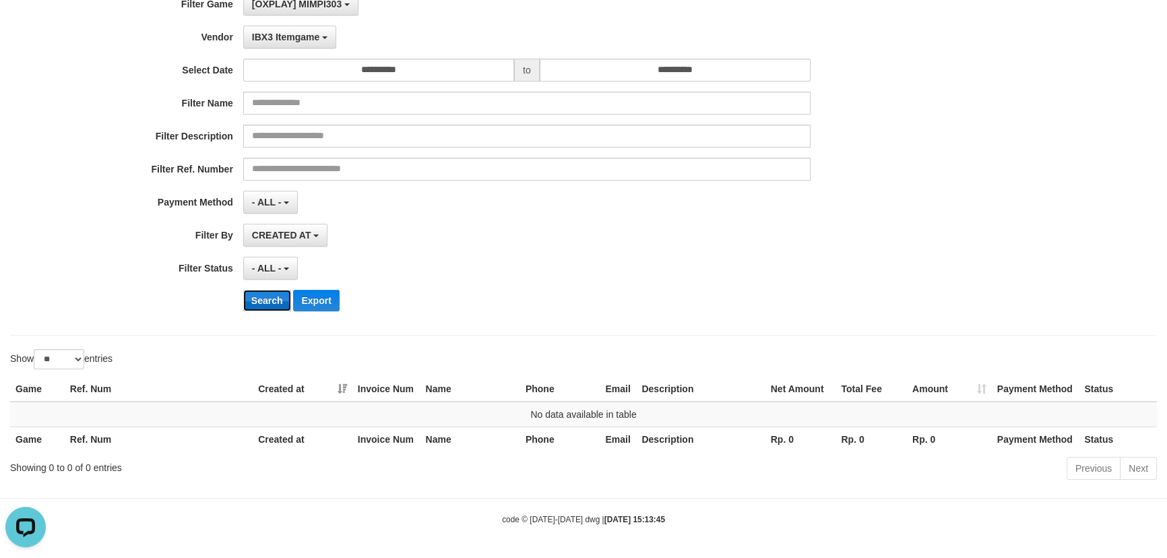
click at [267, 298] on button "Search" at bounding box center [267, 301] width 48 height 22
click at [292, 34] on span "IBX3 Itemgame" at bounding box center [285, 37] width 67 height 11
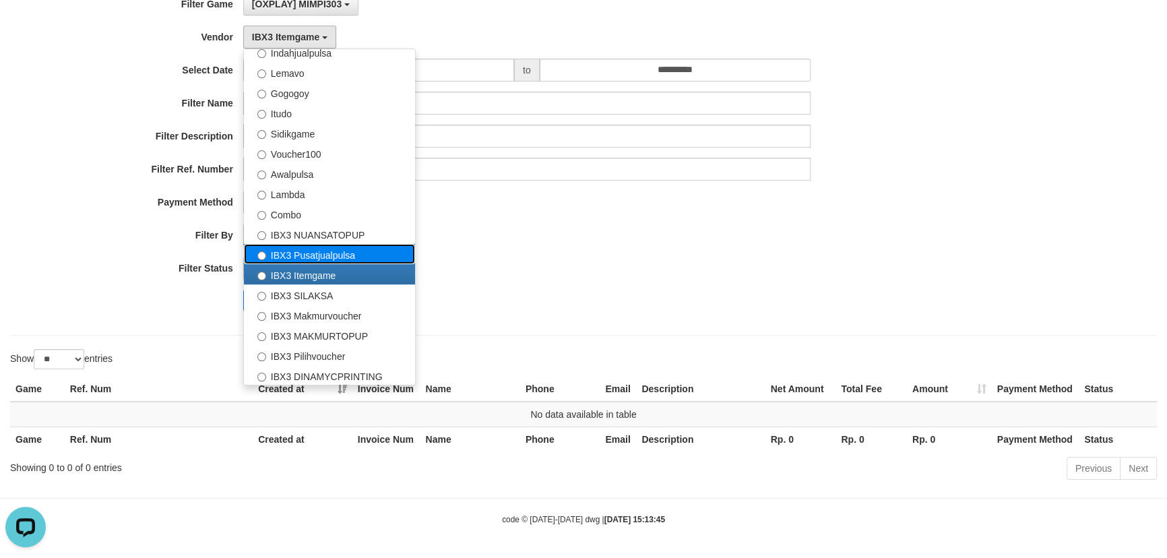
click at [303, 250] on label "IBX3 Pusatjualpulsa" at bounding box center [329, 254] width 171 height 20
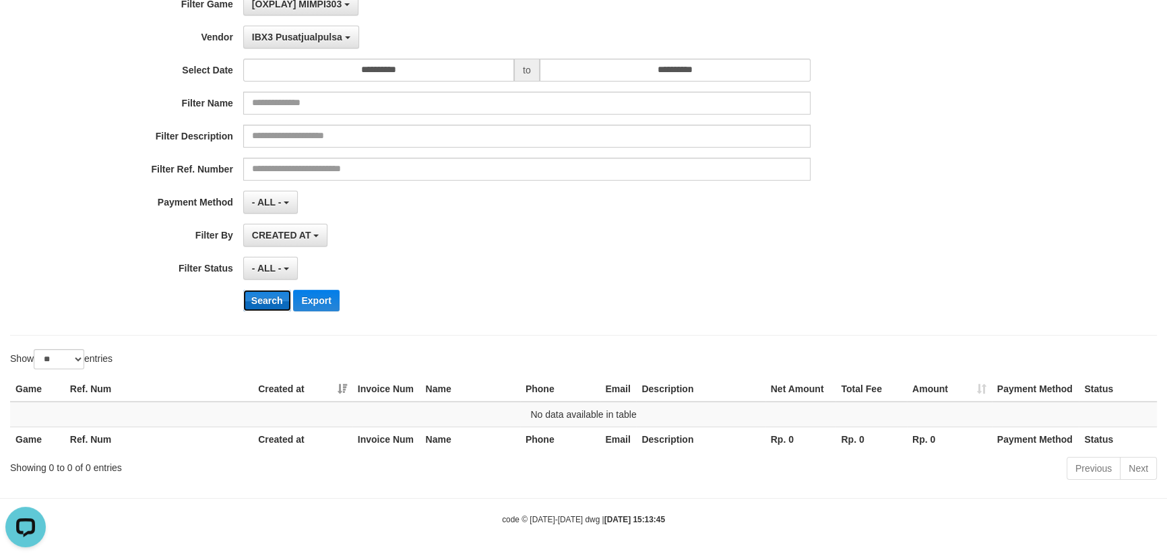
click at [270, 295] on button "Search" at bounding box center [267, 301] width 48 height 22
click at [284, 39] on span "IBX3 Pusatjualpulsa" at bounding box center [297, 37] width 90 height 11
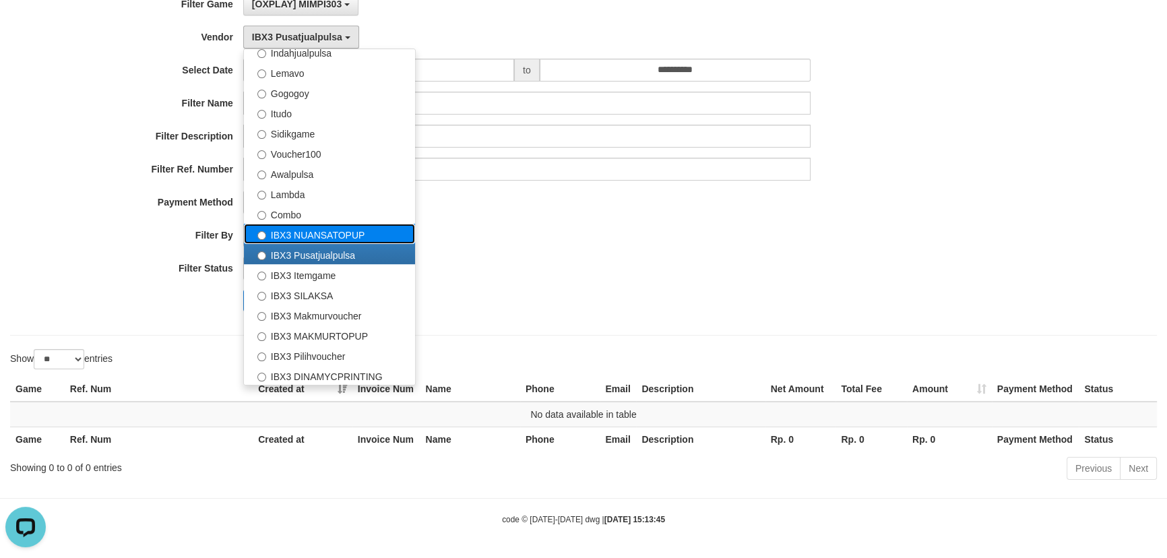
click at [288, 230] on label "IBX3 NUANSATOPUP" at bounding box center [329, 234] width 171 height 20
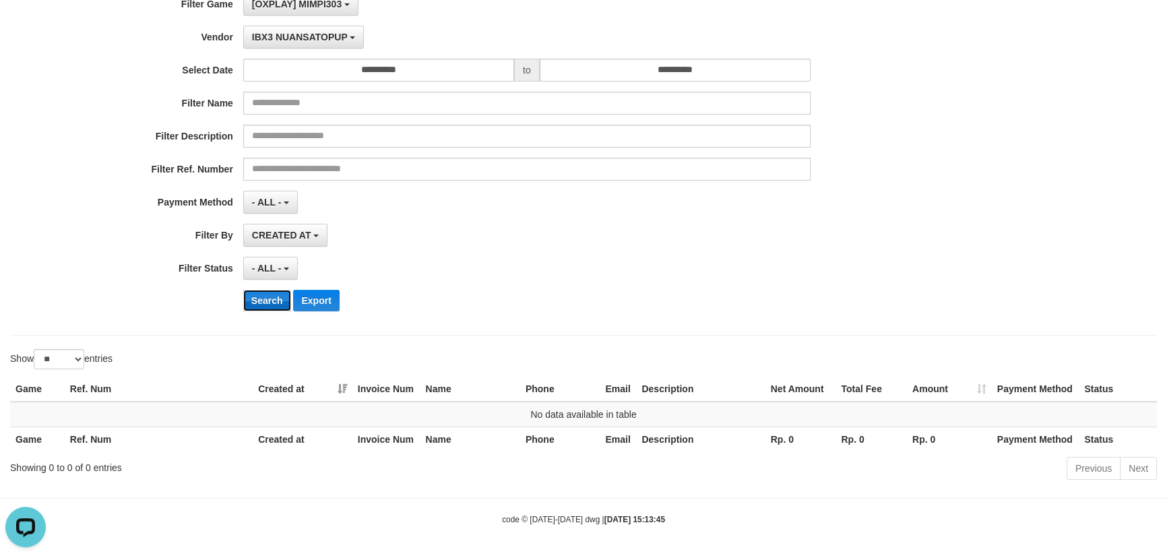
click at [263, 292] on button "Search" at bounding box center [267, 301] width 48 height 22
click at [290, 51] on div "**********" at bounding box center [486, 157] width 972 height 329
click at [290, 40] on span "IBX3 NUANSATOPUP" at bounding box center [300, 37] width 96 height 11
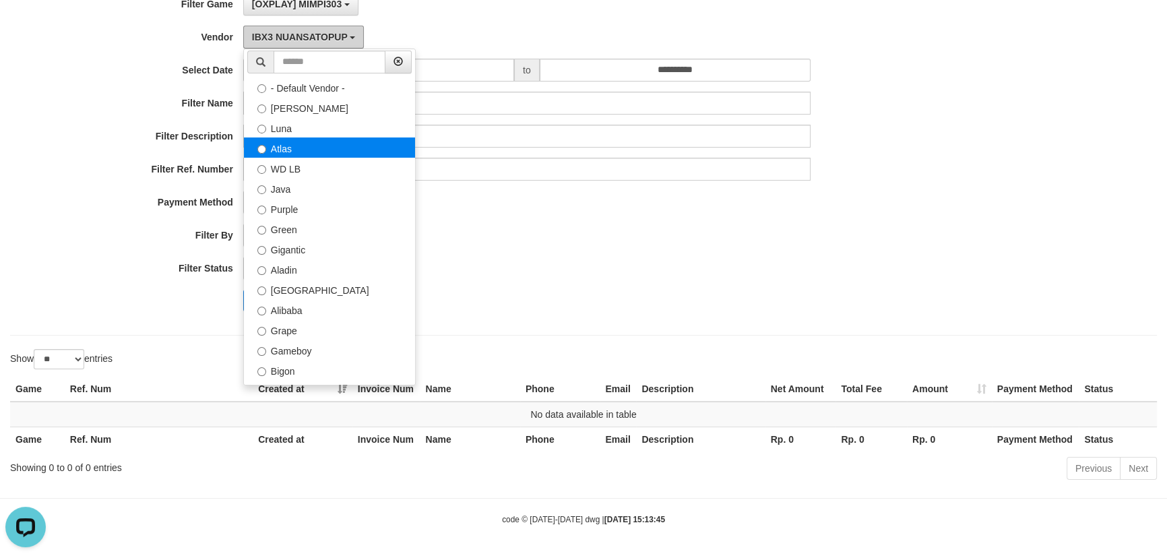
scroll to position [0, 0]
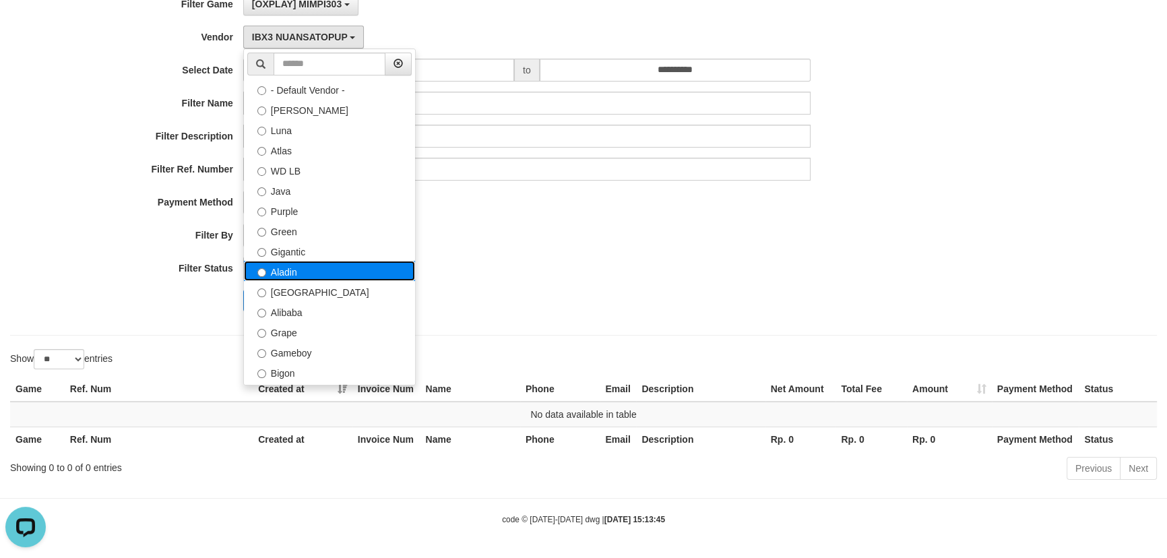
click at [292, 267] on label "Aladin" at bounding box center [329, 271] width 171 height 20
select select "**********"
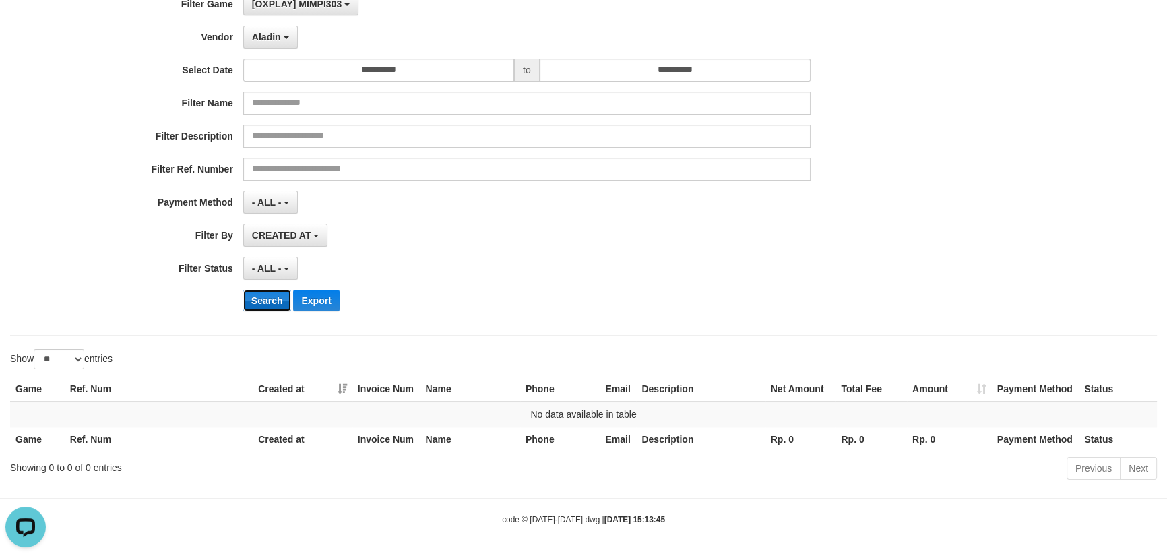
click at [270, 295] on button "Search" at bounding box center [267, 301] width 48 height 22
